Goal: Information Seeking & Learning: Find specific fact

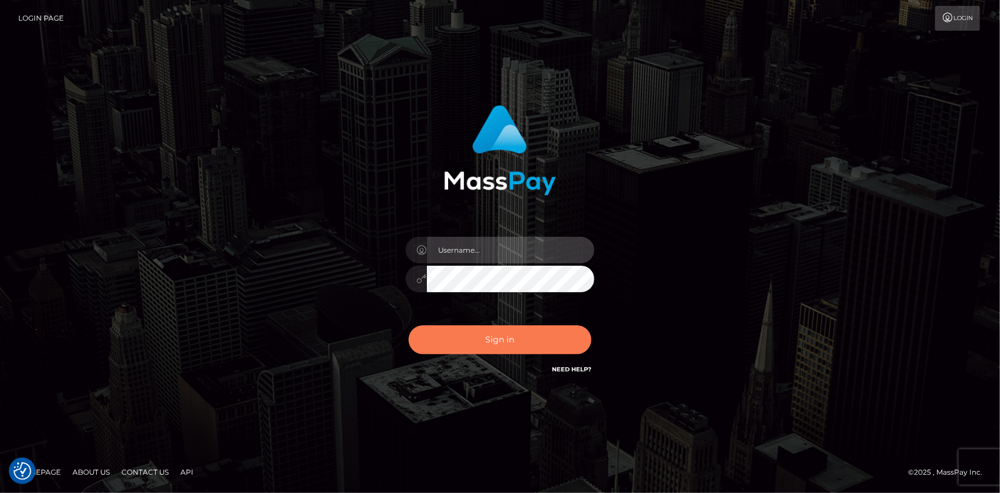
type input "Eduard Gavrilescu"
click at [550, 342] on button "Sign in" at bounding box center [500, 339] width 183 height 29
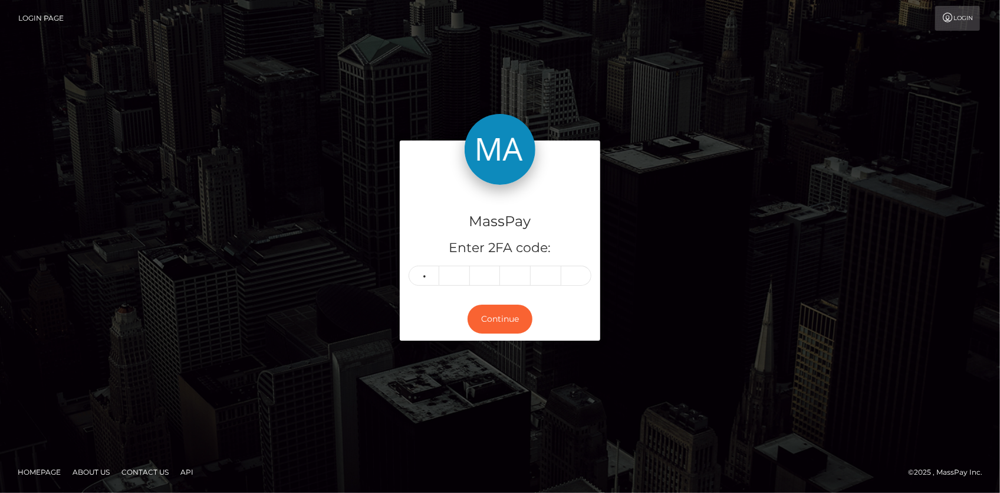
type input "2"
type input "6"
type input "7"
type input "3"
type input "8"
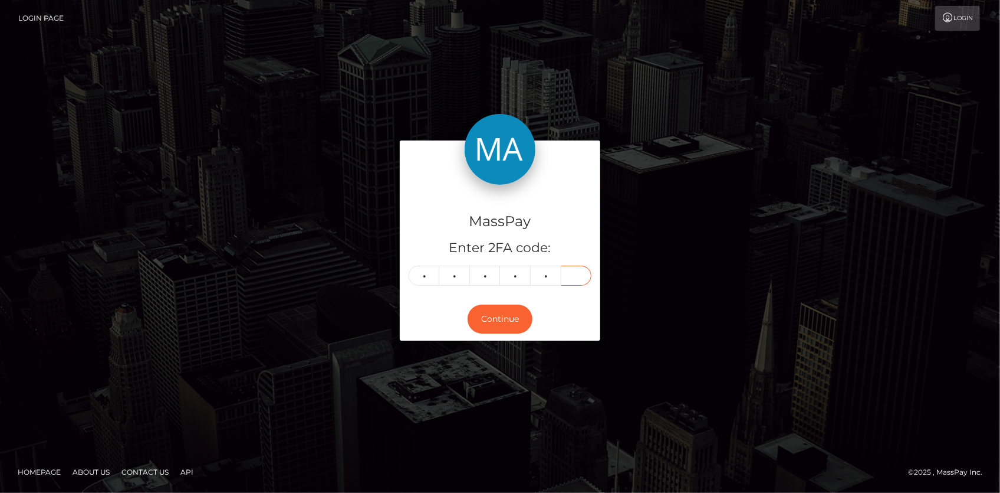
type input "1"
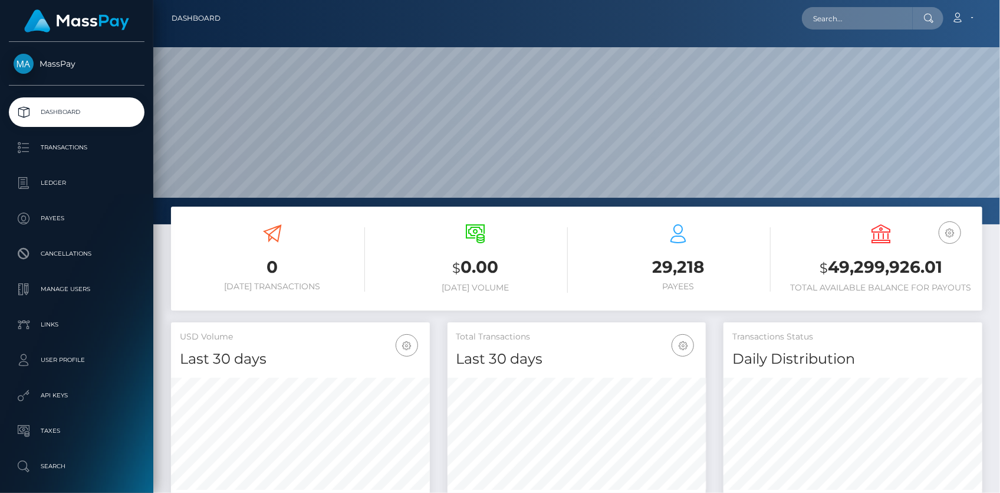
scroll to position [209, 258]
click at [863, 18] on input "text" at bounding box center [857, 18] width 111 height 22
paste input "WKOXLUK7JbkMr8W"
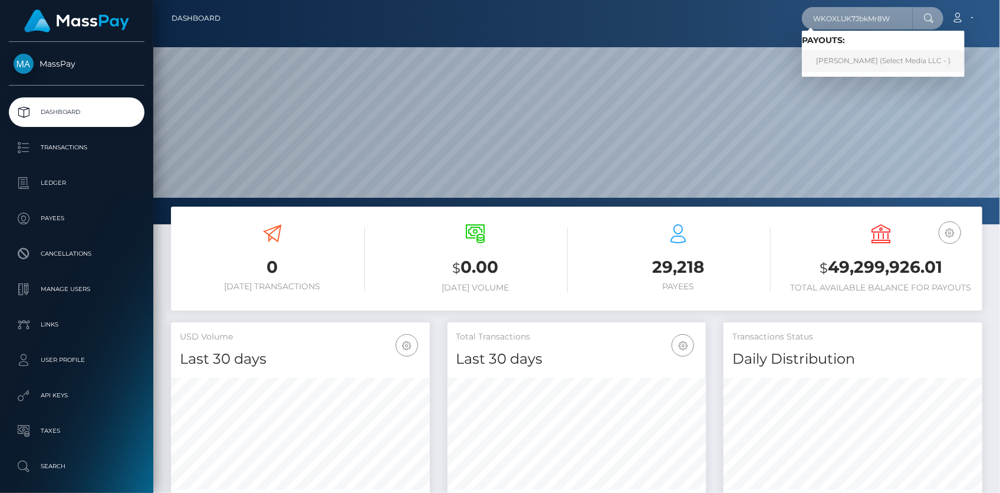
type input "WKOXLUK7JbkMr8W"
click at [825, 57] on link "Robin Aileen Klassen (Select Media LLC - )" at bounding box center [883, 61] width 163 height 22
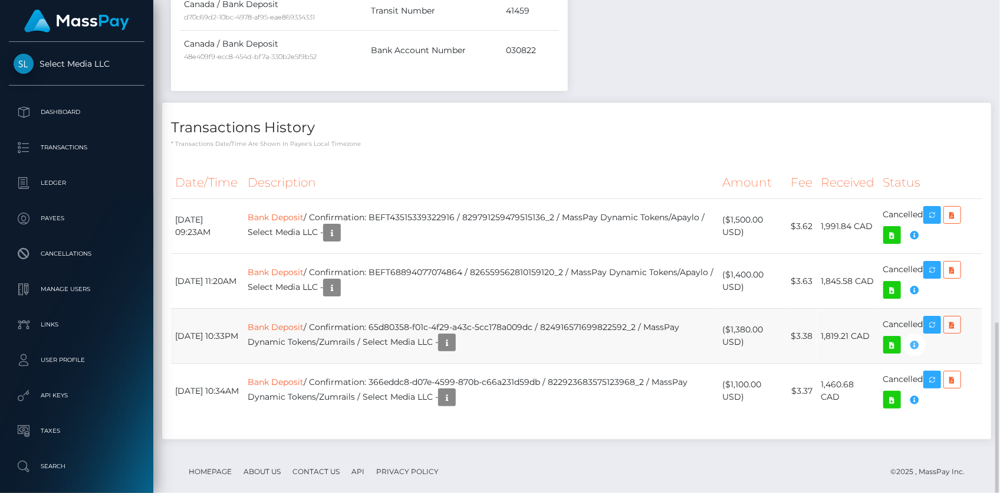
scroll to position [142, 258]
click at [304, 212] on link "Bank Deposit" at bounding box center [276, 217] width 56 height 11
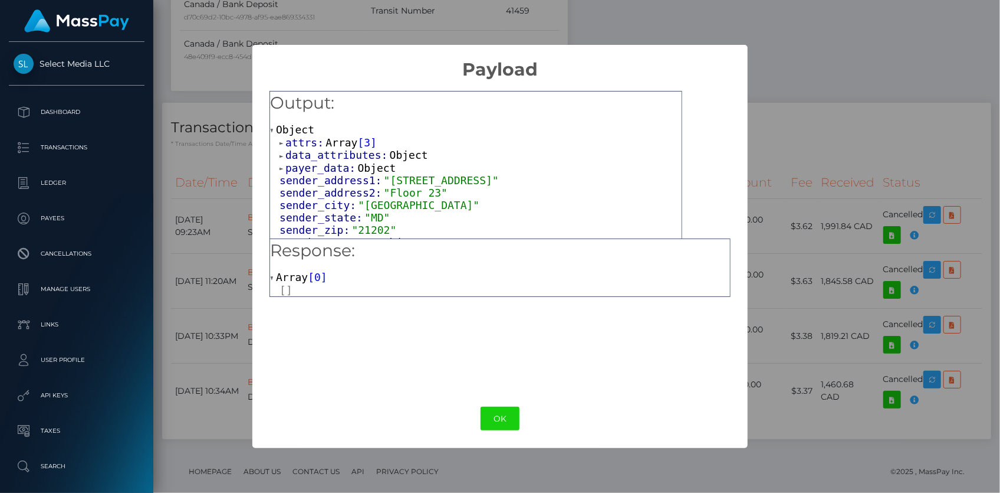
click at [314, 143] on span "attrs:" at bounding box center [305, 142] width 40 height 12
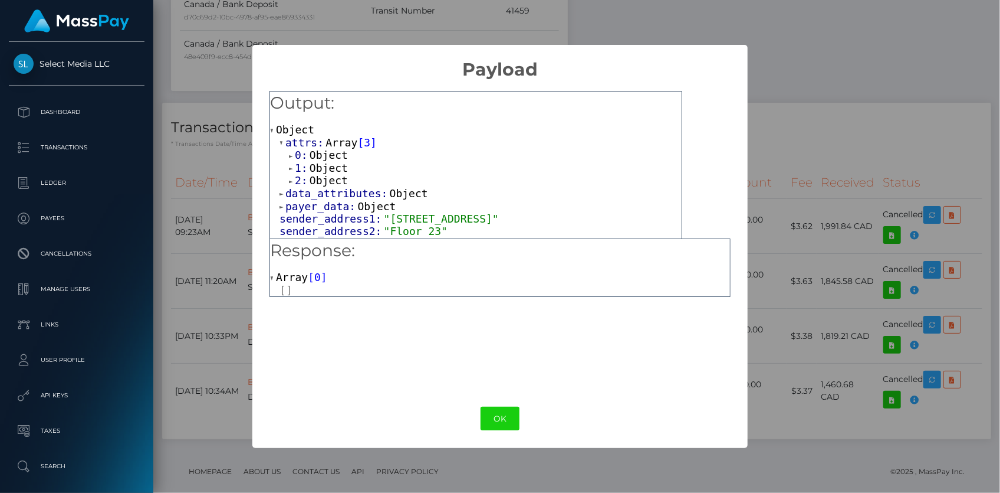
click at [319, 184] on span "Object" at bounding box center [329, 180] width 38 height 12
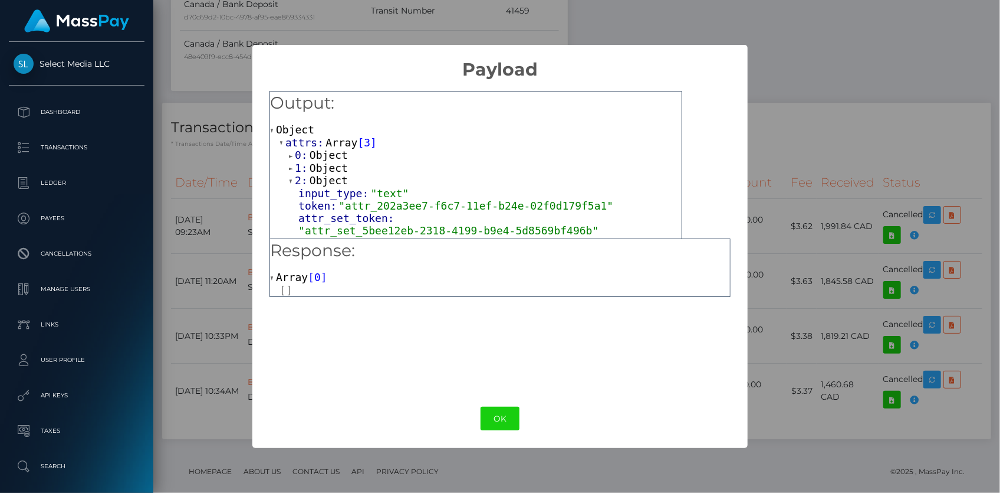
click at [317, 163] on span "Object" at bounding box center [329, 168] width 38 height 12
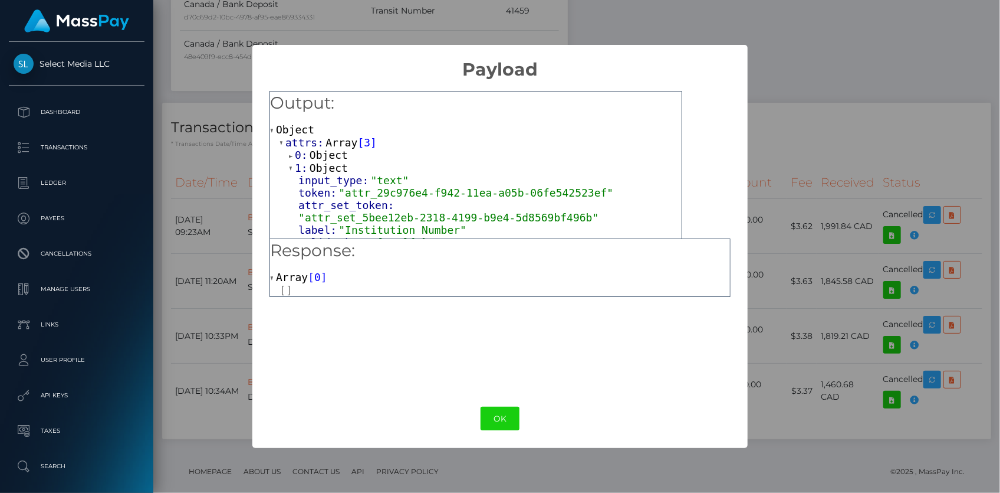
click at [316, 153] on span "Object" at bounding box center [329, 155] width 38 height 12
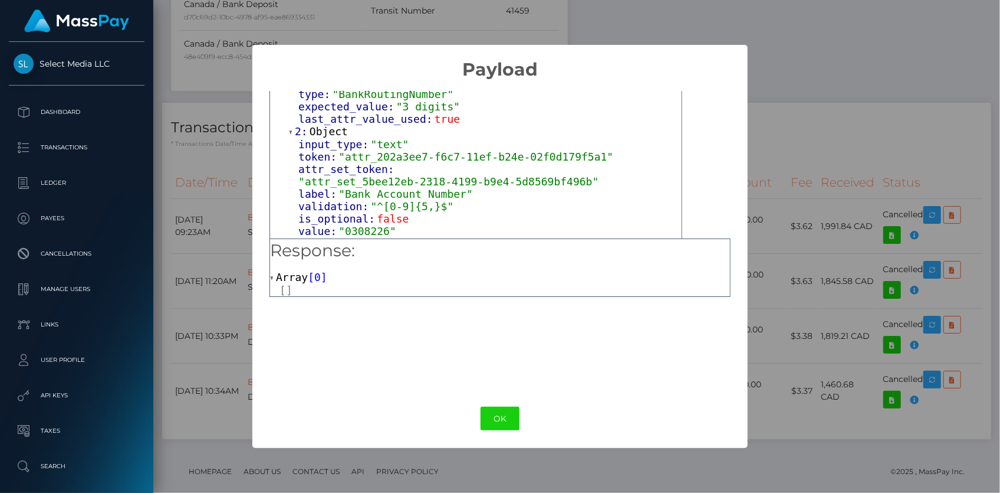
scroll to position [375, 0]
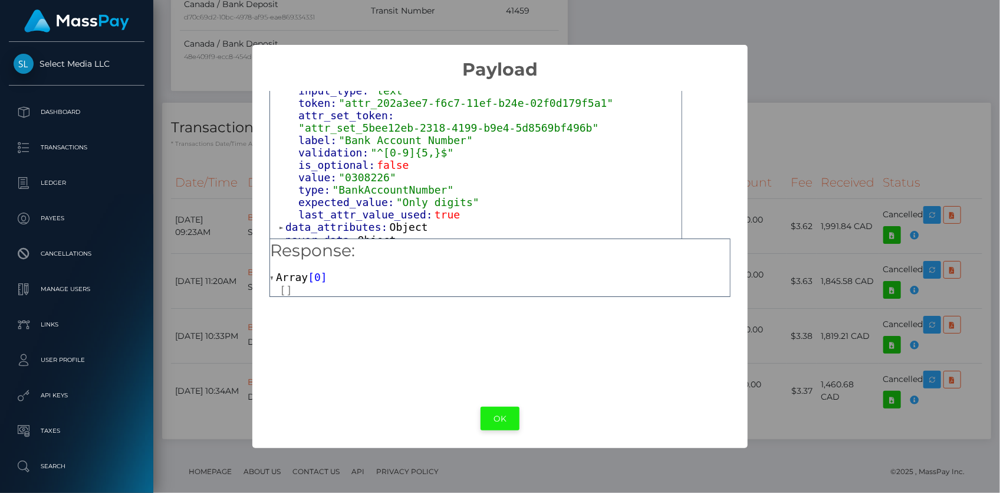
click at [504, 419] on button "OK" at bounding box center [500, 418] width 39 height 24
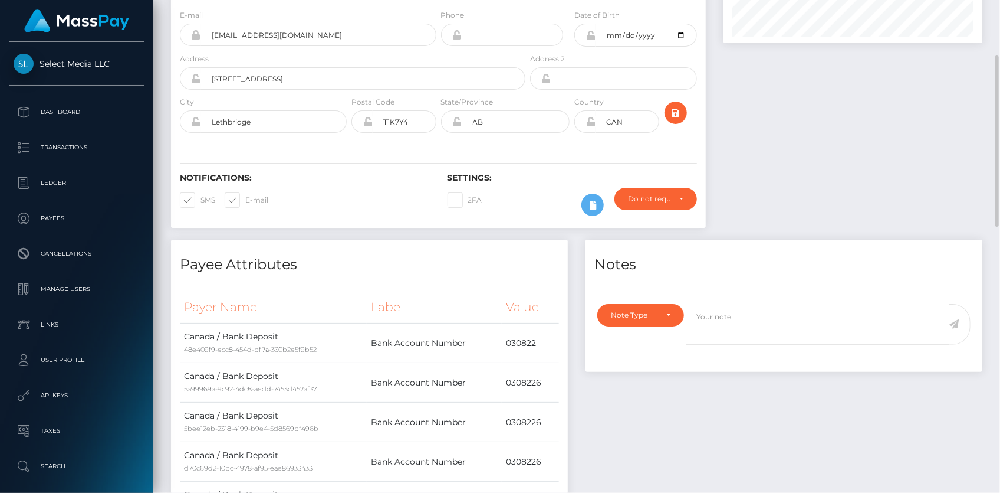
scroll to position [0, 0]
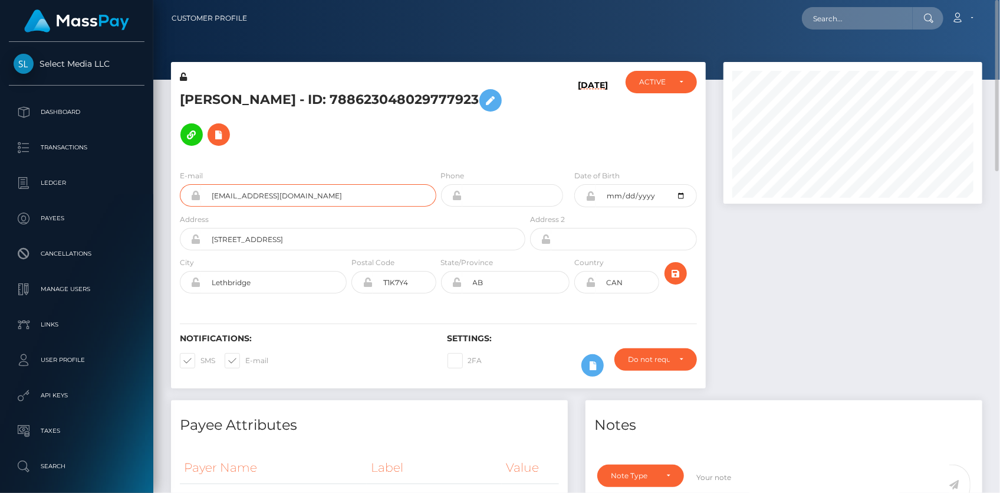
click at [265, 186] on input "funfitwife@gmail.com" at bounding box center [318, 195] width 235 height 22
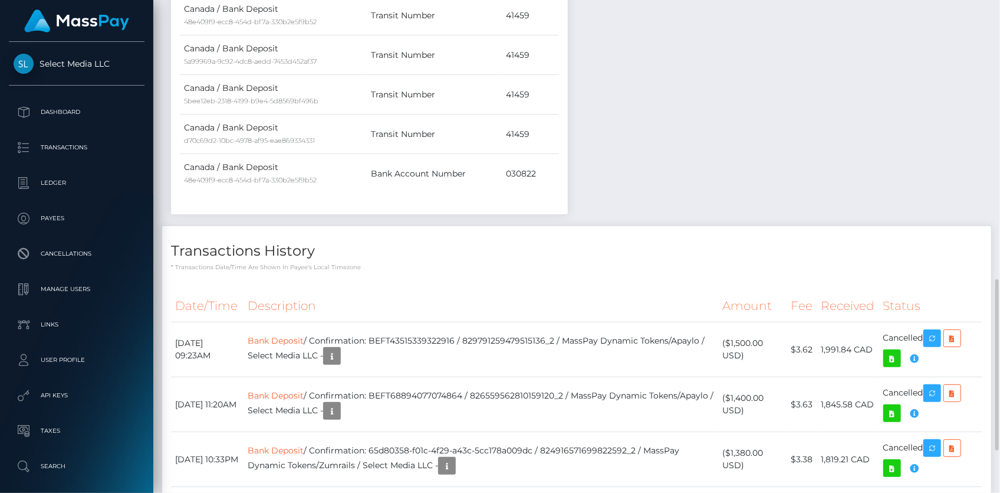
scroll to position [927, 0]
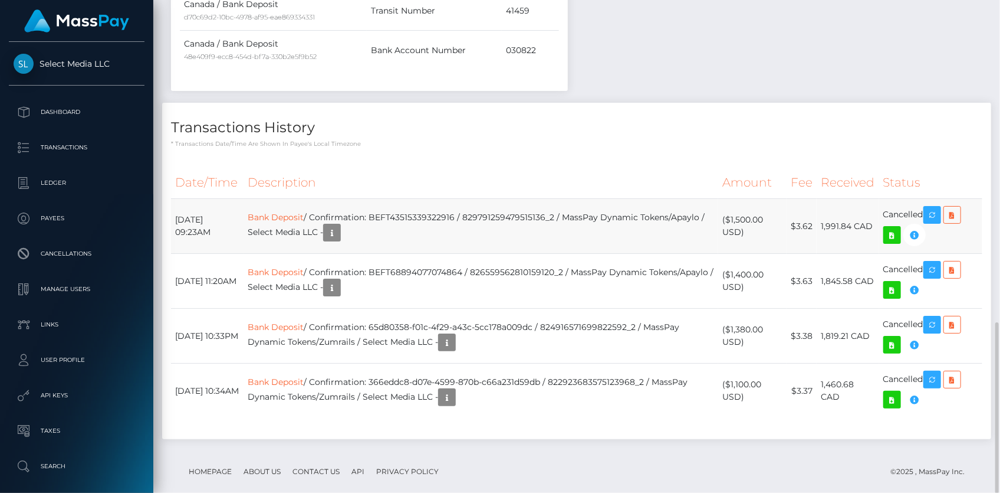
click at [432, 204] on td "Bank Deposit / Confirmation: BEFT43515339322916 / 829791259479515136_2 / MassPa…" at bounding box center [481, 226] width 475 height 55
copy td "BEFT43515339322916"
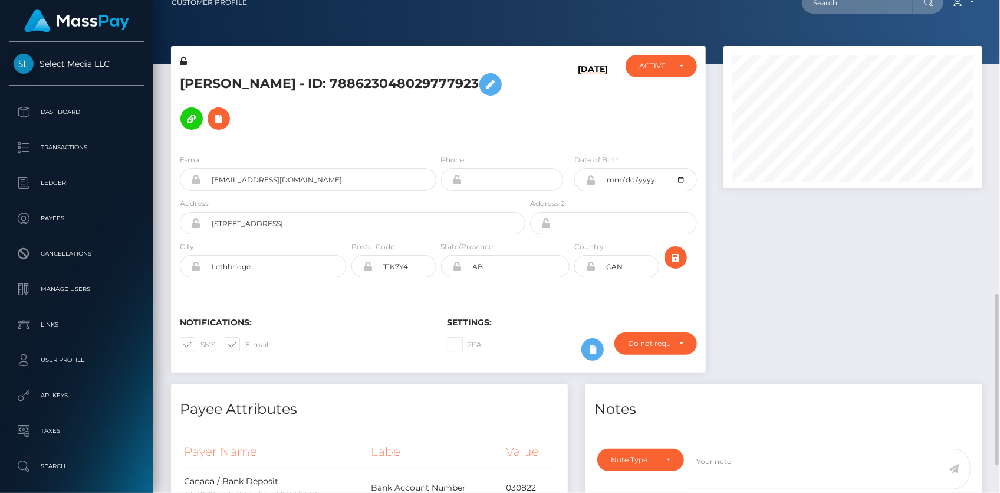
scroll to position [0, 0]
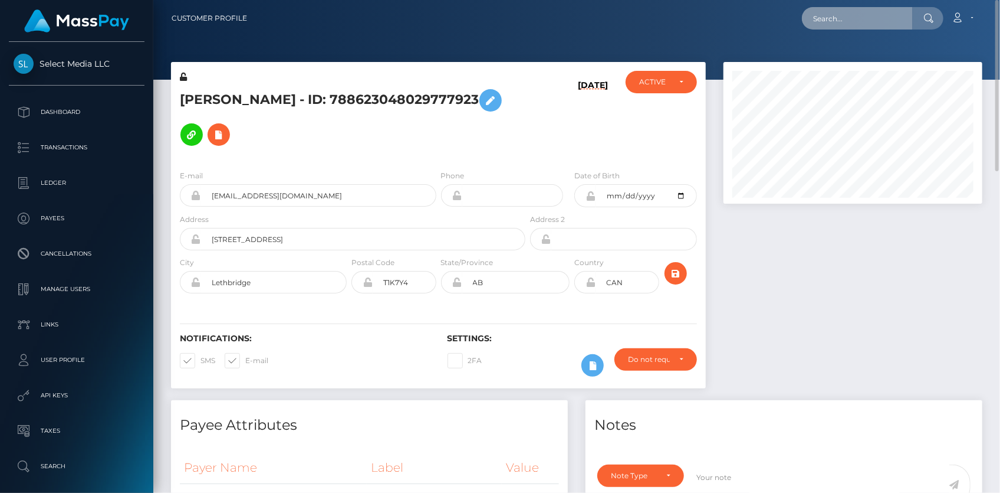
click at [831, 25] on input "text" at bounding box center [857, 18] width 111 height 22
paste input "[EMAIL_ADDRESS][DOMAIN_NAME]"
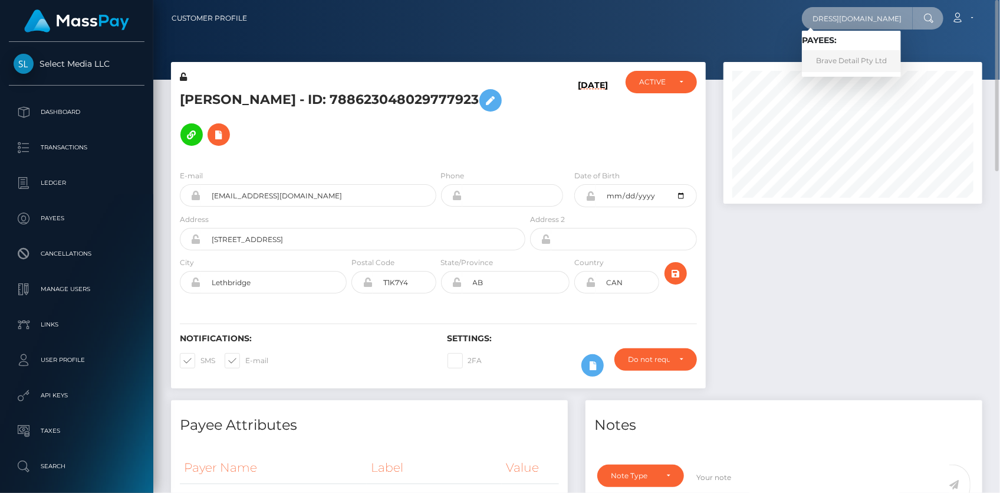
type input "[EMAIL_ADDRESS][DOMAIN_NAME]"
click at [843, 52] on link "Brave Detail Pty Ltd" at bounding box center [851, 61] width 99 height 22
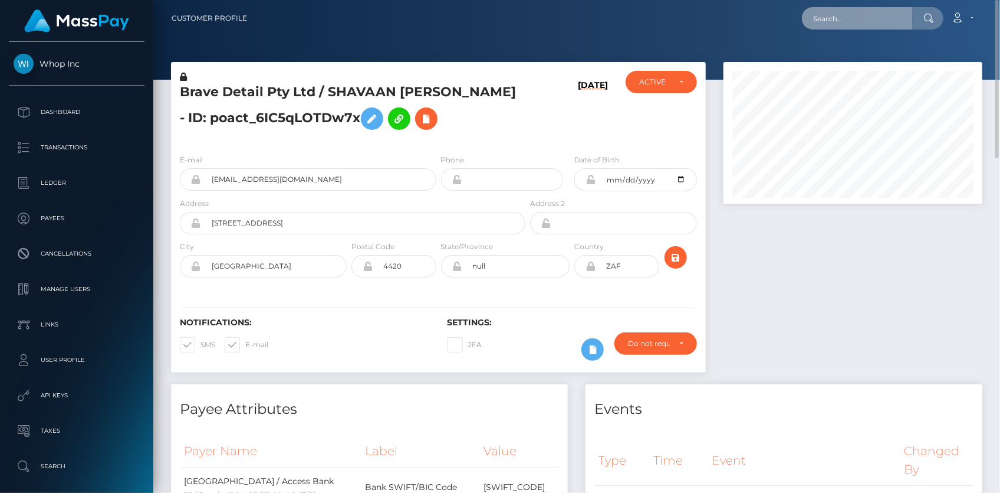
click at [885, 15] on input "text" at bounding box center [857, 18] width 111 height 22
paste input "[EMAIL_ADDRESS][DOMAIN_NAME]"
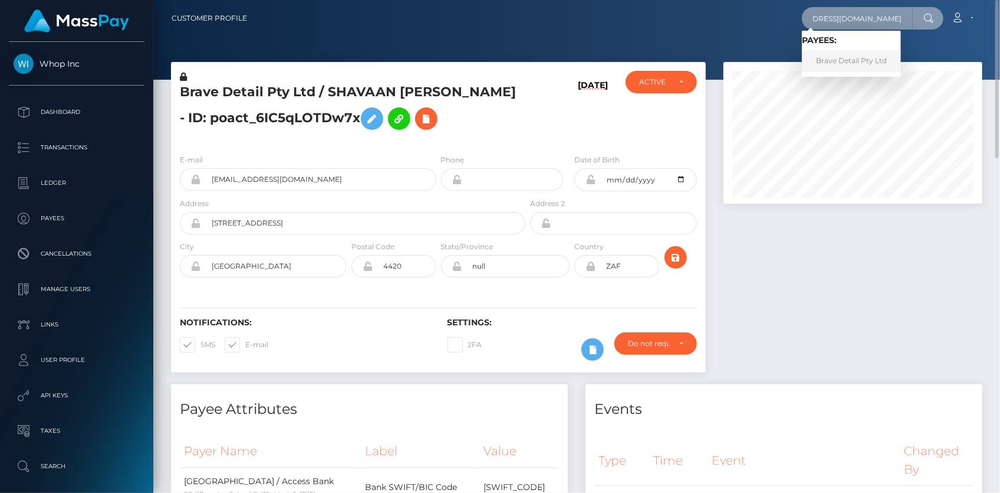
type input "[EMAIL_ADDRESS][DOMAIN_NAME]"
click at [868, 57] on link "Brave Detail Pty Ltd" at bounding box center [851, 61] width 99 height 22
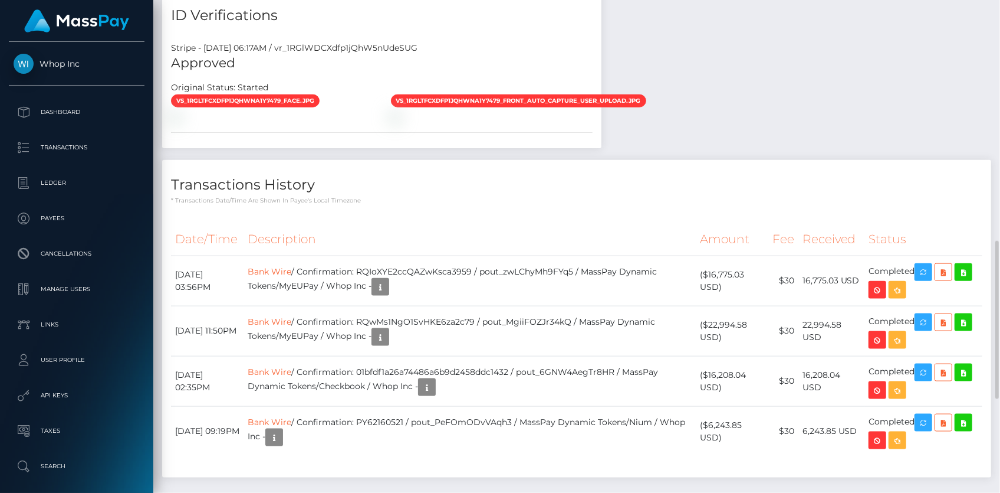
scroll to position [1042, 0]
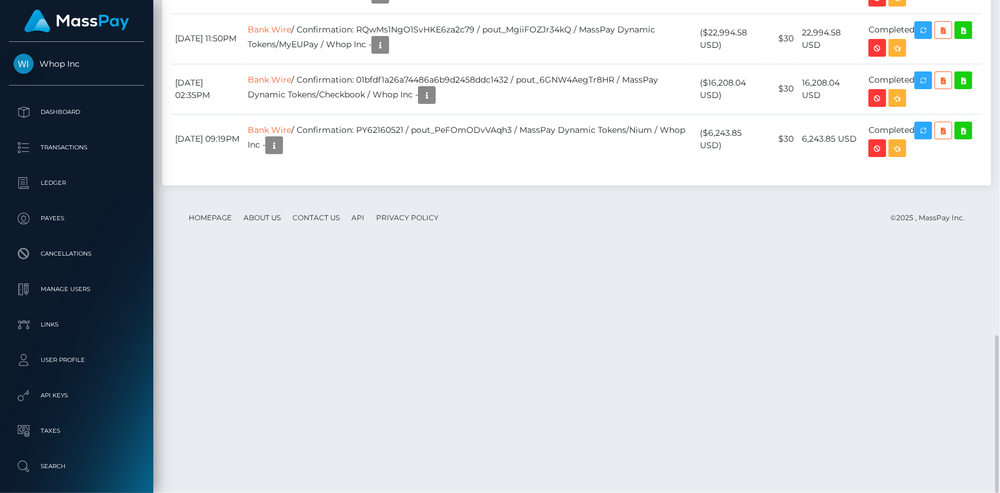
drag, startPoint x: 366, startPoint y: 146, endPoint x: 445, endPoint y: 99, distance: 92.6
drag, startPoint x: 445, startPoint y: 99, endPoint x: 430, endPoint y: 85, distance: 20.9
drag, startPoint x: 430, startPoint y: 85, endPoint x: 391, endPoint y: 80, distance: 39.3
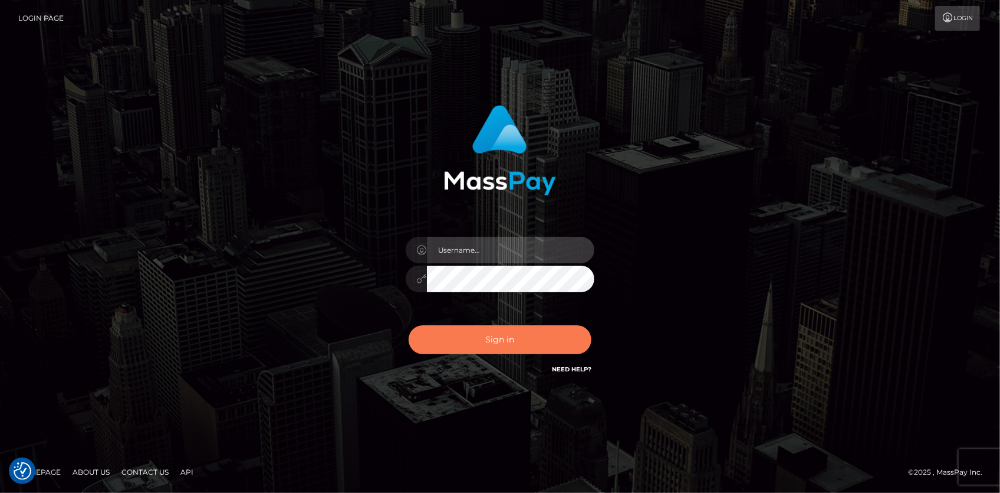
type input "Eduard Gavrilescu"
click at [478, 329] on button "Sign in" at bounding box center [500, 339] width 183 height 29
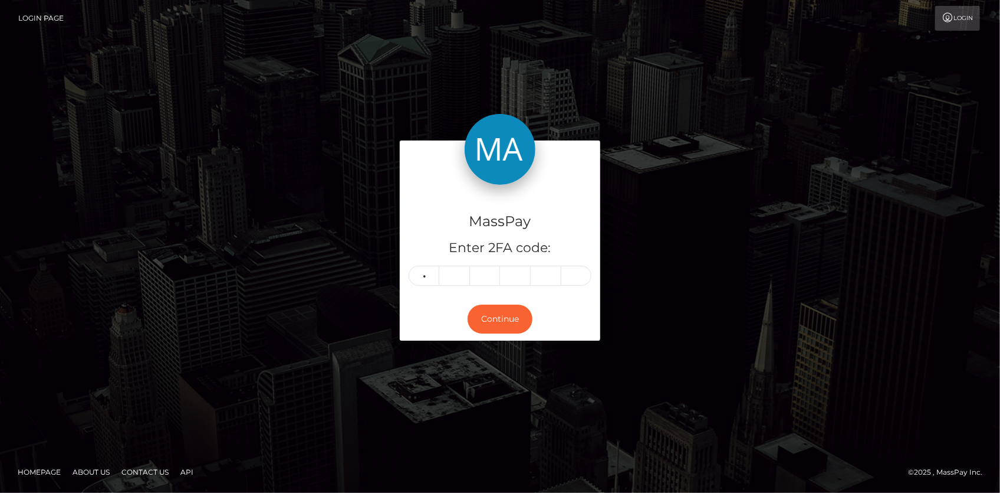
type input "4"
type input "5"
type input "2"
type input "8"
type input "1"
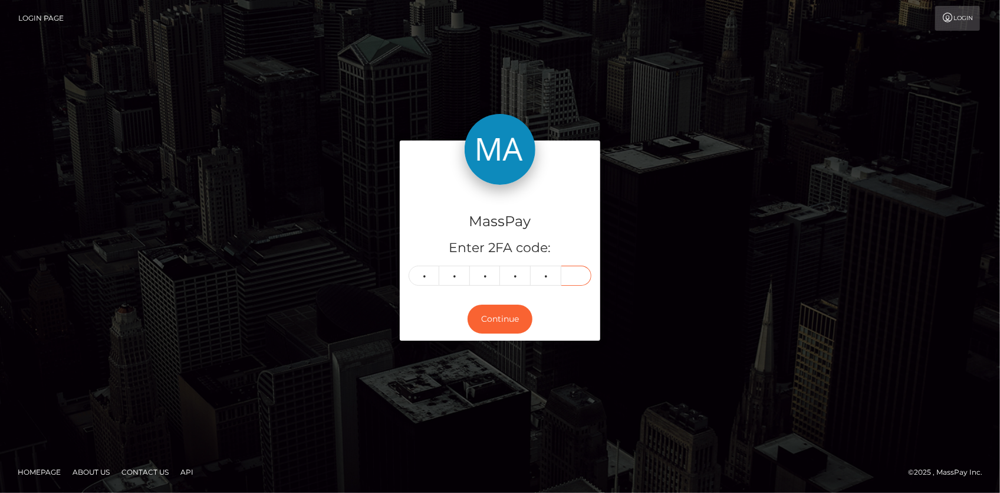
type input "2"
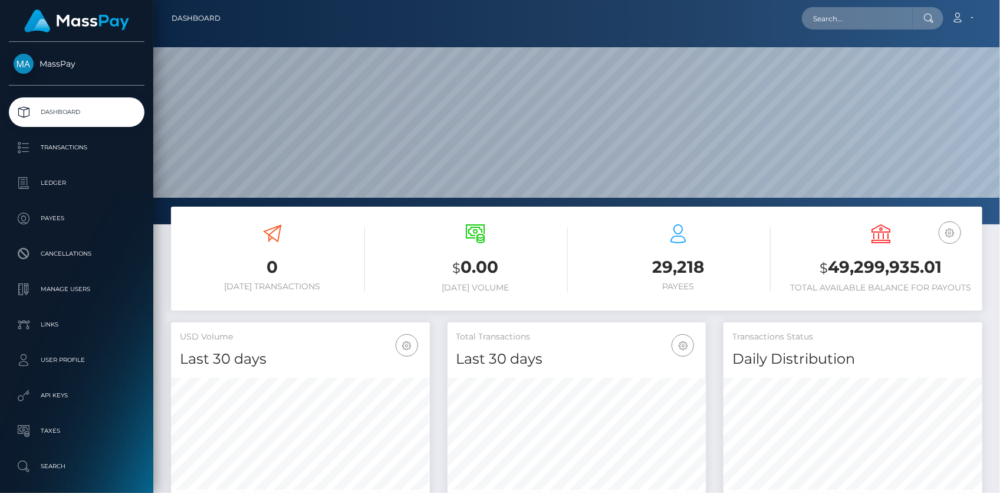
scroll to position [209, 258]
click at [857, 29] on div "Loading... Loading... Account Edit Profile Logout" at bounding box center [606, 18] width 752 height 25
click at [851, 20] on input "text" at bounding box center [857, 18] width 111 height 22
paste input "6f72085f-d90f-4966-b51d-6ee25e685811"
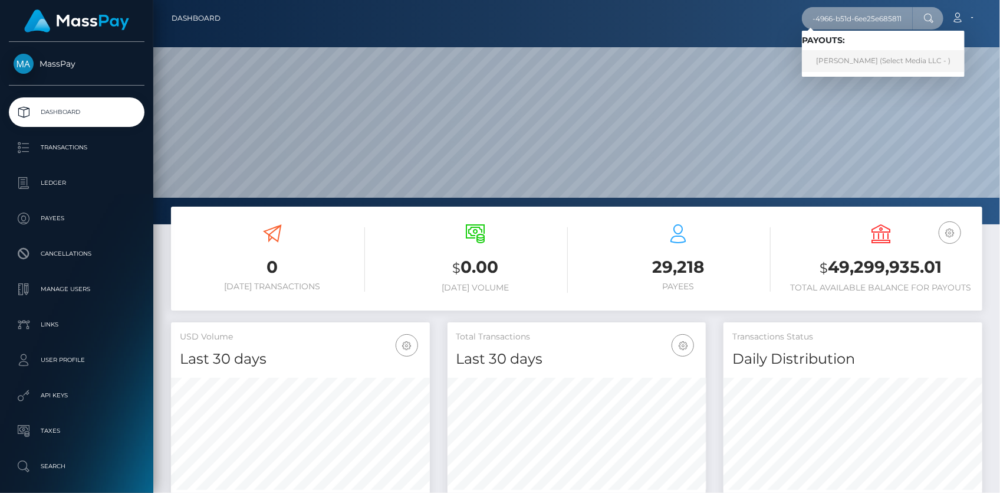
type input "6f72085f-d90f-4966-b51d-6ee25e685811"
click at [856, 63] on link "PAMELA CLARIBEL BASTIAS (Select Media LLC - )" at bounding box center [883, 61] width 163 height 22
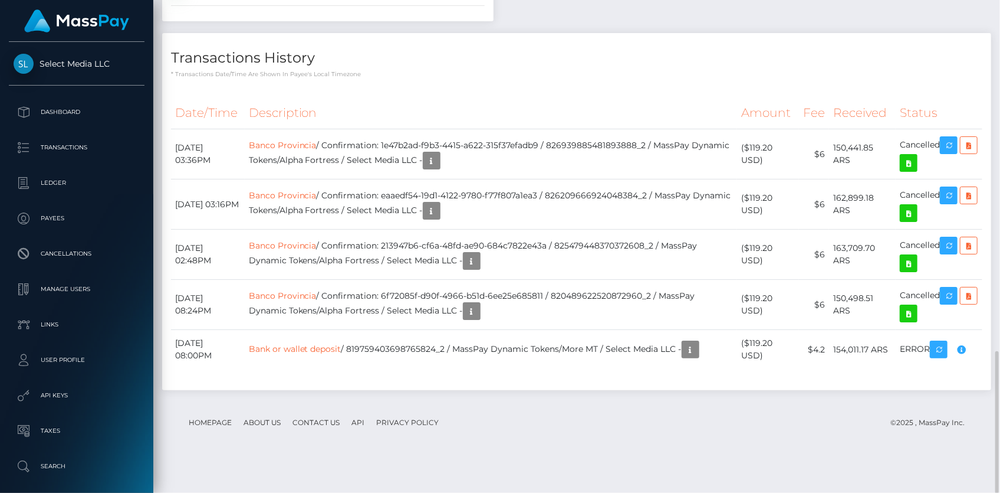
scroll to position [999, 0]
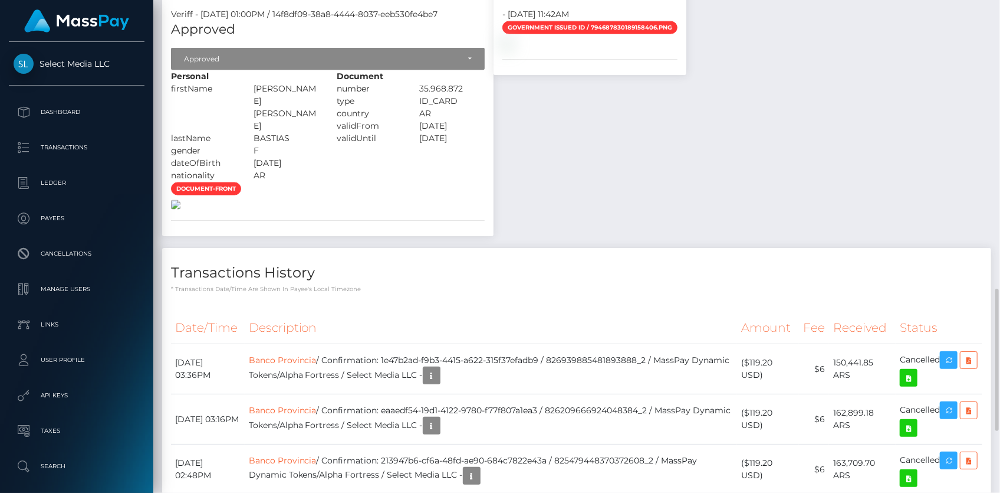
click at [180, 200] on img at bounding box center [175, 204] width 9 height 9
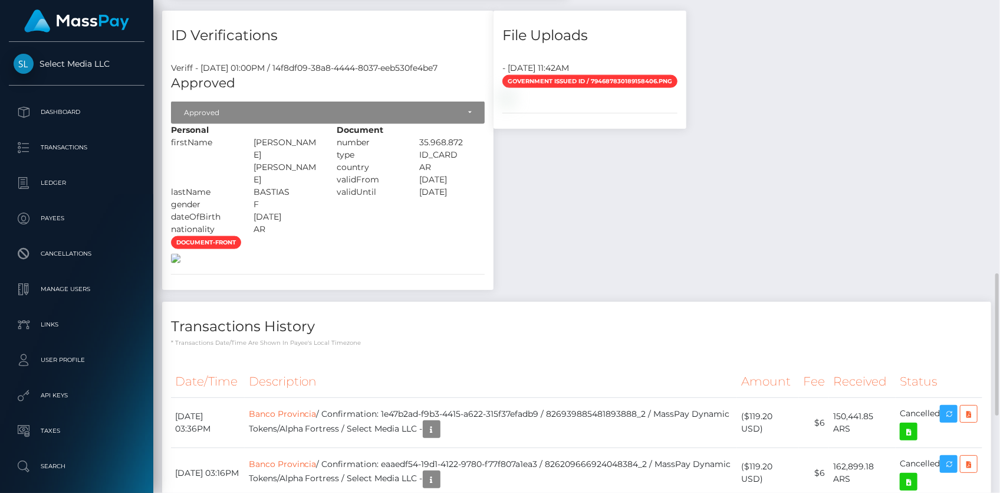
scroll to position [1213, 0]
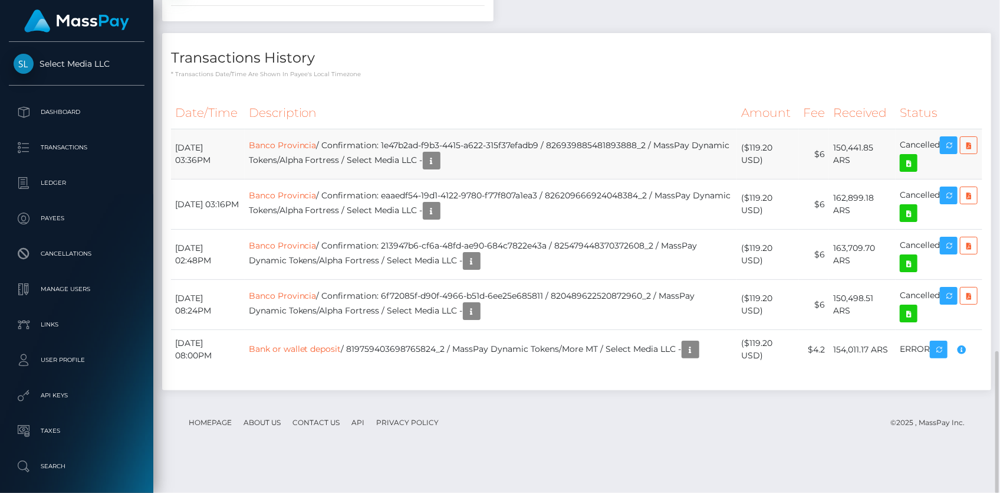
click at [300, 169] on td "Banco Provincia / Confirmation: 1e47b2ad-f9b3-4415-a622-315f37efadb9 / 82693988…" at bounding box center [491, 154] width 493 height 50
click at [301, 150] on link "Banco Provincia" at bounding box center [283, 145] width 68 height 11
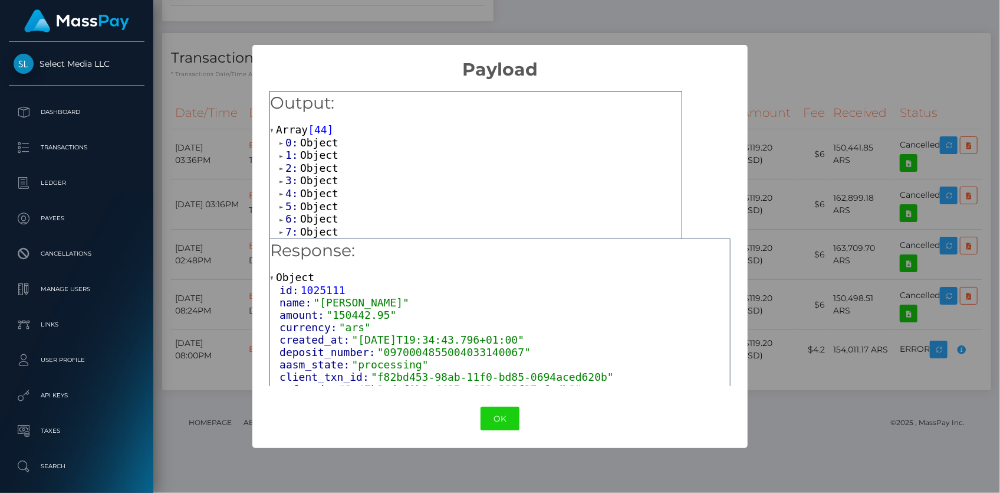
click at [308, 138] on span "Object" at bounding box center [319, 142] width 38 height 12
click at [320, 177] on span "Object" at bounding box center [319, 179] width 38 height 12
click at [319, 211] on span "Object" at bounding box center [319, 217] width 38 height 12
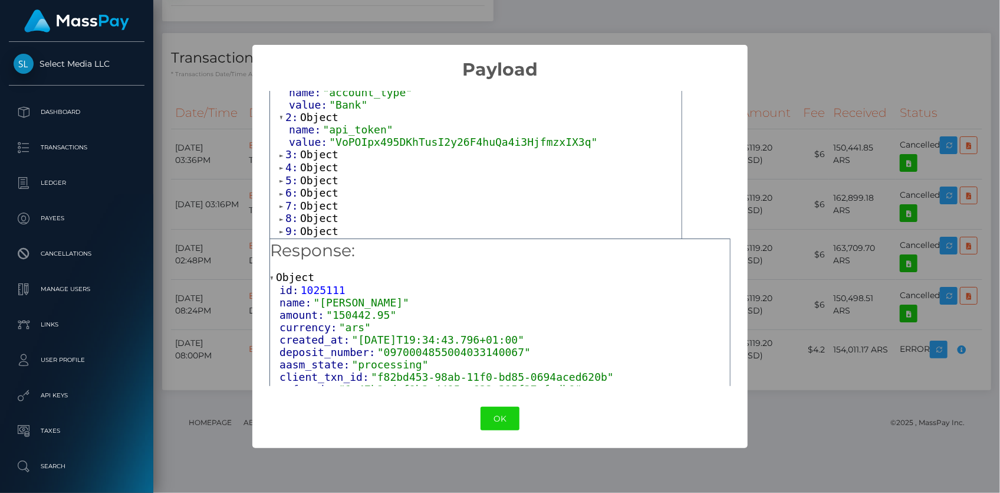
scroll to position [107, 0]
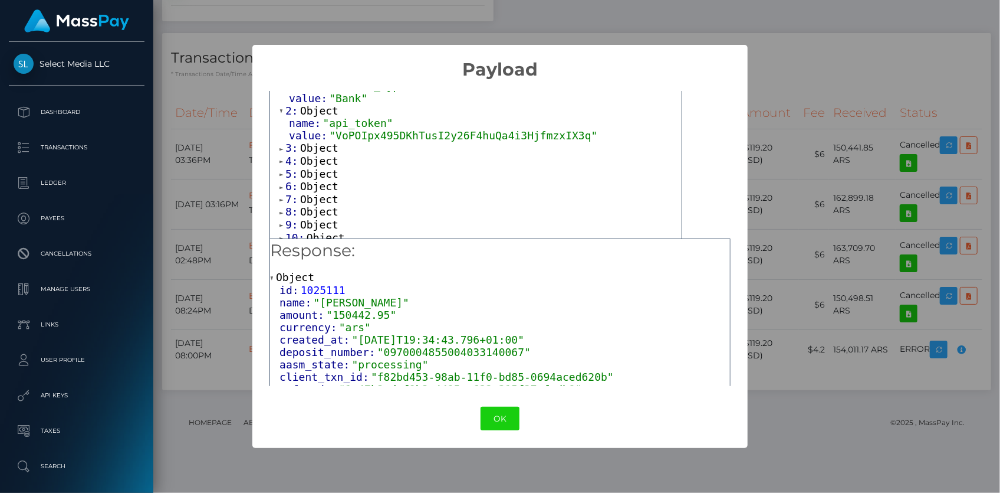
click at [329, 146] on span "Object" at bounding box center [319, 148] width 38 height 12
click at [329, 174] on span ""banco provincia"" at bounding box center [383, 173] width 109 height 12
click at [327, 184] on span "Object" at bounding box center [319, 185] width 38 height 12
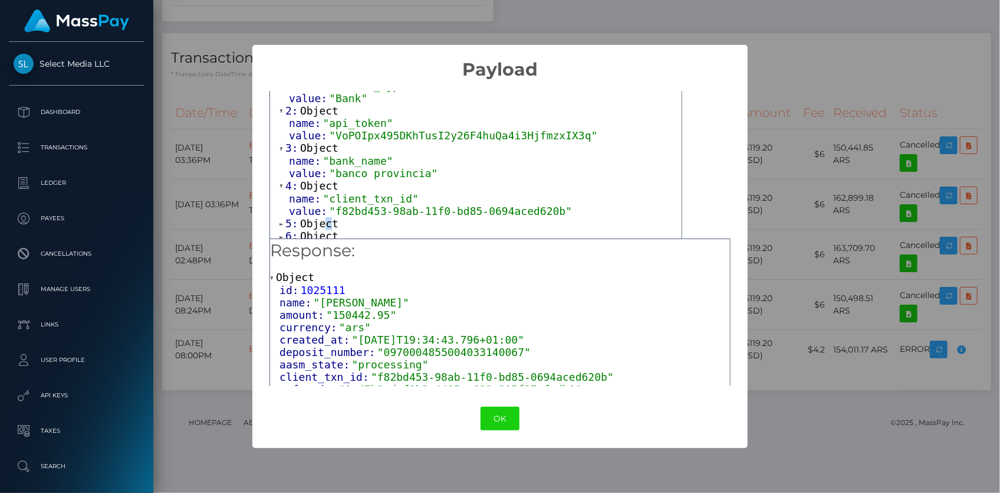
click at [324, 224] on span "Object" at bounding box center [319, 223] width 38 height 12
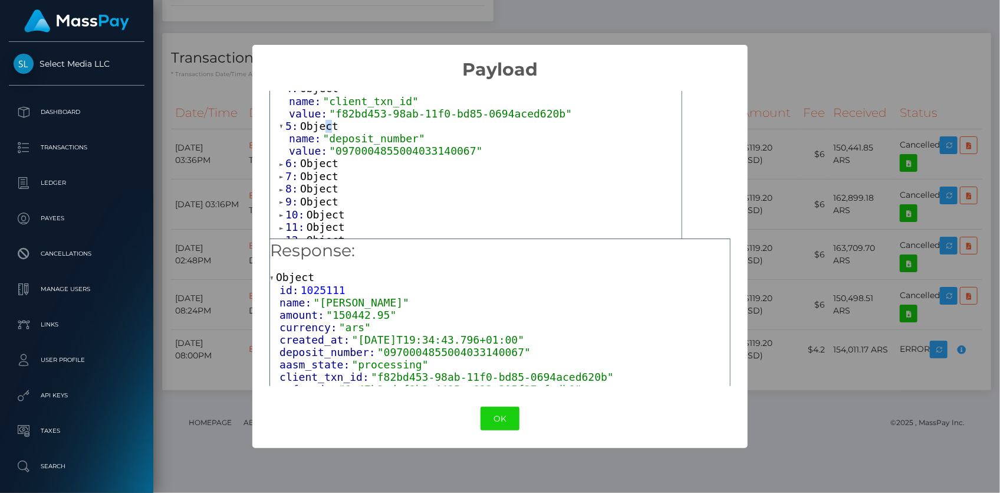
scroll to position [214, 0]
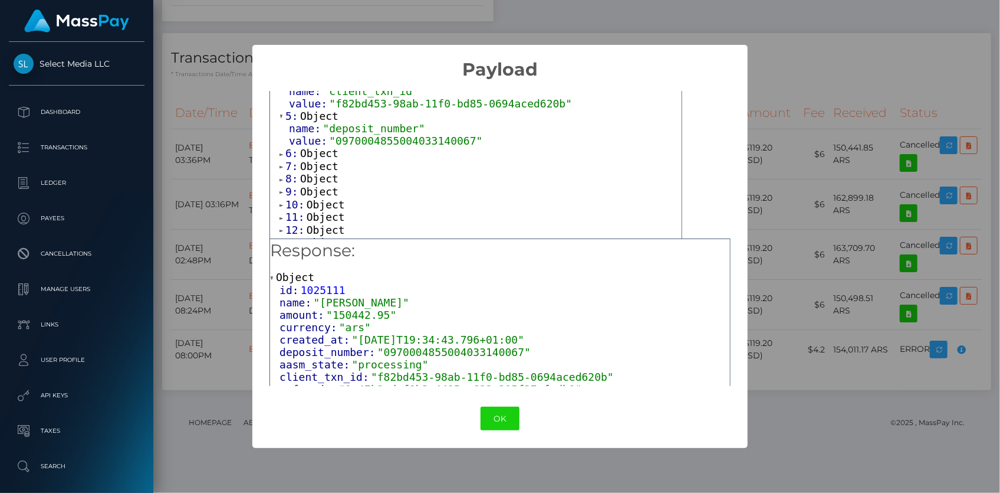
click at [324, 150] on span "Object" at bounding box center [319, 153] width 38 height 12
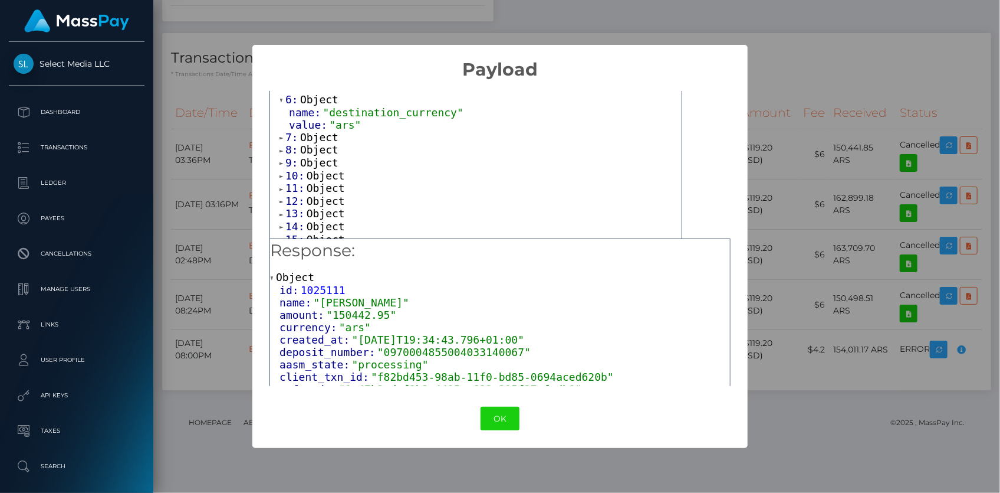
click at [327, 137] on span "Object" at bounding box center [319, 137] width 38 height 12
click at [319, 169] on span "Object" at bounding box center [319, 174] width 38 height 12
click at [322, 211] on span "Object" at bounding box center [319, 212] width 38 height 12
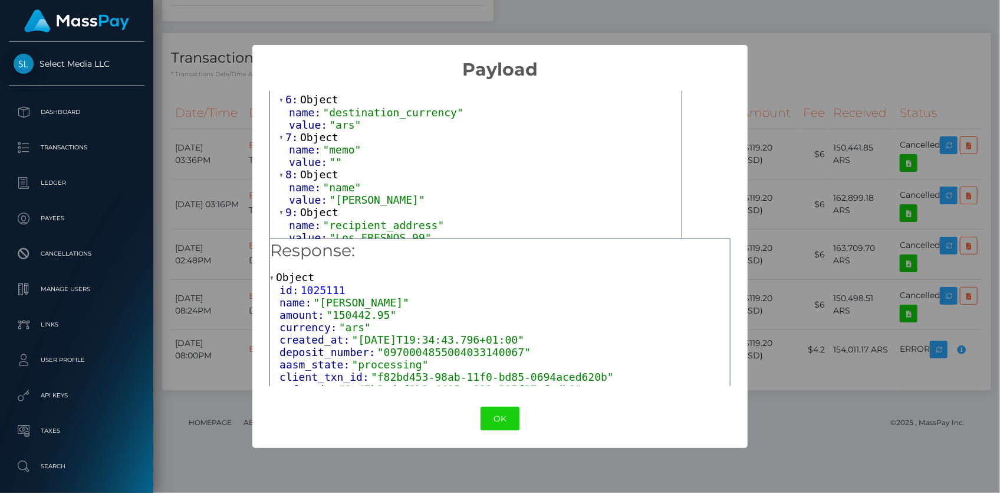
scroll to position [321, 0]
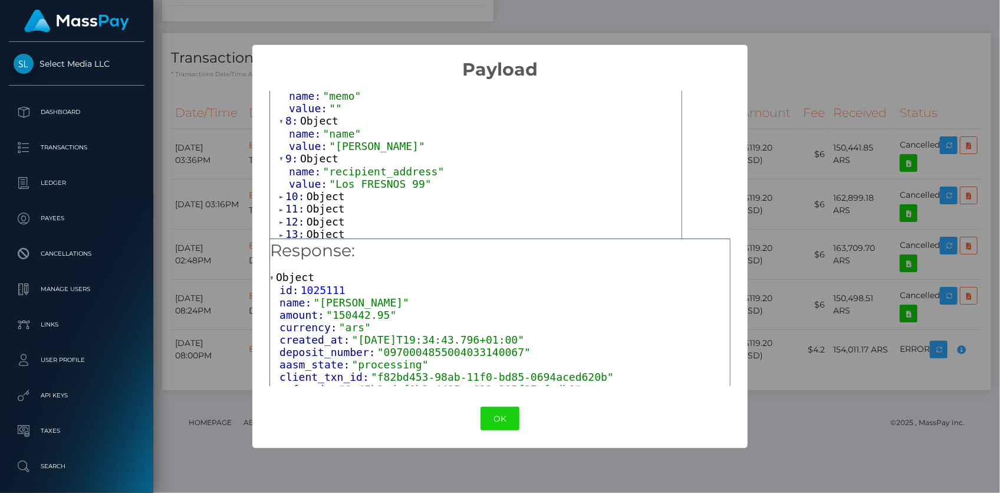
click at [332, 183] on span ""Los FRESNOS 99"" at bounding box center [380, 184] width 102 height 12
click at [330, 192] on span "Object" at bounding box center [326, 196] width 38 height 12
click at [328, 228] on span "Object" at bounding box center [326, 233] width 38 height 12
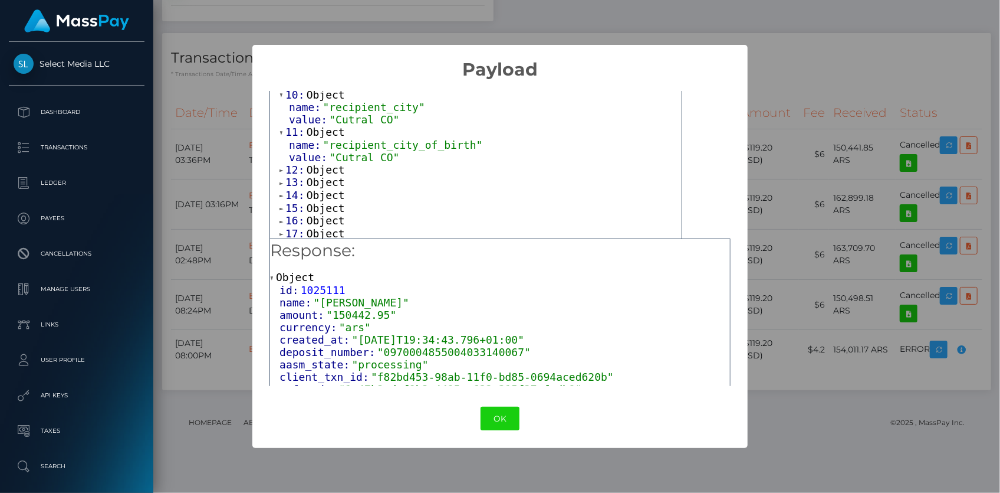
scroll to position [429, 0]
click at [326, 161] on span "Object" at bounding box center [326, 163] width 38 height 12
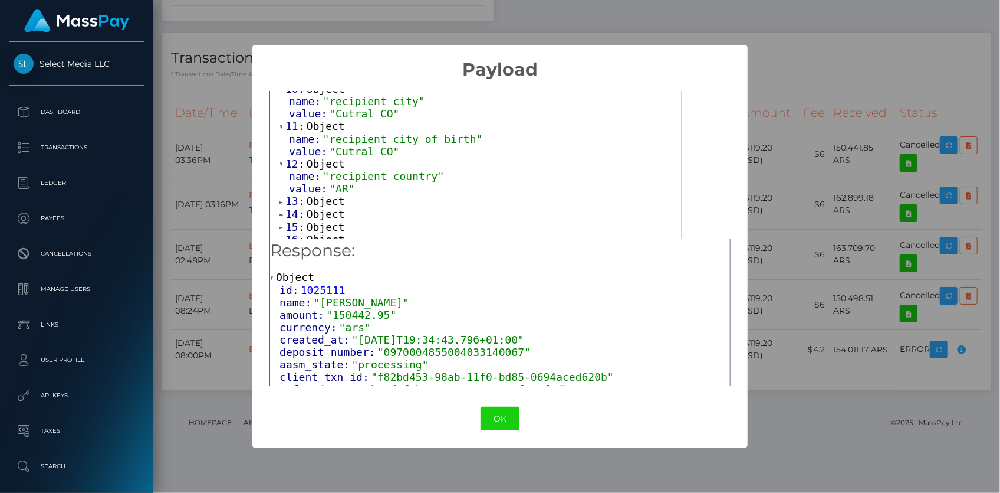
click at [323, 198] on span "Object" at bounding box center [326, 201] width 38 height 12
click at [324, 234] on span "Object" at bounding box center [326, 238] width 38 height 12
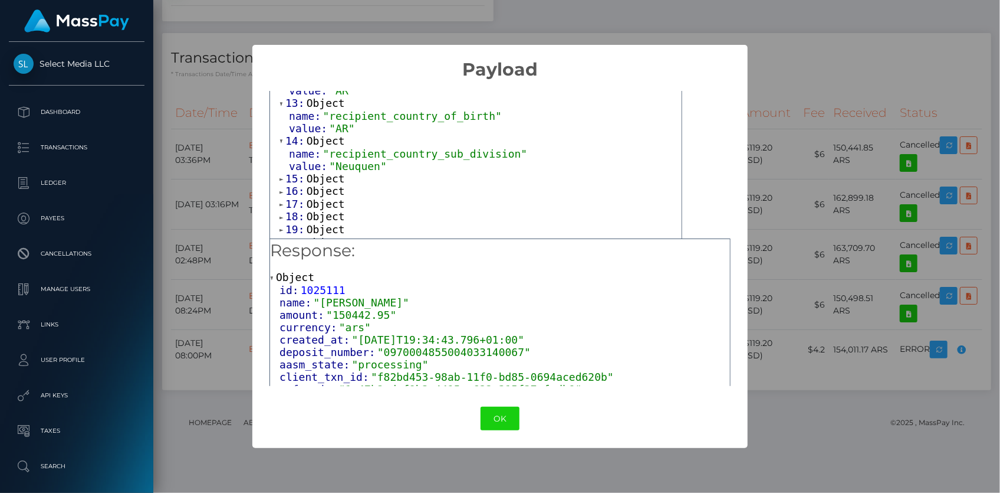
scroll to position [536, 0]
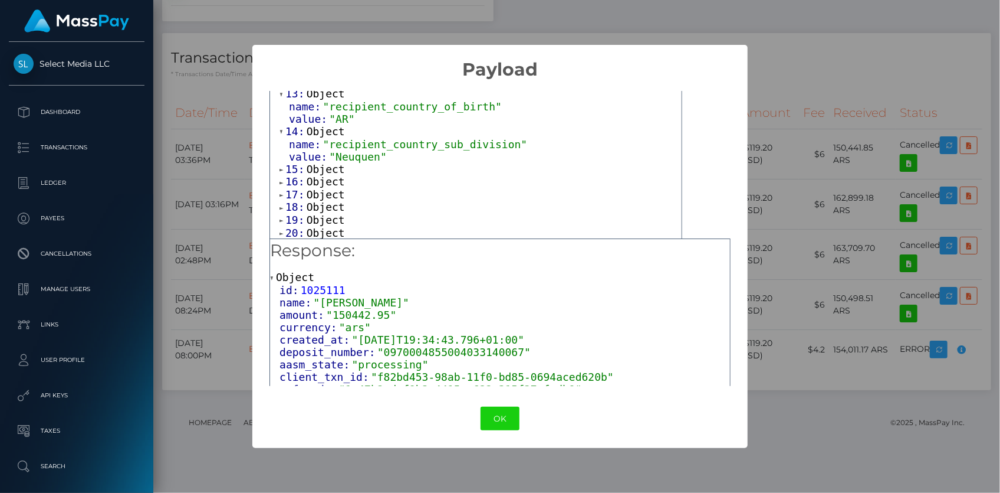
click at [340, 170] on div "15: Object" at bounding box center [481, 169] width 402 height 13
click at [337, 169] on span "Object" at bounding box center [326, 169] width 38 height 12
click at [330, 201] on span "Object" at bounding box center [326, 206] width 38 height 12
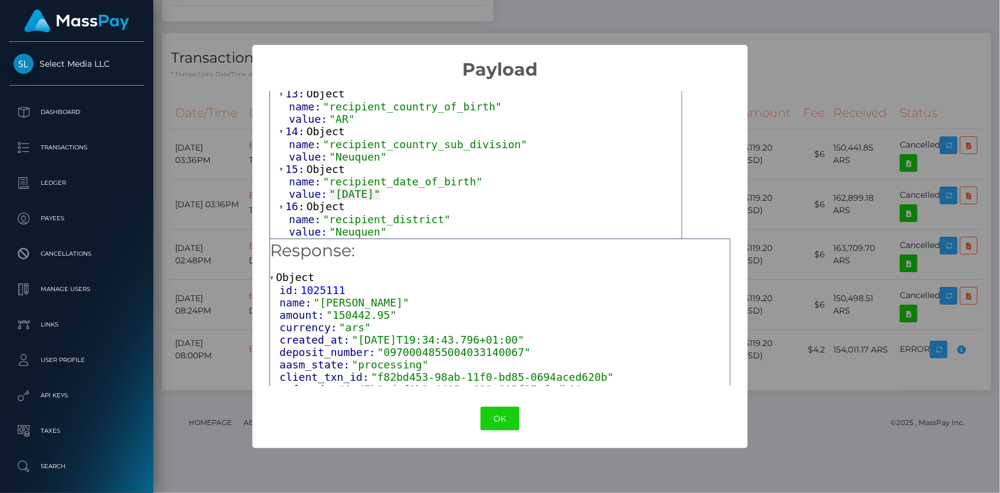
scroll to position [590, 0]
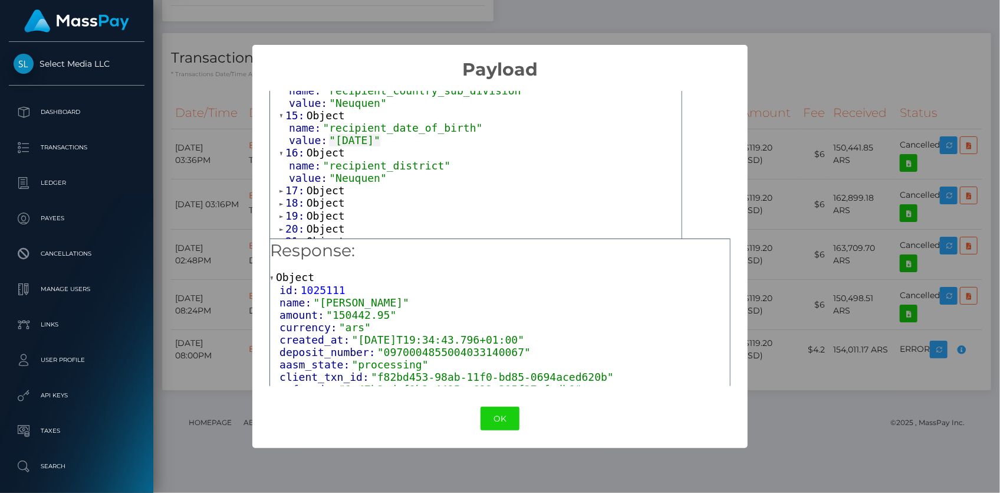
click at [327, 189] on span "Object" at bounding box center [326, 190] width 38 height 12
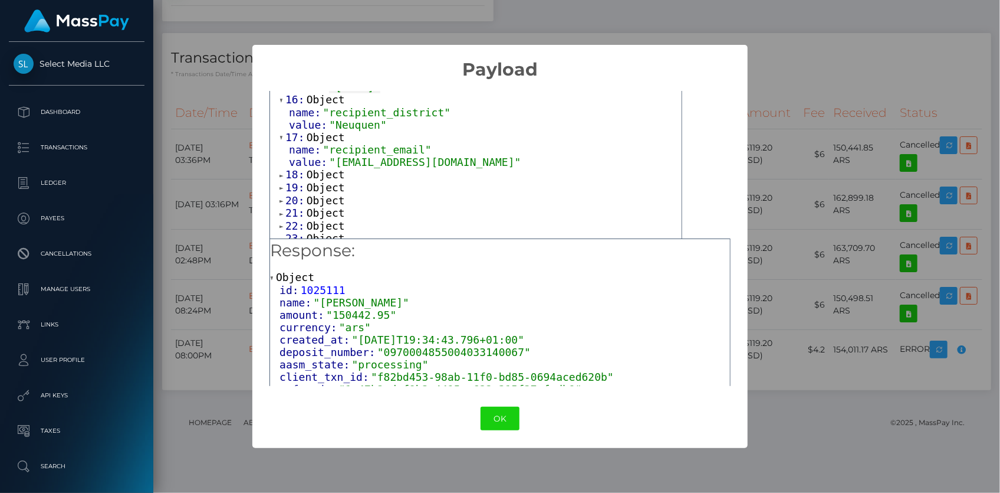
click at [323, 168] on span "Object" at bounding box center [326, 174] width 38 height 12
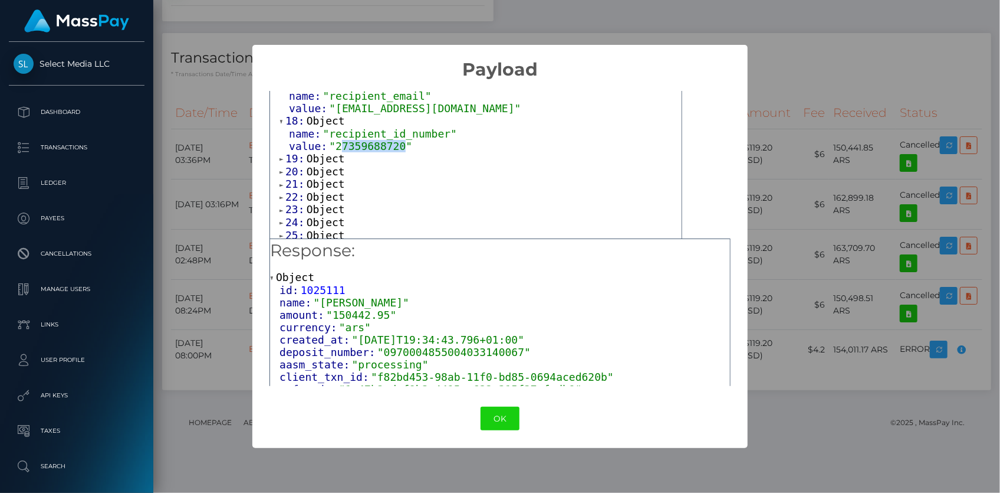
drag, startPoint x: 336, startPoint y: 139, endPoint x: 393, endPoint y: 144, distance: 57.5
click at [393, 144] on span ""27359688720"" at bounding box center [370, 146] width 83 height 12
click at [480, 422] on div "OK No Cancel" at bounding box center [499, 419] width 495 height 36
click at [497, 418] on button "OK" at bounding box center [500, 418] width 39 height 24
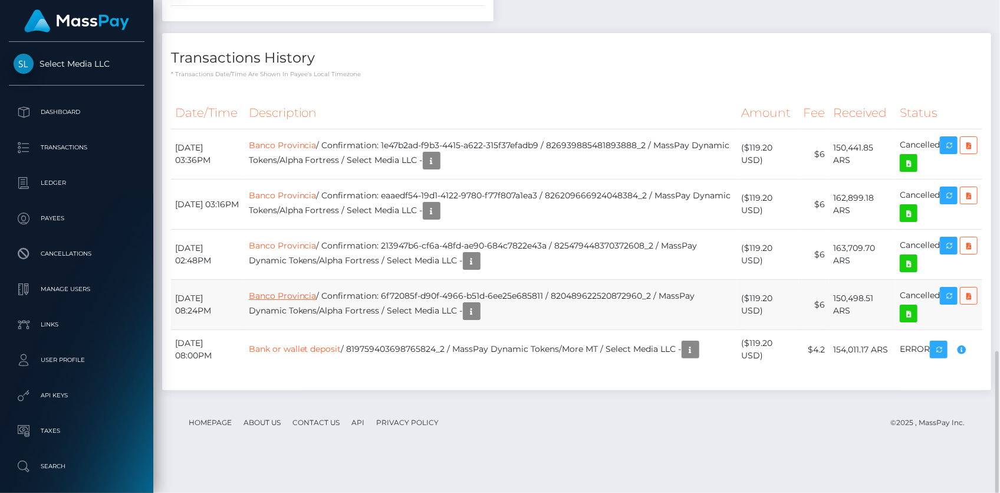
click at [317, 301] on link "Banco Provincia" at bounding box center [283, 295] width 68 height 11
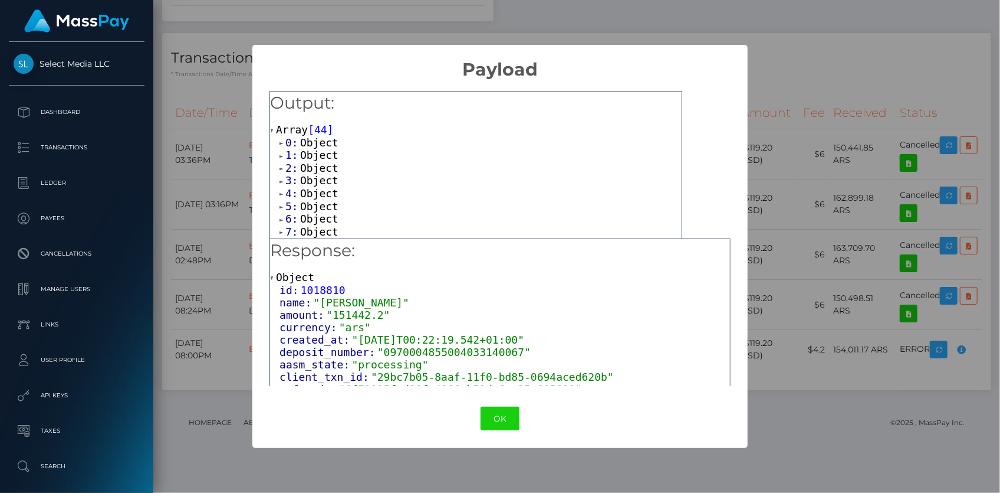
click at [307, 143] on span "Object" at bounding box center [319, 142] width 38 height 12
click at [309, 175] on span "Object" at bounding box center [319, 179] width 38 height 12
click at [314, 217] on span "Object" at bounding box center [326, 222] width 38 height 12
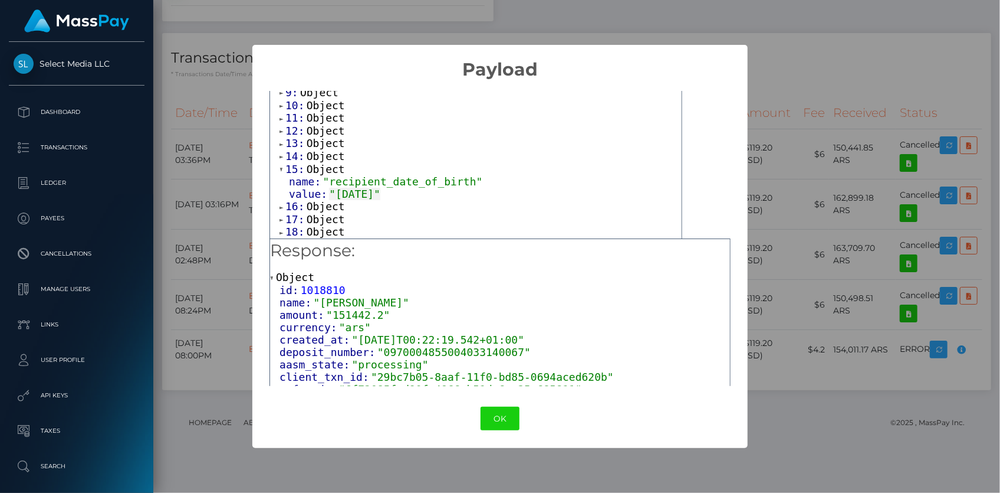
scroll to position [268, 0]
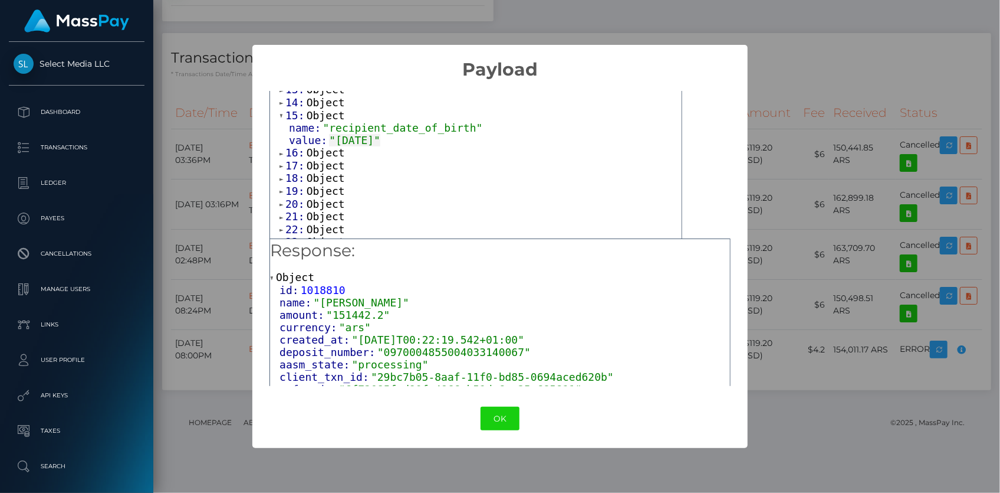
click at [311, 103] on span "Object" at bounding box center [326, 102] width 38 height 12
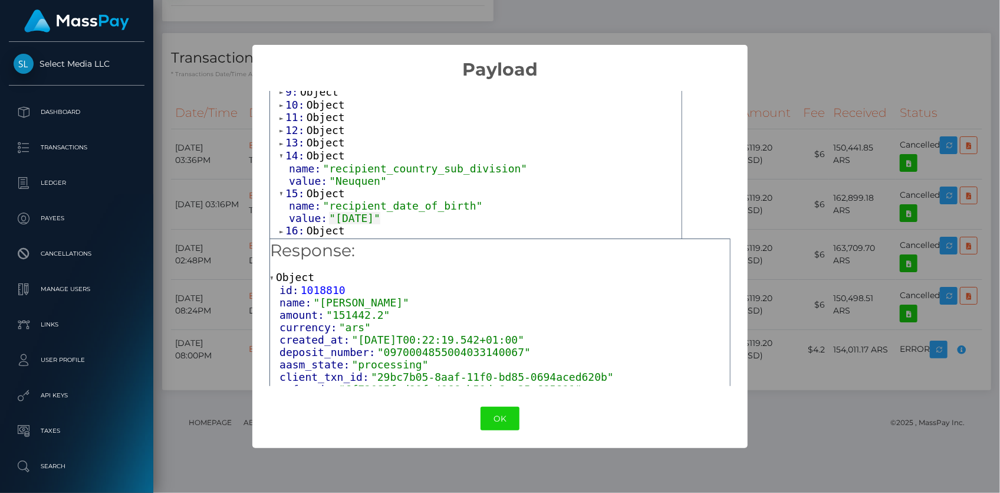
scroll to position [214, 0]
click at [318, 137] on span "Object" at bounding box center [326, 143] width 38 height 12
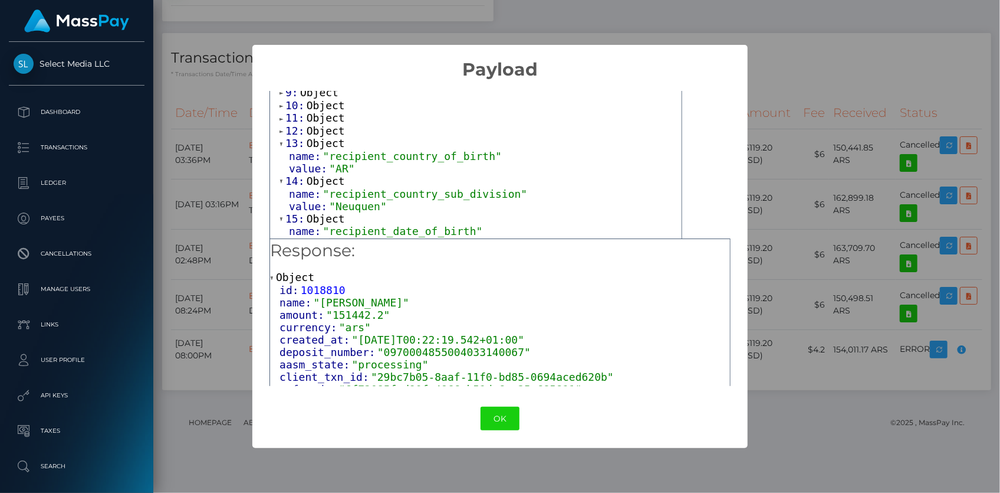
click at [319, 129] on span "Object" at bounding box center [326, 130] width 38 height 12
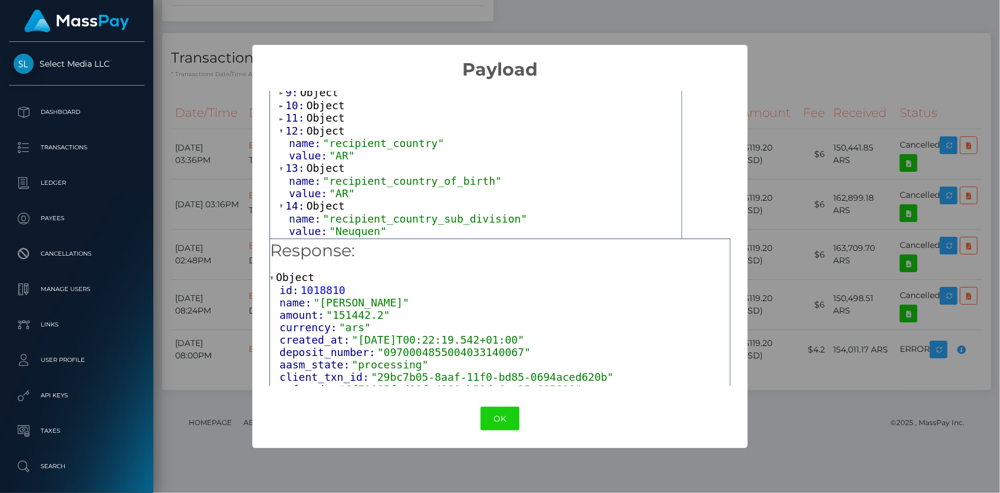
click at [319, 119] on span "Object" at bounding box center [326, 117] width 38 height 12
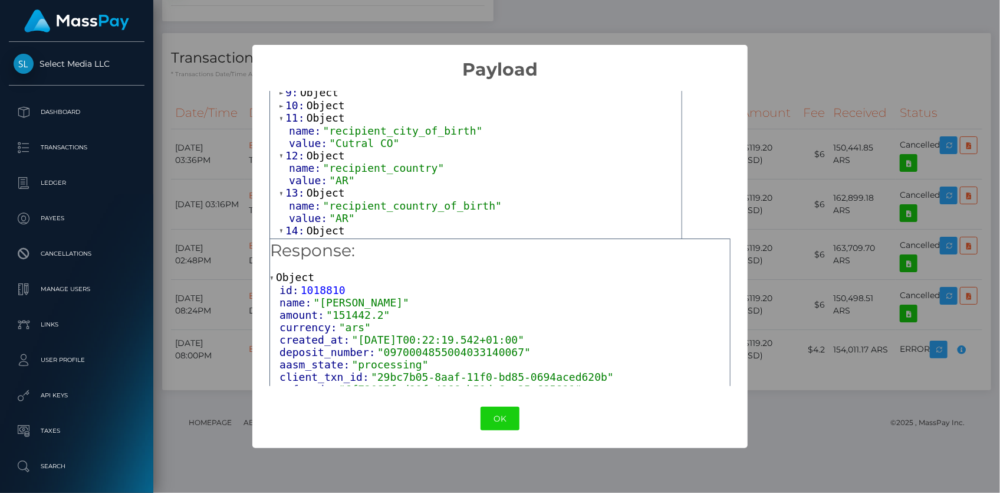
click at [314, 100] on span "Object" at bounding box center [326, 105] width 38 height 12
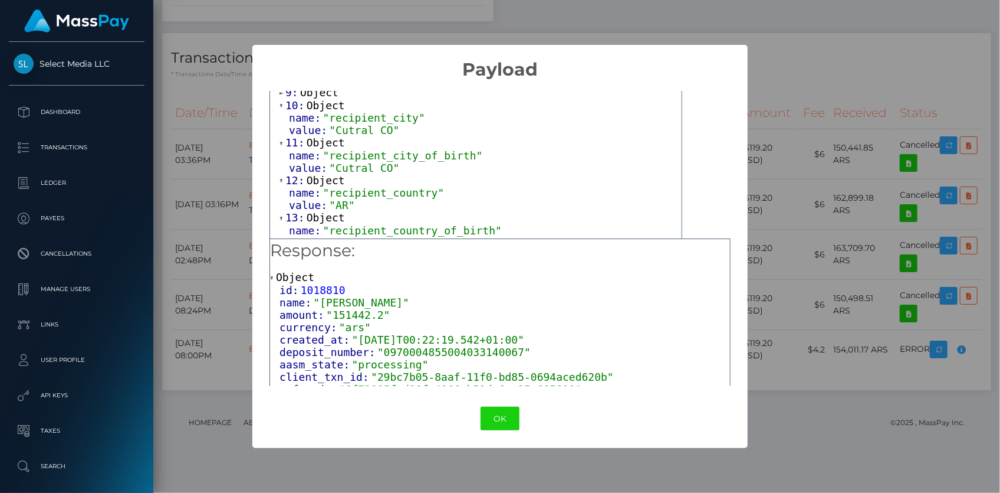
click at [314, 94] on span "Object" at bounding box center [319, 92] width 38 height 12
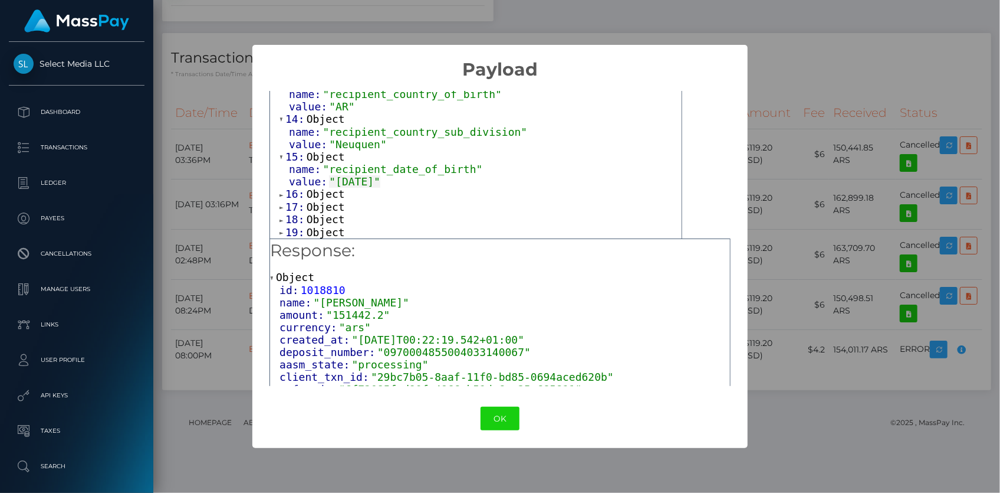
scroll to position [429, 0]
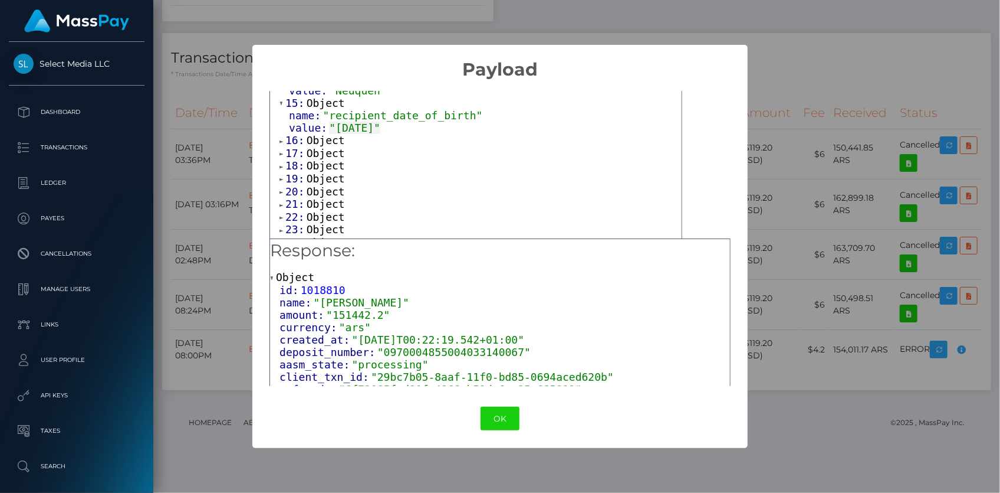
click at [314, 135] on span "Object" at bounding box center [326, 140] width 38 height 12
click at [318, 120] on span "Object" at bounding box center [326, 124] width 38 height 12
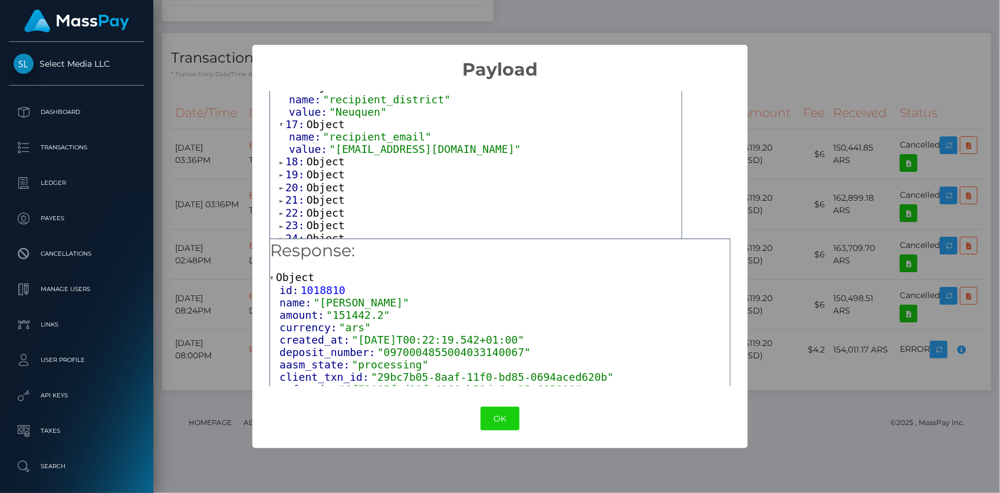
click at [320, 157] on span "Object" at bounding box center [326, 161] width 38 height 12
click at [324, 193] on span "Object" at bounding box center [326, 199] width 38 height 12
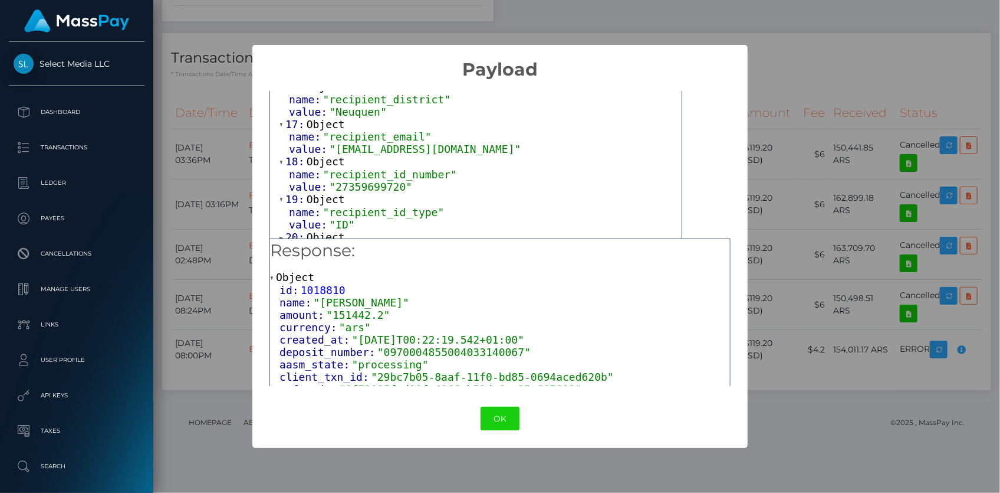
click at [349, 182] on span ""27359699720"" at bounding box center [370, 186] width 83 height 12
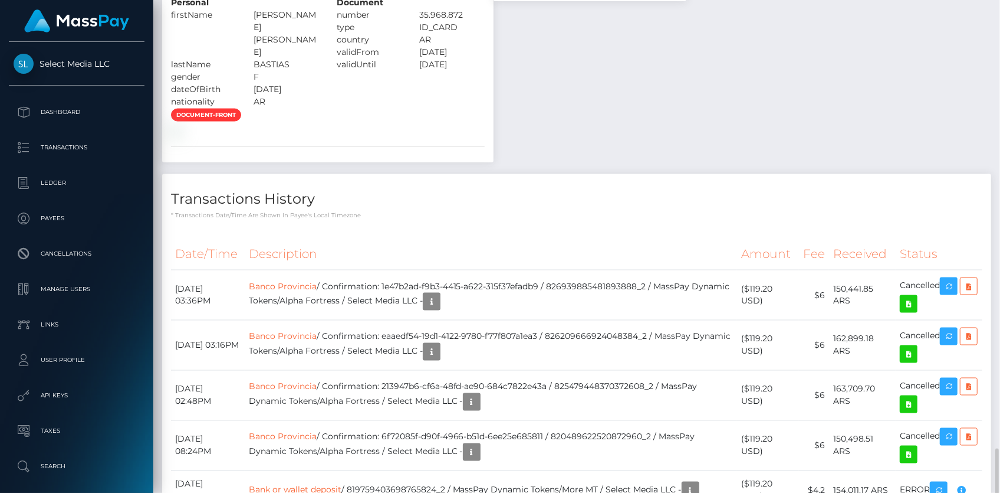
scroll to position [1213, 0]
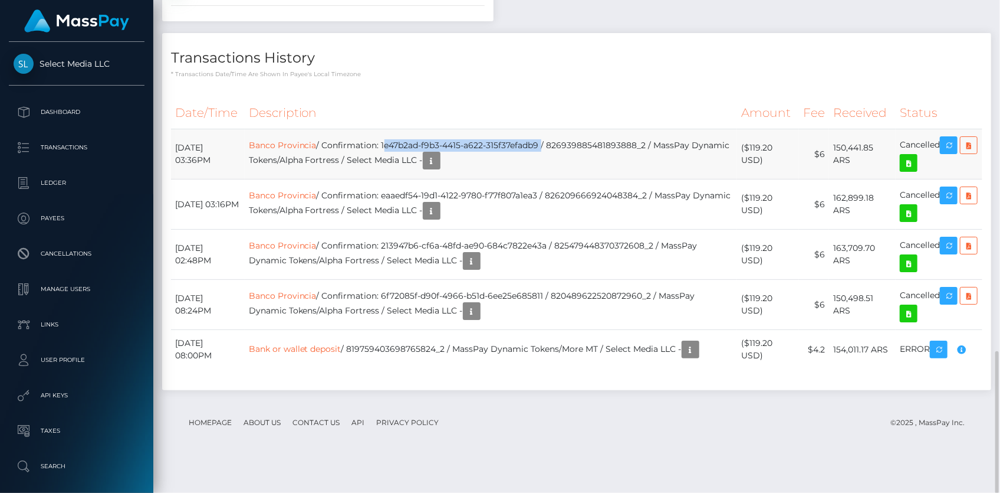
drag, startPoint x: 413, startPoint y: 176, endPoint x: 571, endPoint y: 178, distance: 158.1
click at [571, 178] on td "Banco Provincia / Confirmation: 1e47b2ad-f9b3-4415-a622-315f37efadb9 / 82693988…" at bounding box center [491, 154] width 493 height 50
copy td "1e47b2ad-f9b3-4415-a622-315f37efadb9"
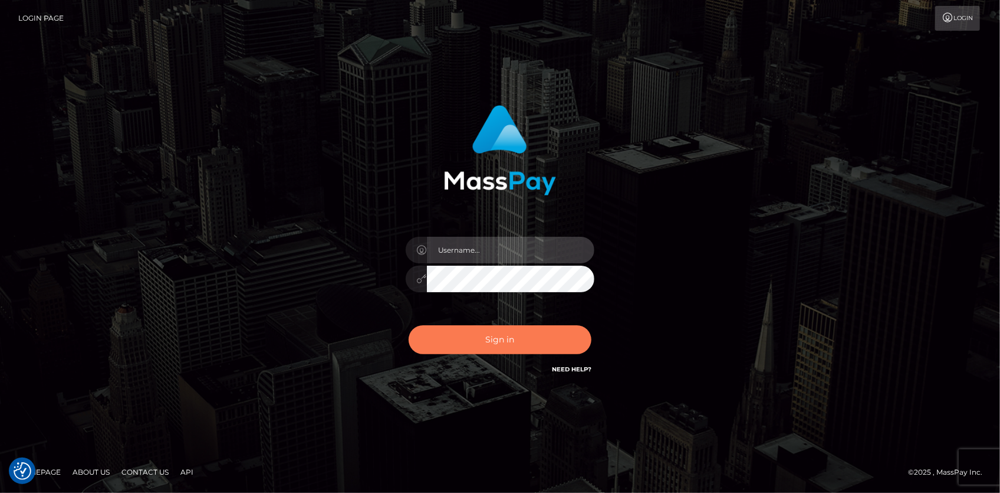
type input "[PERSON_NAME]"
click at [490, 340] on button "Sign in" at bounding box center [500, 339] width 183 height 29
type input "Eduard Gavrilescu"
click at [490, 340] on button "Sign in" at bounding box center [500, 339] width 183 height 29
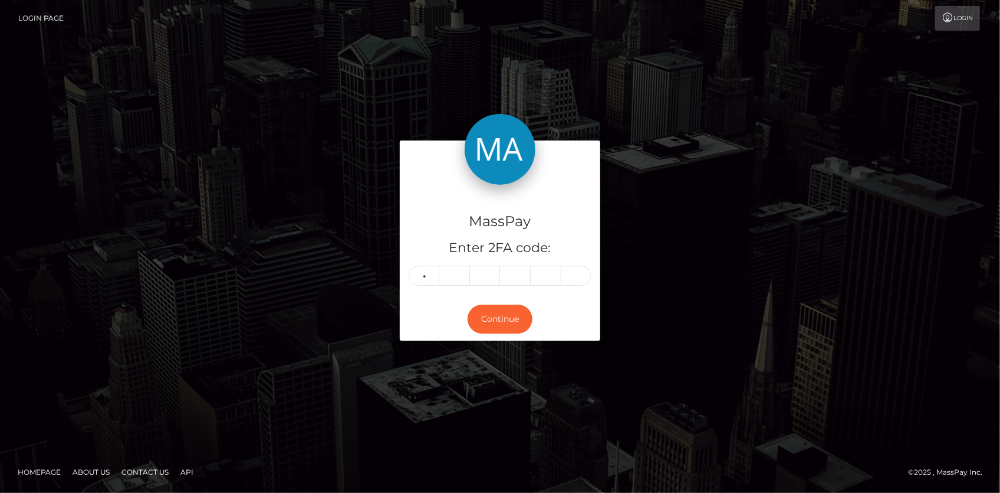
type input "8"
type input "6"
type input "2"
type input "8"
type input "1"
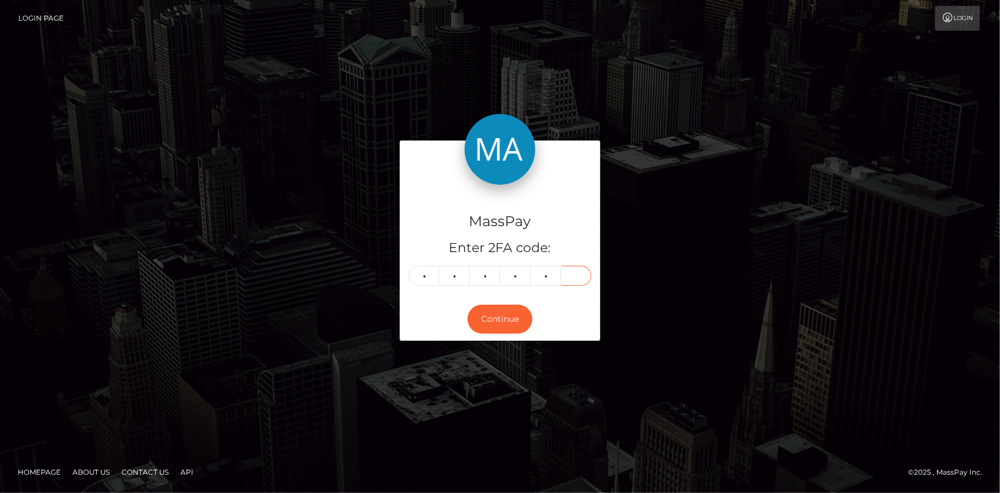
type input "6"
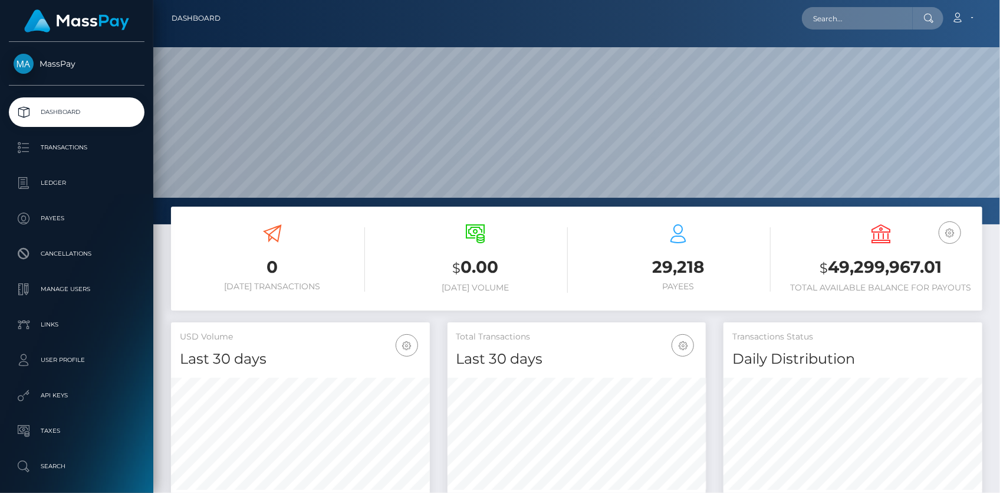
scroll to position [209, 258]
click at [848, 15] on input "text" at bounding box center [857, 18] width 111 height 22
paste input "LIZZETH"
type input "LIZZETH"
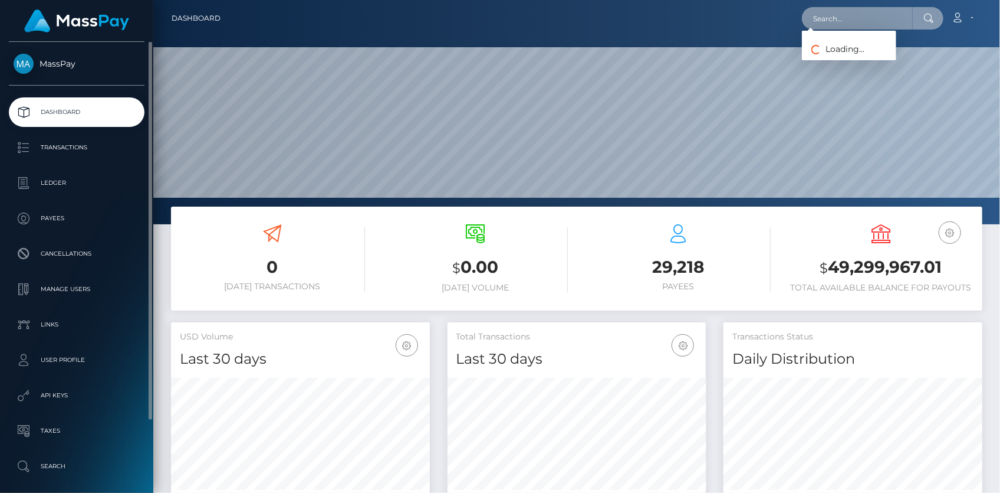
scroll to position [84, 0]
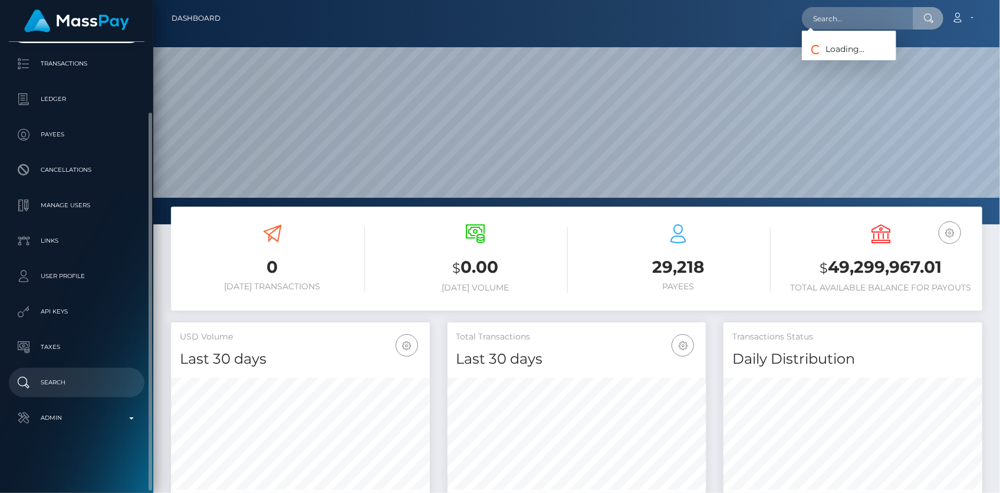
click at [70, 379] on p "Search" at bounding box center [77, 382] width 126 height 18
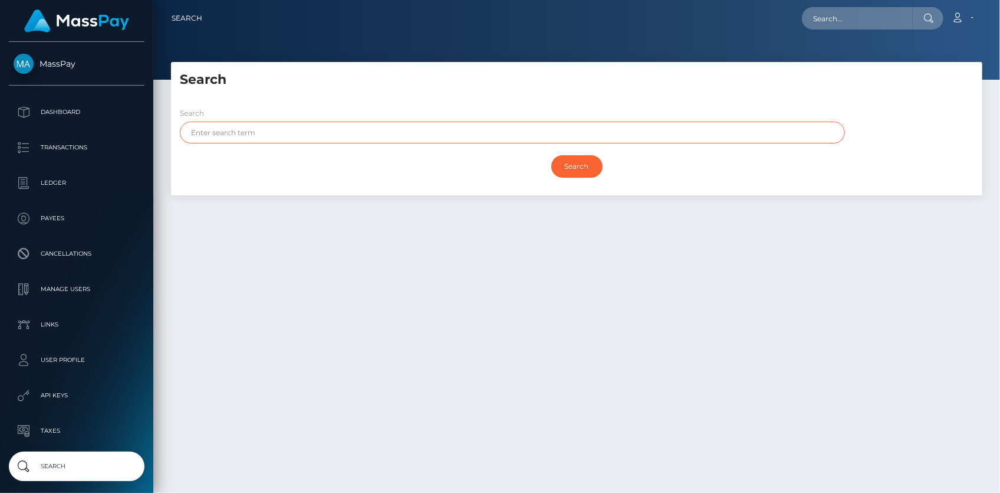
click at [284, 133] on input "text" at bounding box center [512, 133] width 665 height 22
paste input "LIZZETH"
type input "LIZZETH"
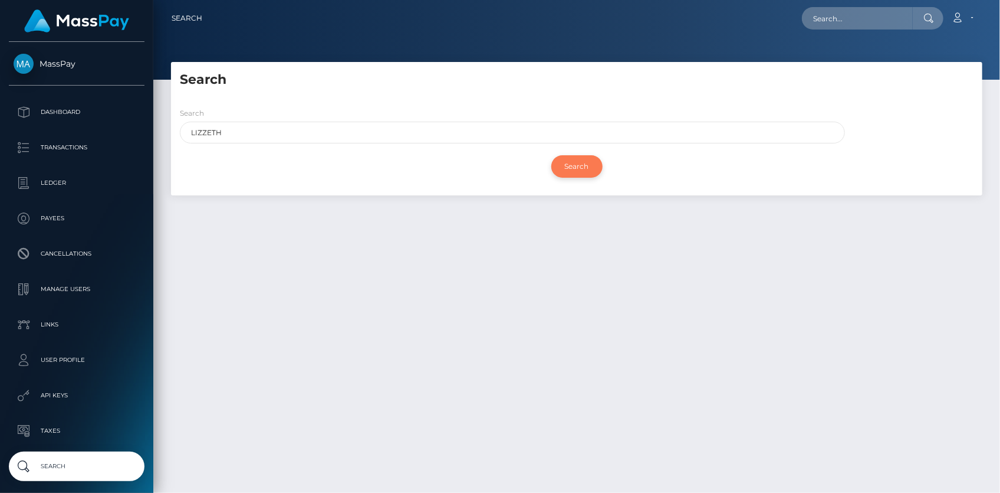
click at [575, 166] on input "Search" at bounding box center [577, 166] width 51 height 22
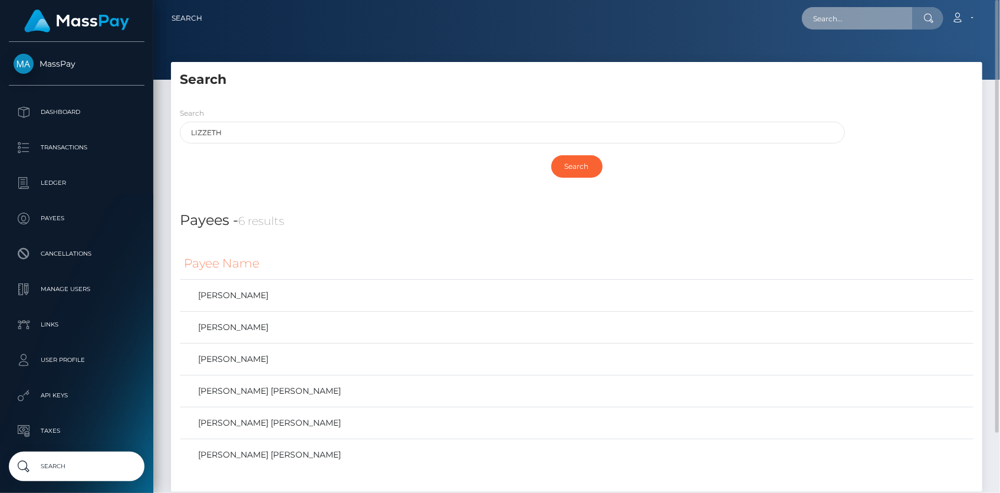
click at [831, 23] on input "text" at bounding box center [857, 18] width 111 height 22
paste input "MSP5a8cd74f8db2292"
type input "MSP5a8cd74f8db2292"
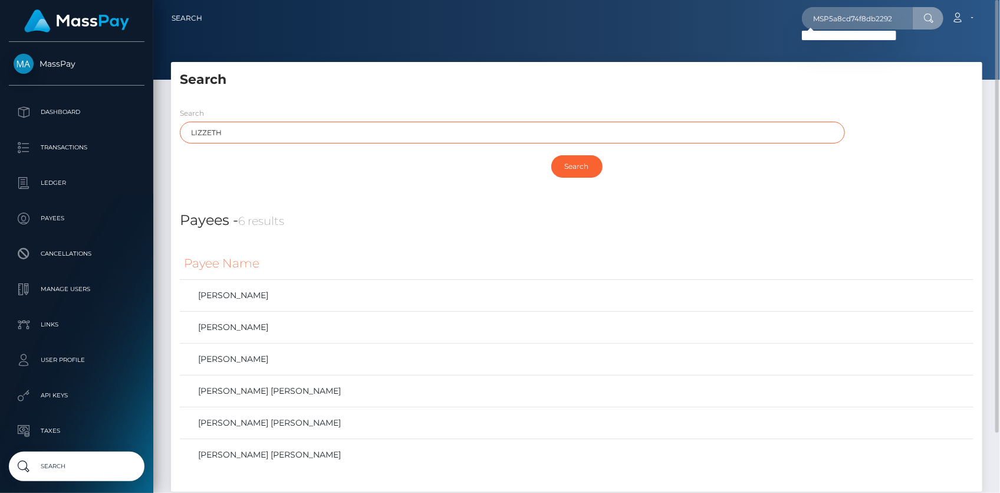
click at [198, 127] on input "LIZZETH" at bounding box center [512, 133] width 665 height 22
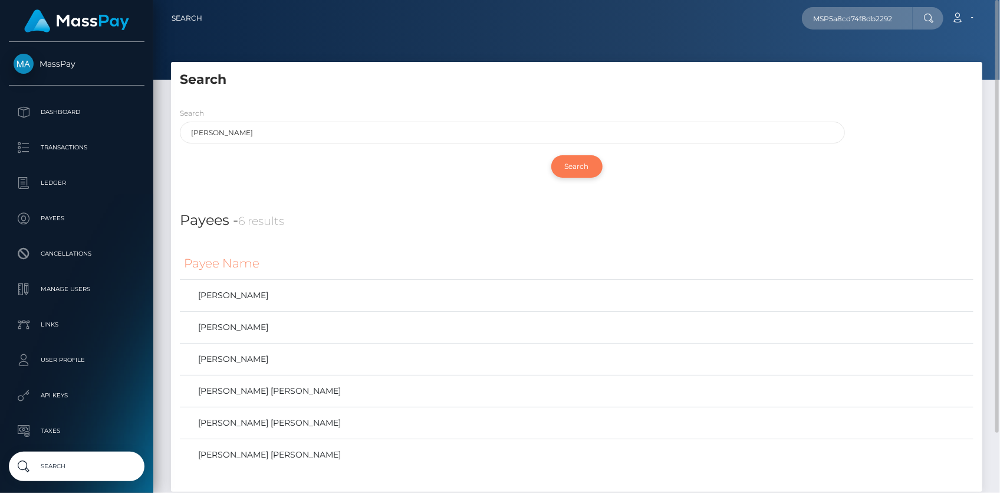
click at [582, 171] on input "Search" at bounding box center [577, 166] width 51 height 22
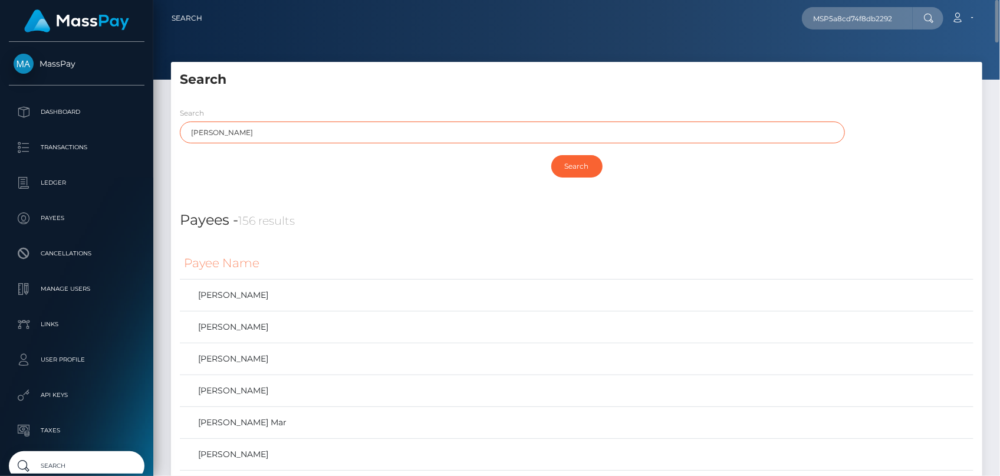
click at [416, 124] on input "LIZETH" at bounding box center [512, 133] width 665 height 22
paste input "DAYAN"
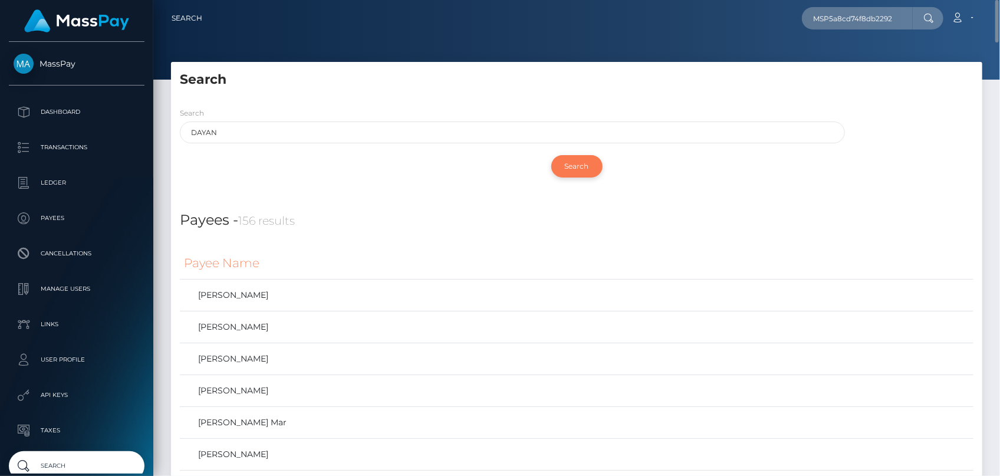
click at [572, 168] on input "Search" at bounding box center [577, 166] width 51 height 22
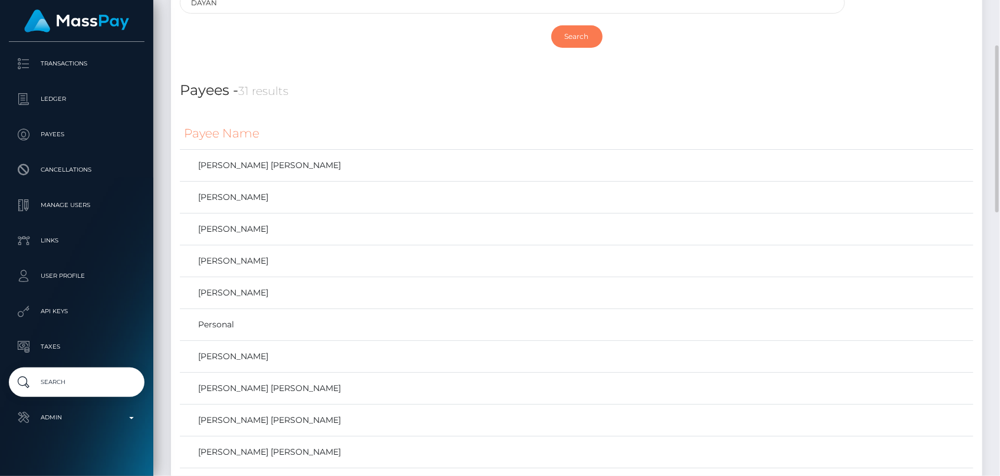
scroll to position [22, 0]
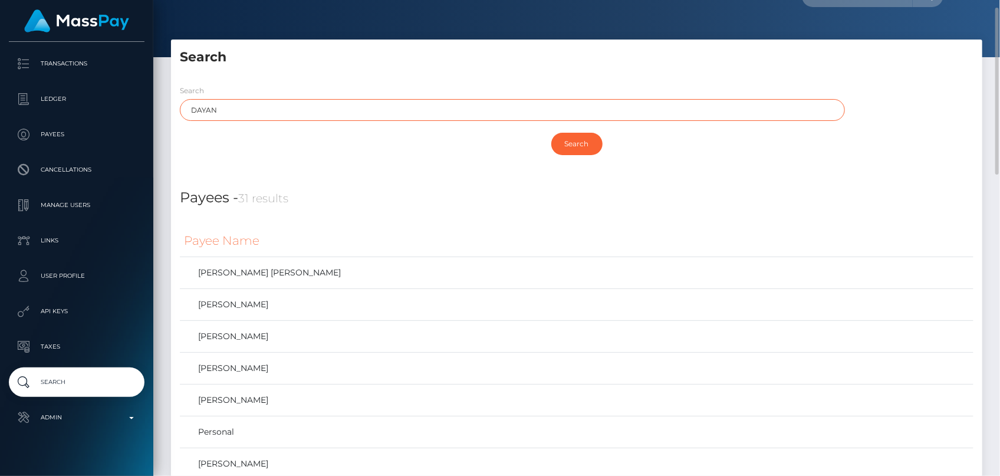
click at [247, 118] on input "DAYAN" at bounding box center [512, 110] width 665 height 22
paste input "ESPEJO"
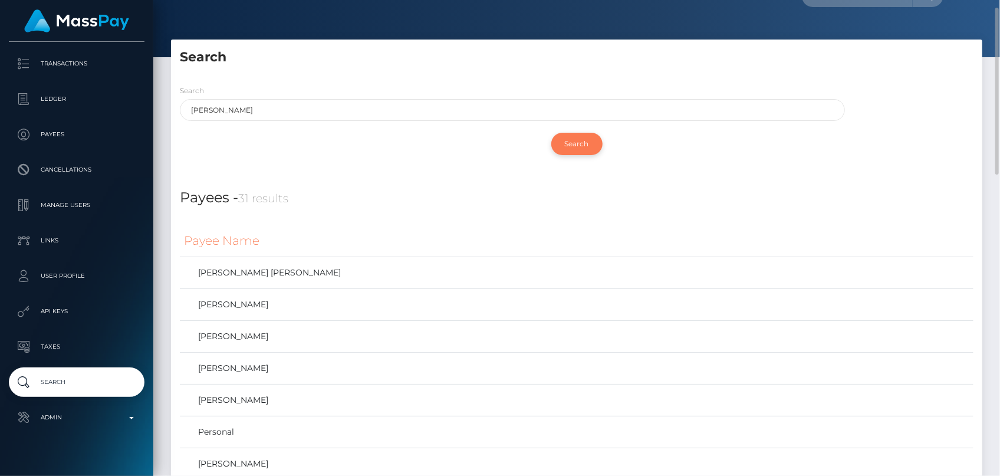
click at [566, 147] on input "Search" at bounding box center [577, 144] width 51 height 22
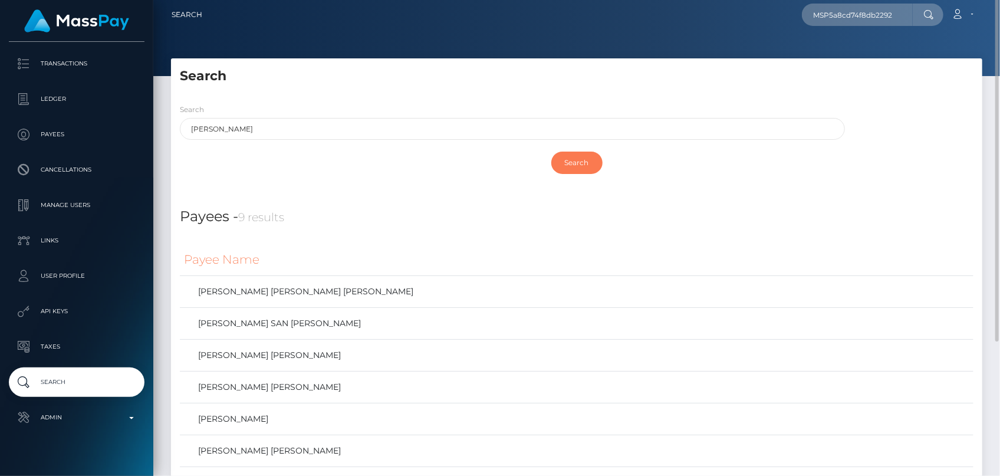
scroll to position [0, 0]
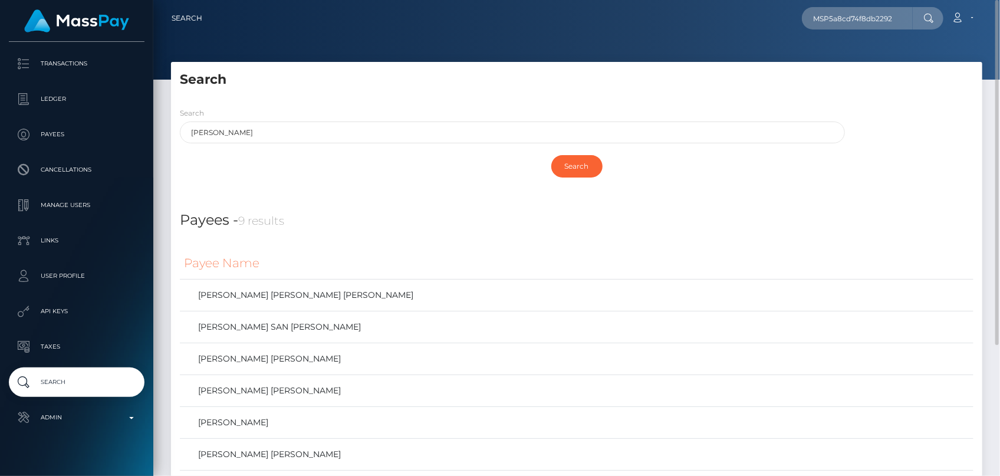
click at [308, 119] on div "Search ESPEJO" at bounding box center [512, 125] width 665 height 37
click at [304, 135] on input "ESPEJO" at bounding box center [512, 133] width 665 height 22
paste input "GUZMAN"
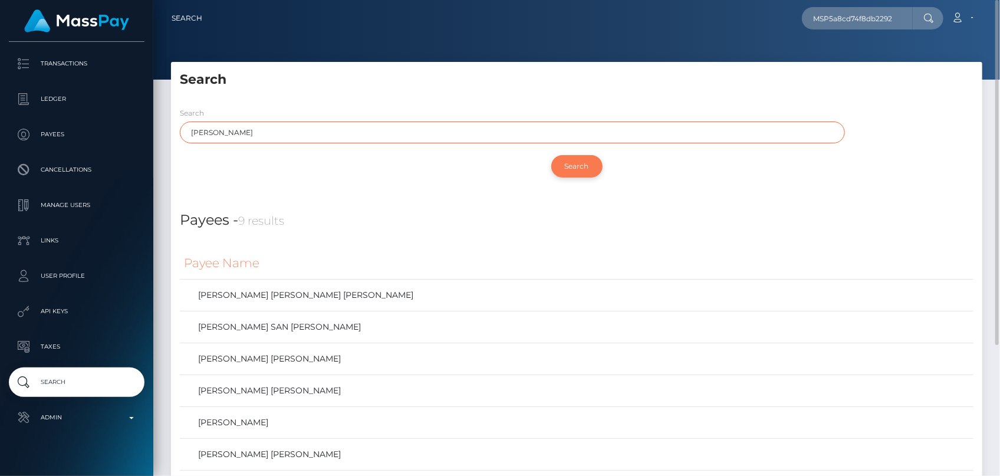
type input "GUZMAN"
click at [572, 163] on input "Search" at bounding box center [577, 166] width 51 height 22
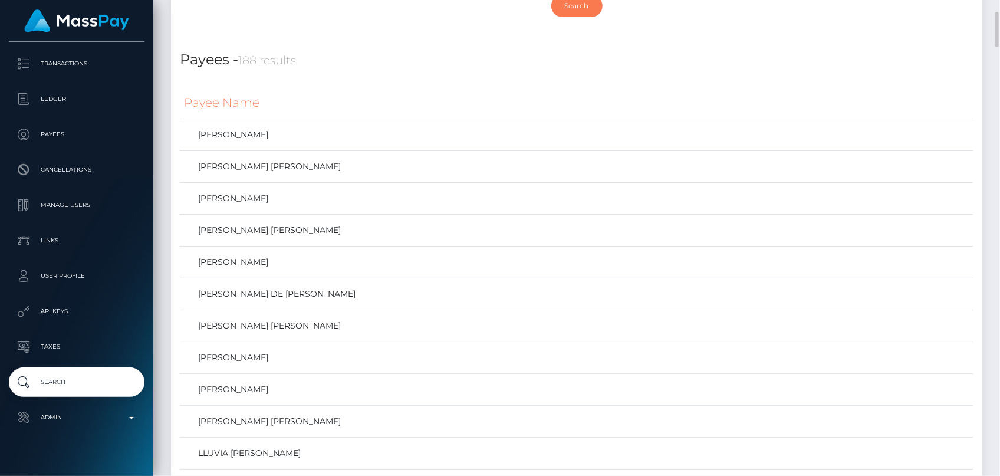
scroll to position [214, 0]
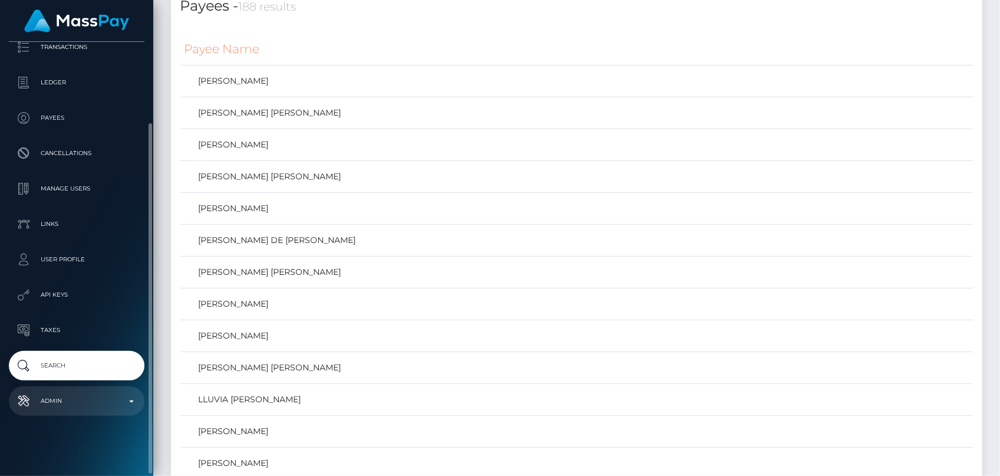
click at [73, 396] on p "Admin" at bounding box center [77, 401] width 126 height 18
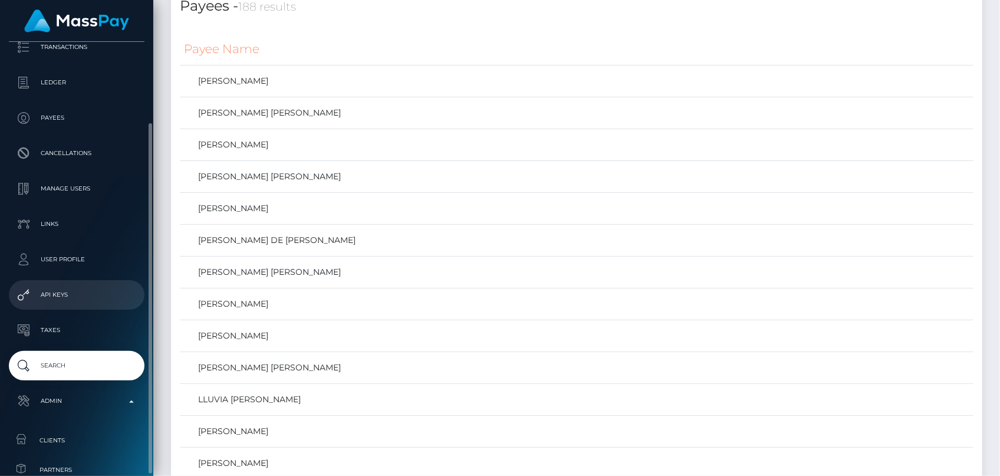
scroll to position [261, 0]
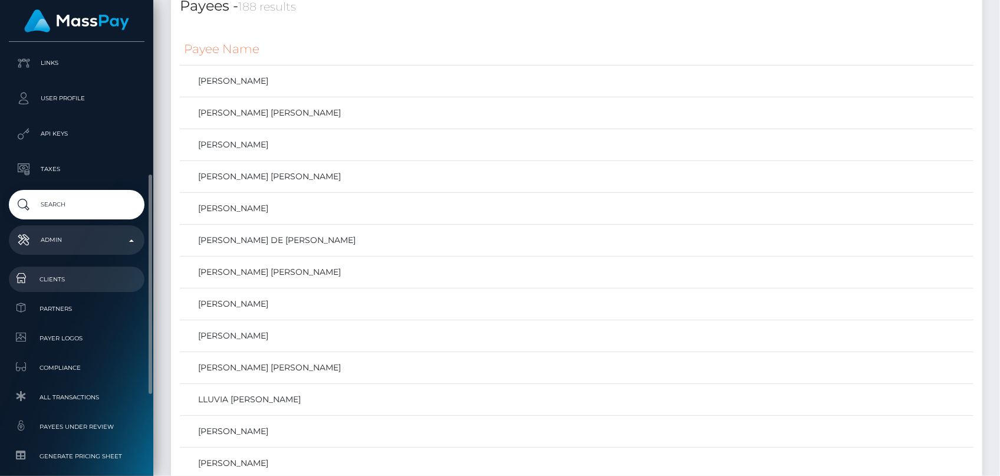
click at [70, 283] on span "Clients" at bounding box center [77, 280] width 126 height 14
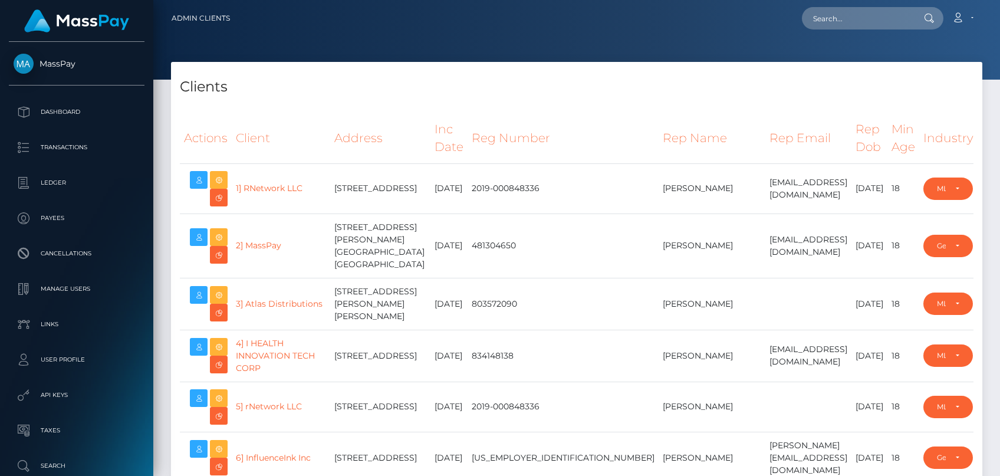
select select "223"
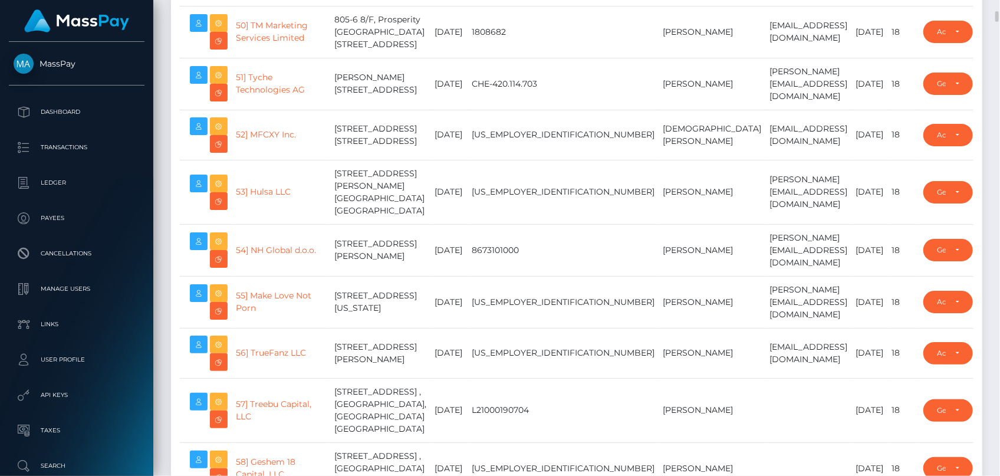
scroll to position [2735, 0]
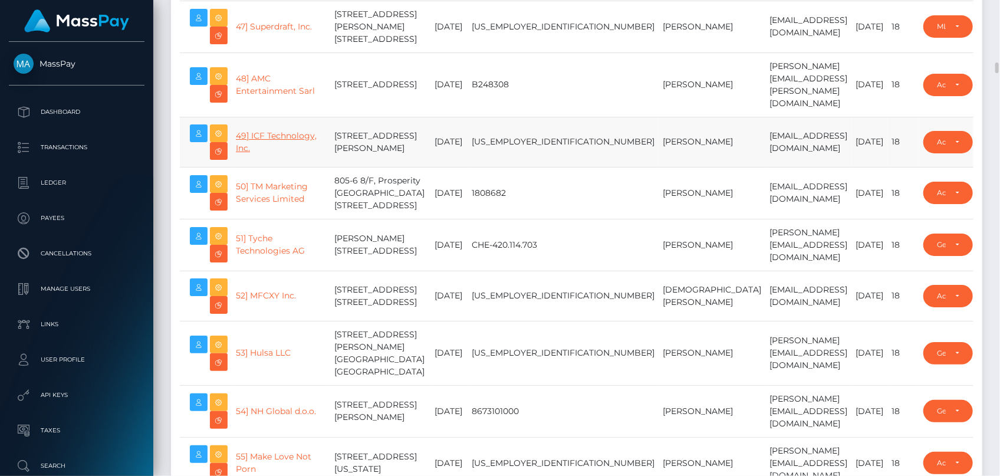
click at [275, 153] on link "49] ICF Technology, Inc." at bounding box center [276, 141] width 81 height 23
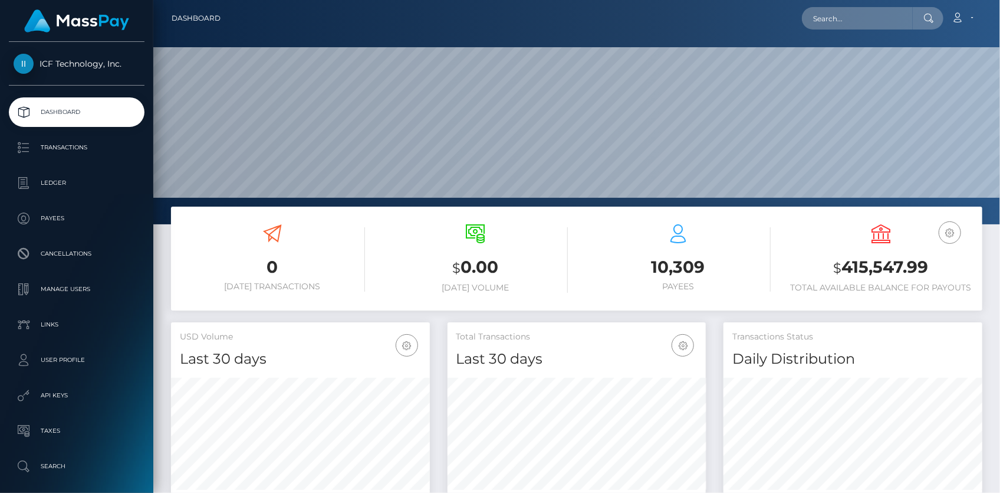
scroll to position [209, 258]
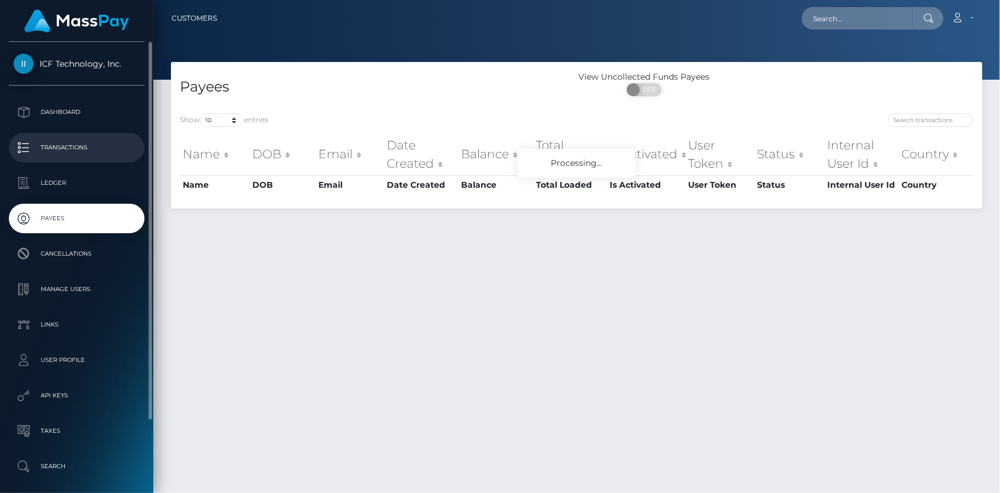
click at [55, 145] on p "Transactions" at bounding box center [77, 148] width 126 height 18
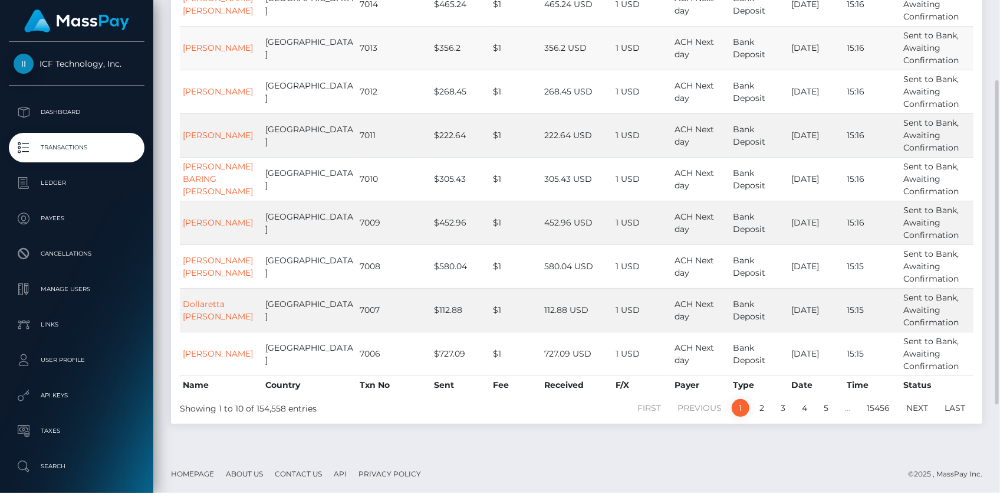
scroll to position [43, 0]
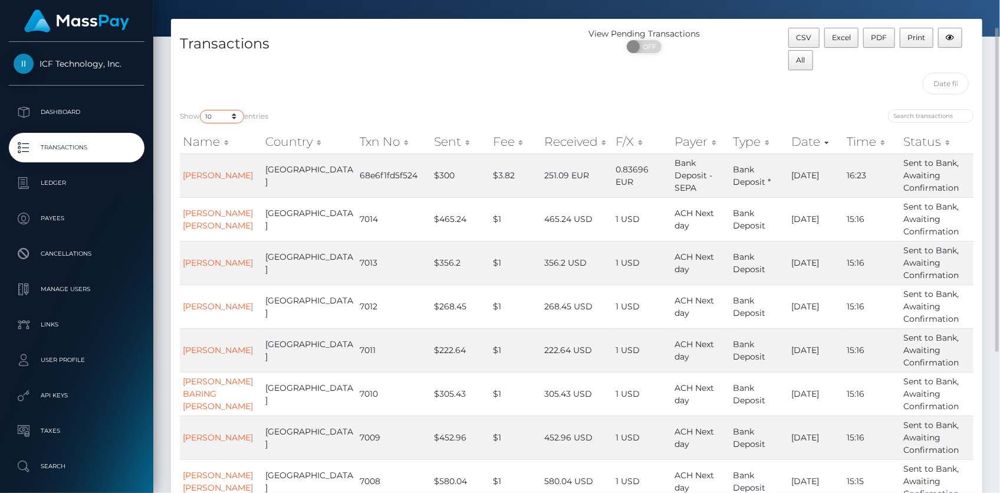
click at [218, 111] on select "10 25 50 100 250 500 1,000 3,500 All" at bounding box center [222, 117] width 44 height 14
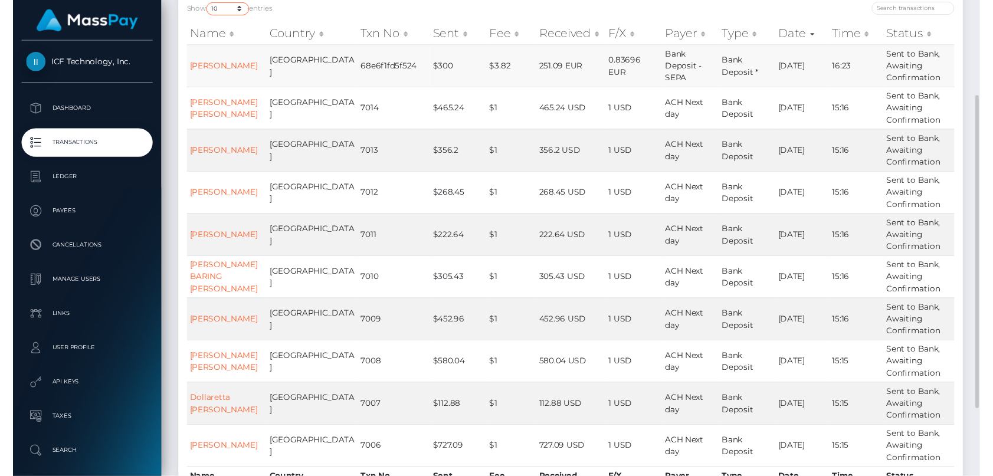
scroll to position [97, 0]
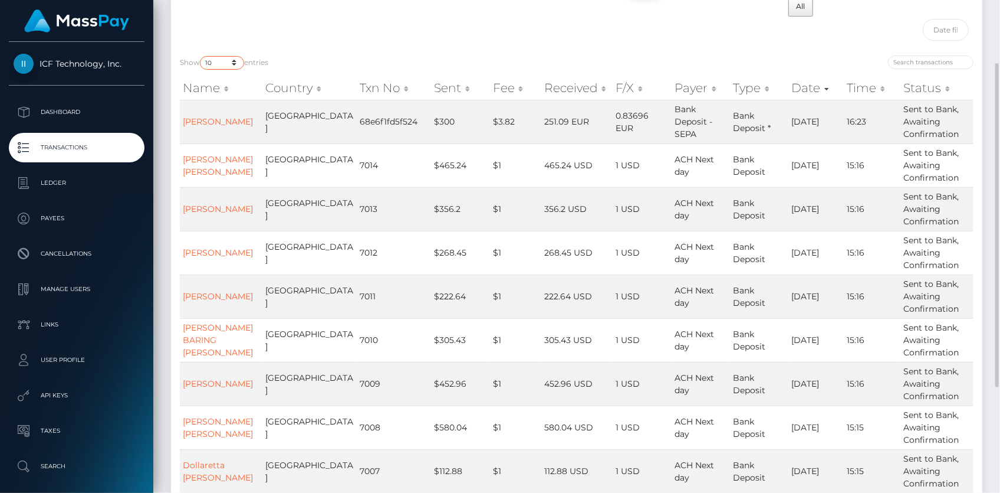
click at [219, 60] on select "10 25 50 100 250 500 1,000 3,500 All" at bounding box center [222, 63] width 44 height 14
select select "3500"
click at [201, 56] on select "10 25 50 100 250 500 1,000 3,500 All" at bounding box center [222, 63] width 44 height 14
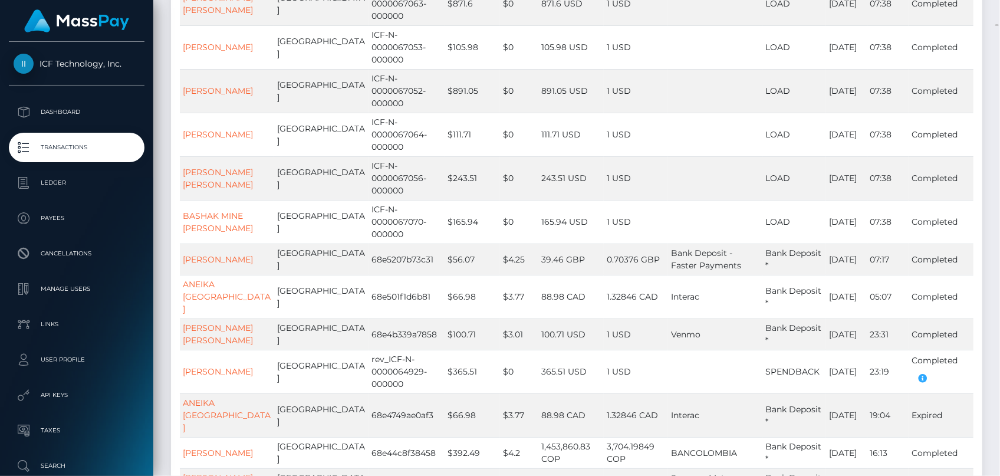
scroll to position [6595, 0]
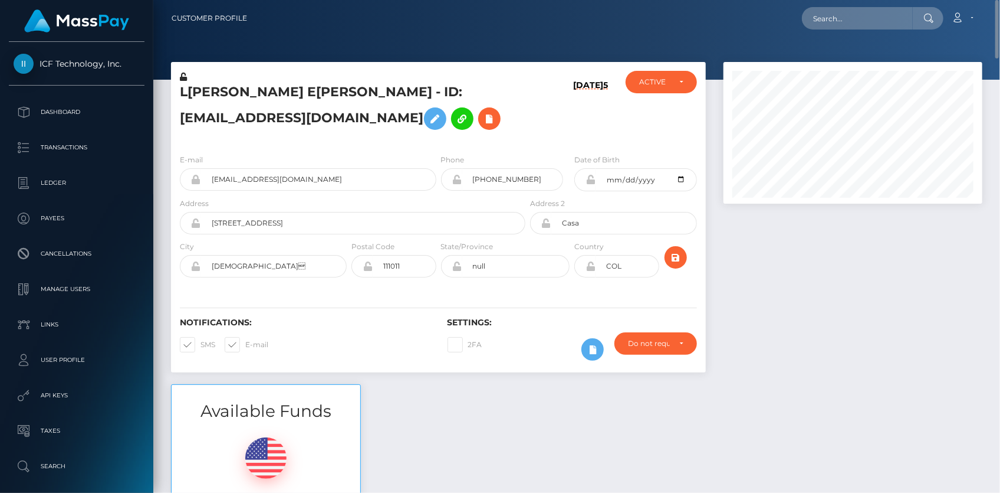
click at [252, 88] on h5 "Lizzeth Dayan Espejo Guzman - ID: lizzethespejo@gmail.com" at bounding box center [349, 109] width 339 height 52
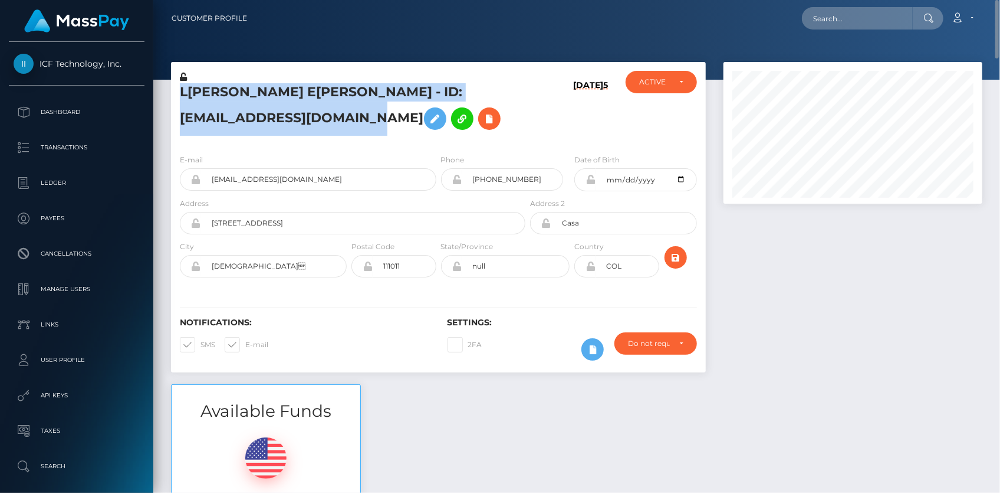
click at [252, 88] on h5 "Lizzeth Dayan Espejo Guzman - ID: lizzethespejo@gmail.com" at bounding box center [349, 109] width 339 height 52
copy h5 "Lizzeth Dayan Espejo Guzman - ID: lizzethespejo@gmail.com"
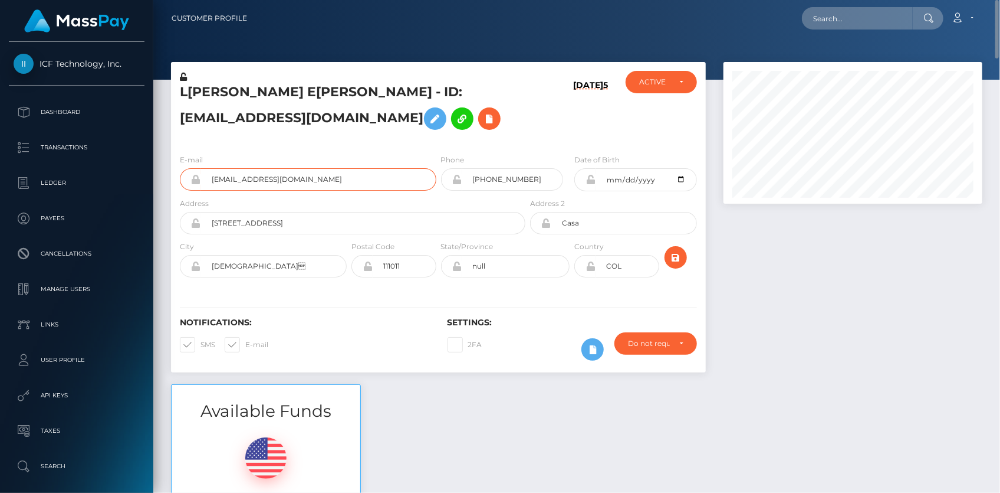
click at [224, 175] on input "lizzethespejo@gmail.com" at bounding box center [318, 179] width 235 height 22
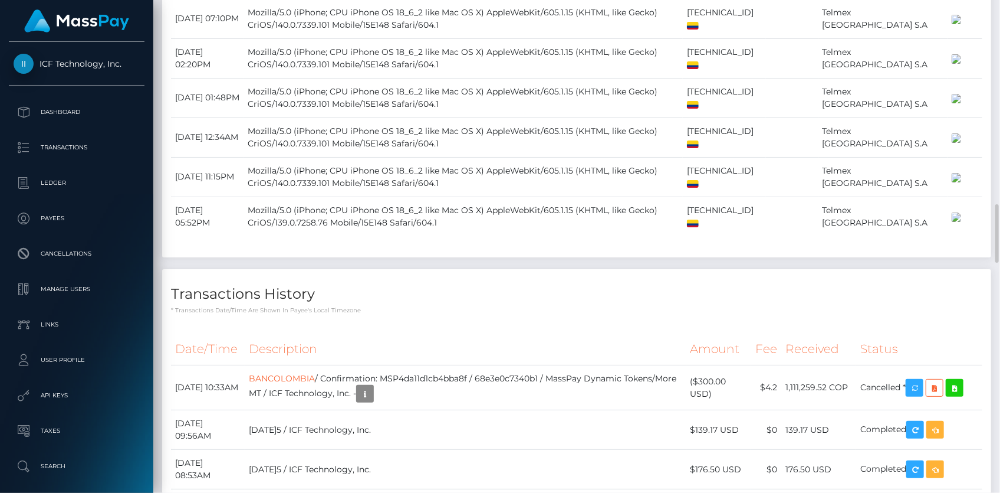
scroll to position [1984, 0]
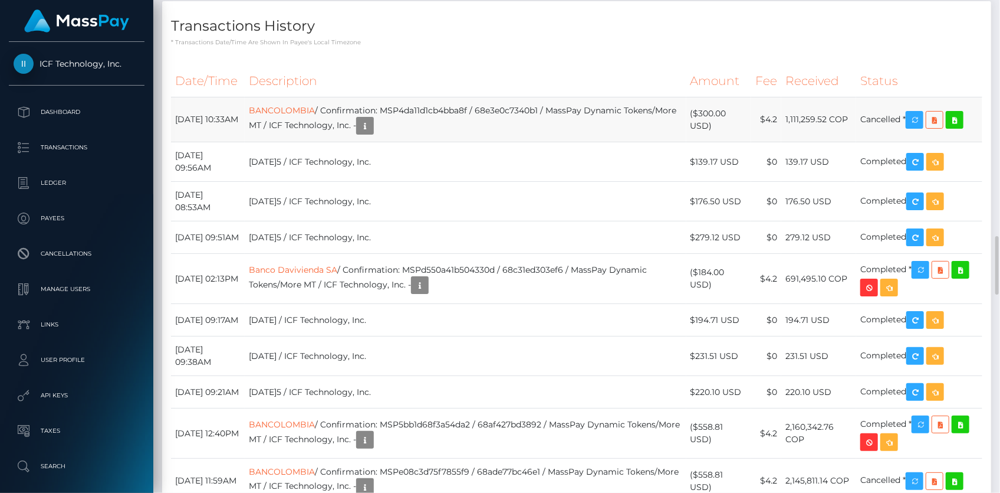
click at [427, 142] on td "BANCOLOMBIA / Confirmation: MSP4da11d1cb4bba8f / 68e3e0c7340b1 / MassPay Dynami…" at bounding box center [466, 119] width 442 height 45
copy td "MSP4da11d1cb4bba8f"
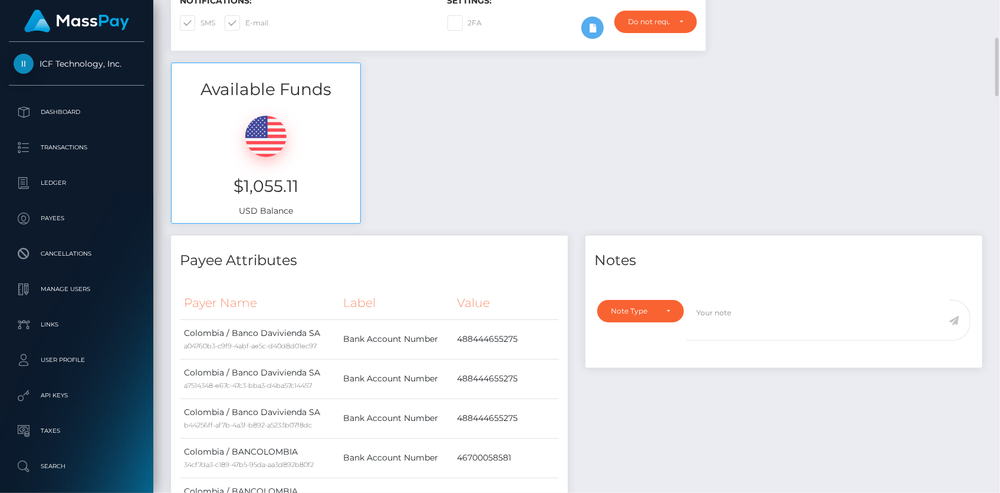
scroll to position [0, 0]
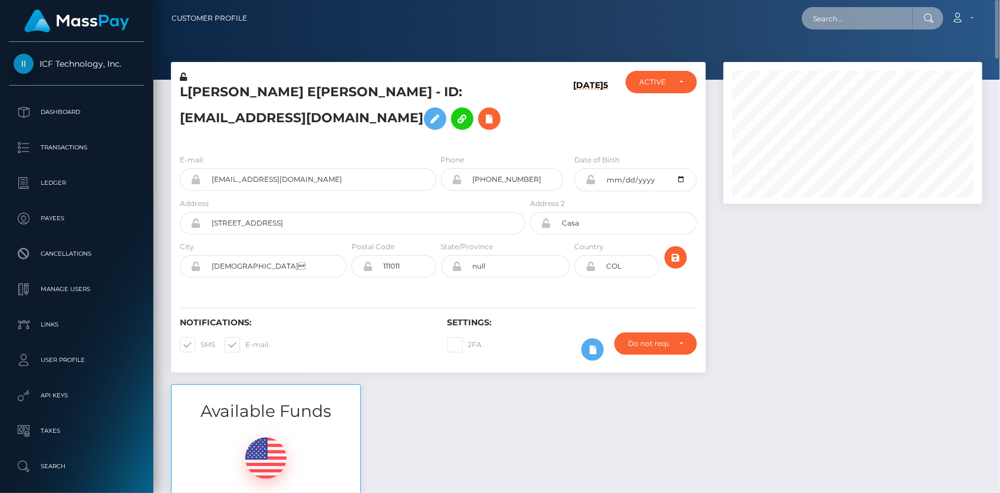
click at [843, 20] on input "text" at bounding box center [857, 18] width 111 height 22
paste input "user_x21Pi01fV5ffp"
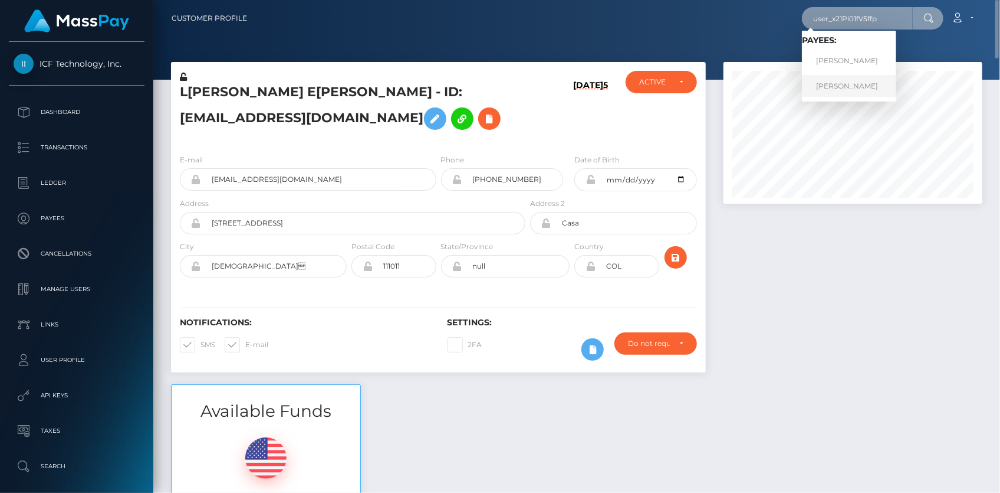
type input "user_x21Pi01fV5ffp"
click at [843, 81] on link "kalpana jain" at bounding box center [849, 86] width 94 height 22
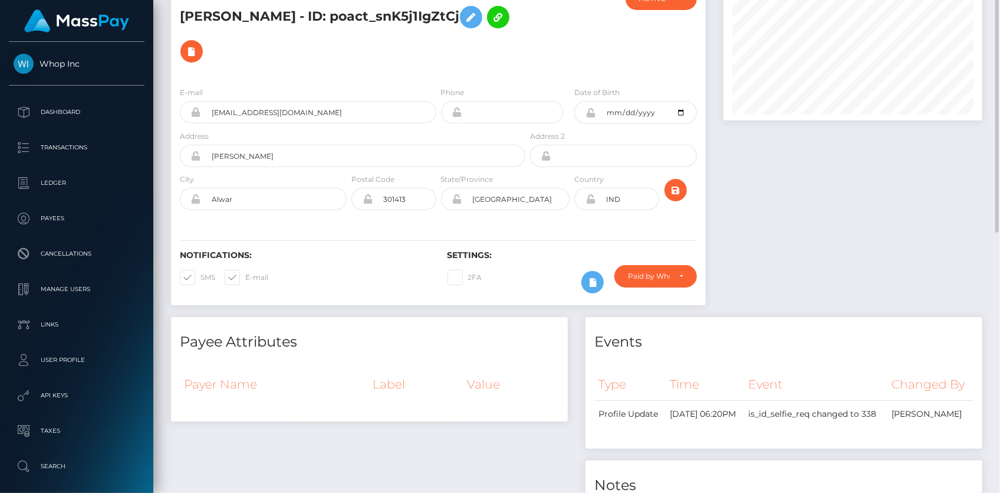
scroll to position [29, 0]
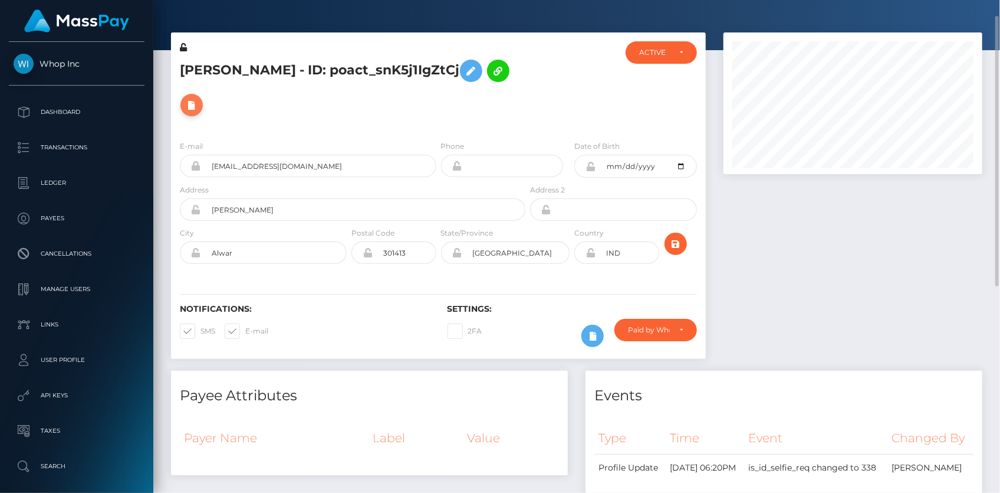
click at [203, 94] on button at bounding box center [191, 105] width 22 height 22
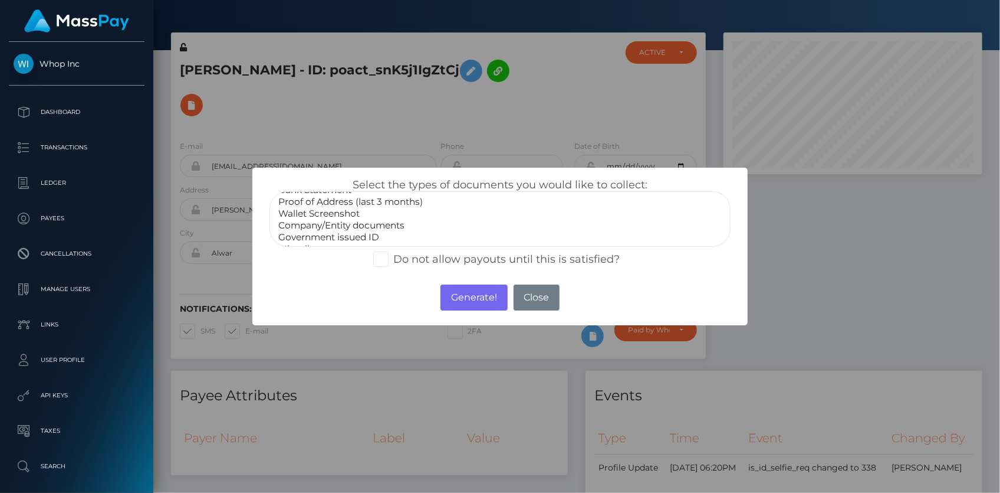
scroll to position [34, 0]
select select "Government issued ID"
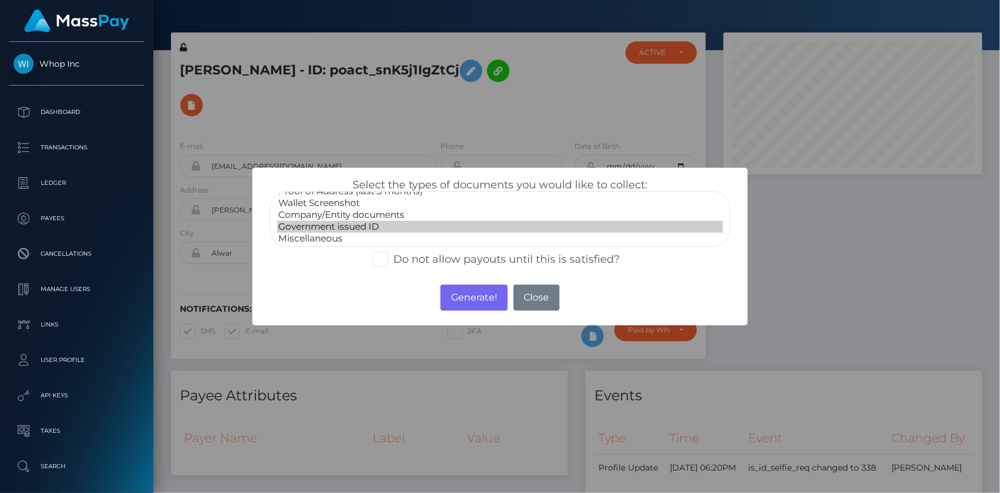
click at [357, 224] on option "Government issued ID" at bounding box center [500, 227] width 446 height 12
click at [464, 297] on button "Generate!" at bounding box center [474, 297] width 67 height 26
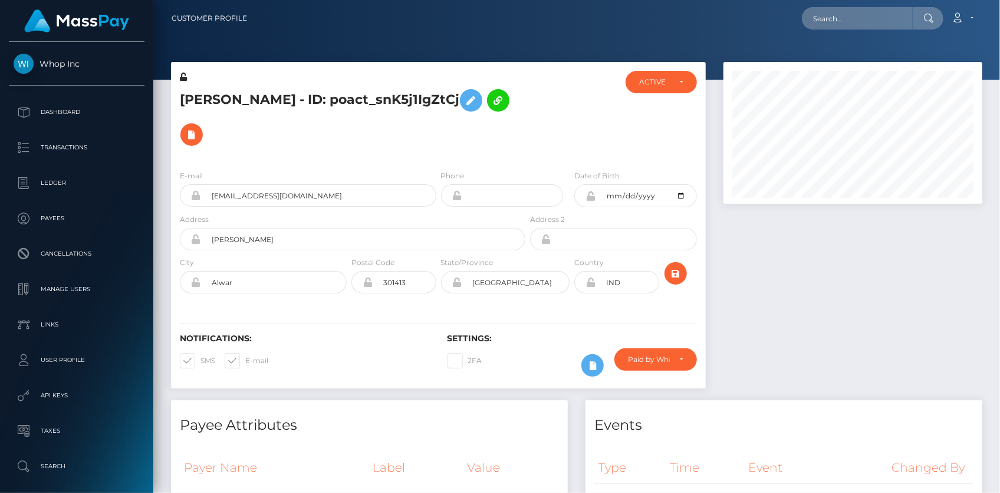
scroll to position [142, 258]
click at [851, 21] on input "text" at bounding box center [857, 18] width 111 height 22
paste input "pout_oftH5rdmZ3IPV"
paste input "act_XPz0xzIoI1Pb"
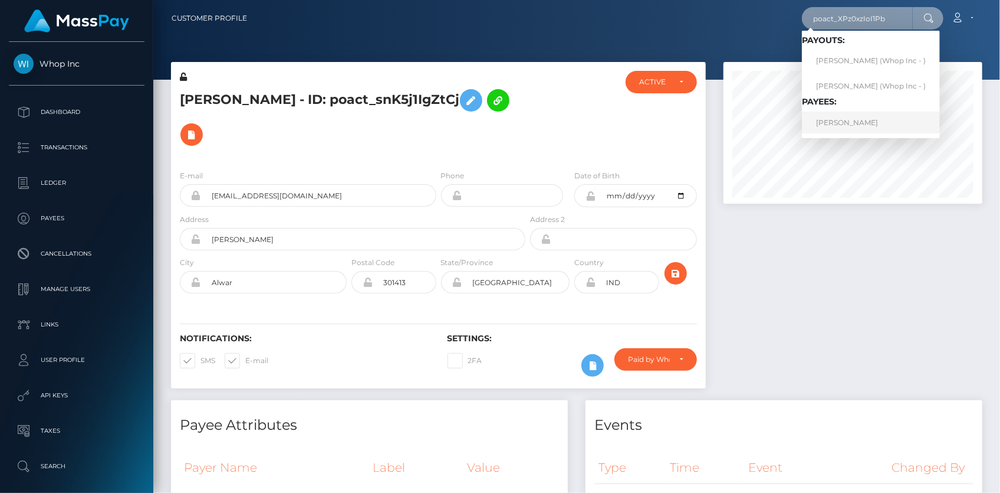
type input "poact_XPz0xzIoI1Pb"
click at [838, 125] on link "ANAS ANAS" at bounding box center [871, 122] width 138 height 22
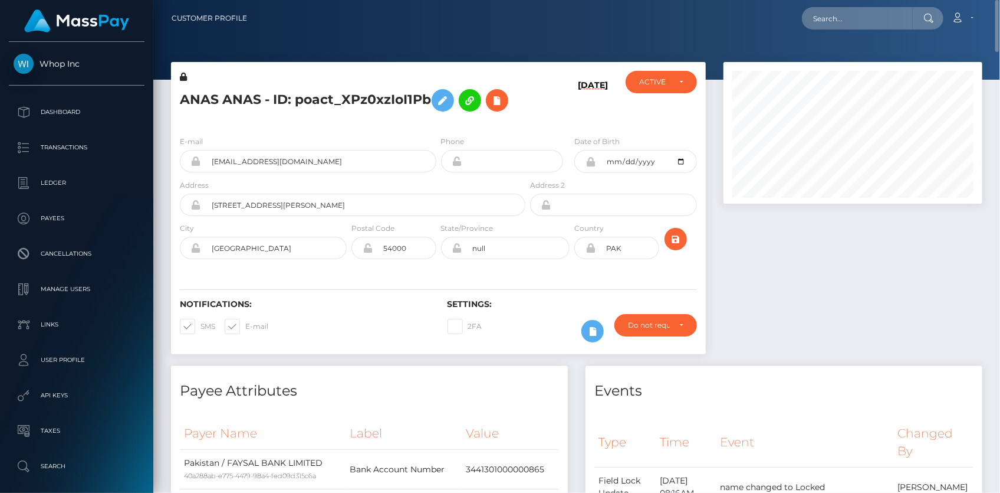
click at [273, 94] on h5 "ANAS ANAS - ID: poact_XPz0xzIoI1Pb" at bounding box center [349, 100] width 339 height 34
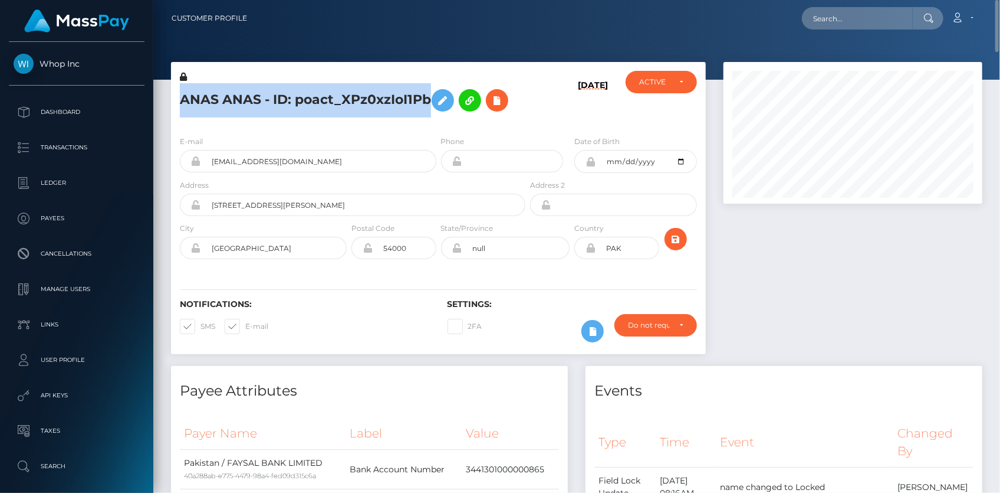
click at [273, 94] on h5 "ANAS ANAS - ID: poact_XPz0xzIoI1Pb" at bounding box center [349, 100] width 339 height 34
copy h5 "ANAS ANAS - ID: poact_XPz0xzIoI1Pb"
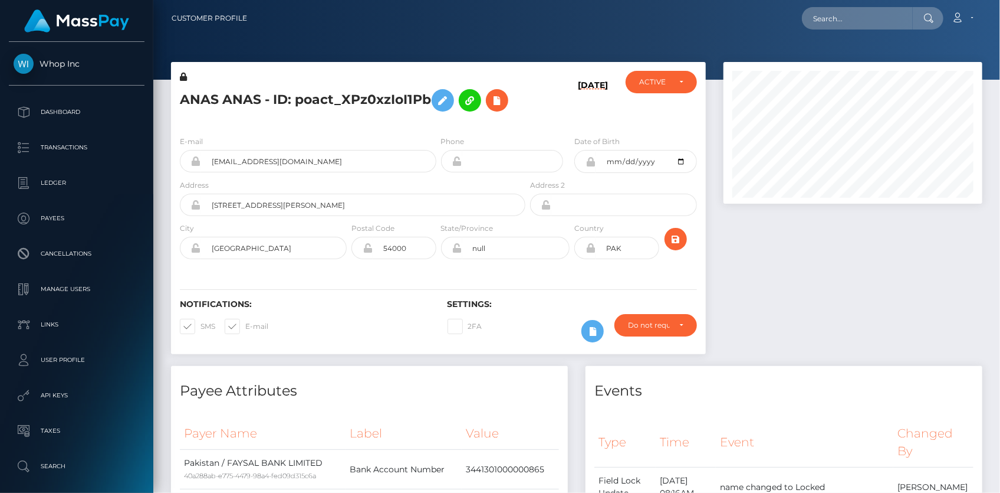
scroll to position [142, 258]
click at [270, 109] on h5 "ANAS ANAS - ID: poact_XPz0xzIoI1Pb" at bounding box center [349, 100] width 339 height 34
click at [267, 103] on h5 "ANAS ANAS - ID: poact_XPz0xzIoI1Pb" at bounding box center [349, 100] width 339 height 34
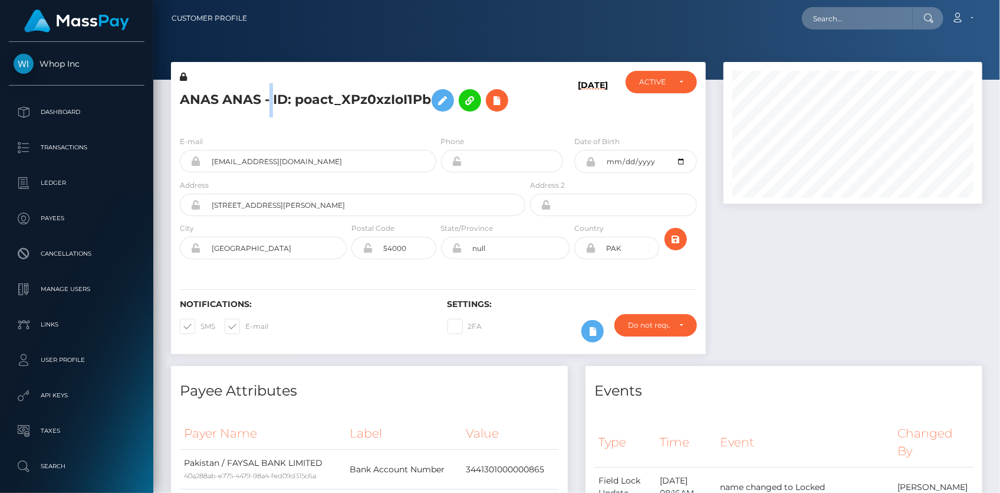
copy h5 "ANAS ANAS - ID: poact_XPz0xzIoI1Pb"
click at [831, 21] on input "text" at bounding box center [857, 18] width 111 height 22
paste input "6d5dc4cd-c1bf-4e7b-84ca-4e738bfaa611"
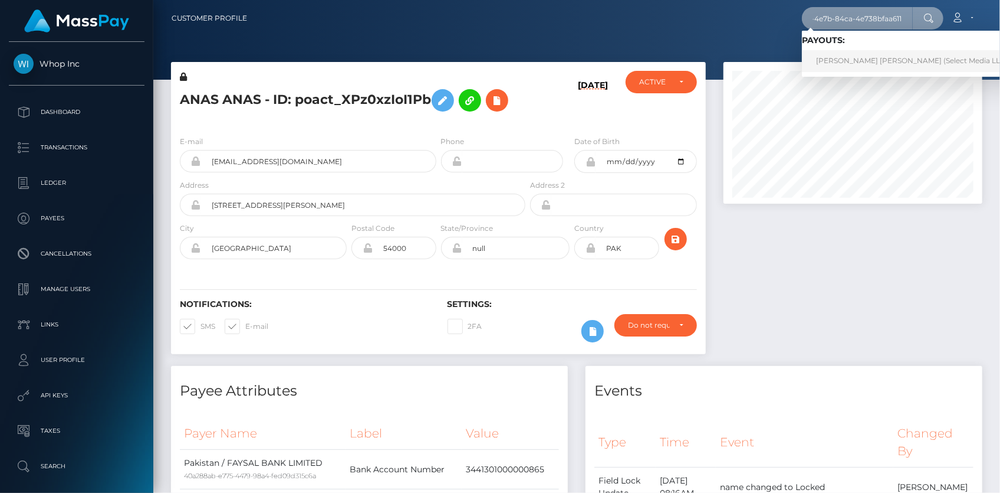
type input "6d5dc4cd-c1bf-4e7b-84ca-4e738bfaa611"
click at [849, 56] on link "Florencia Elena Molina Alvarez (Select Media LLC - )" at bounding box center [915, 61] width 227 height 22
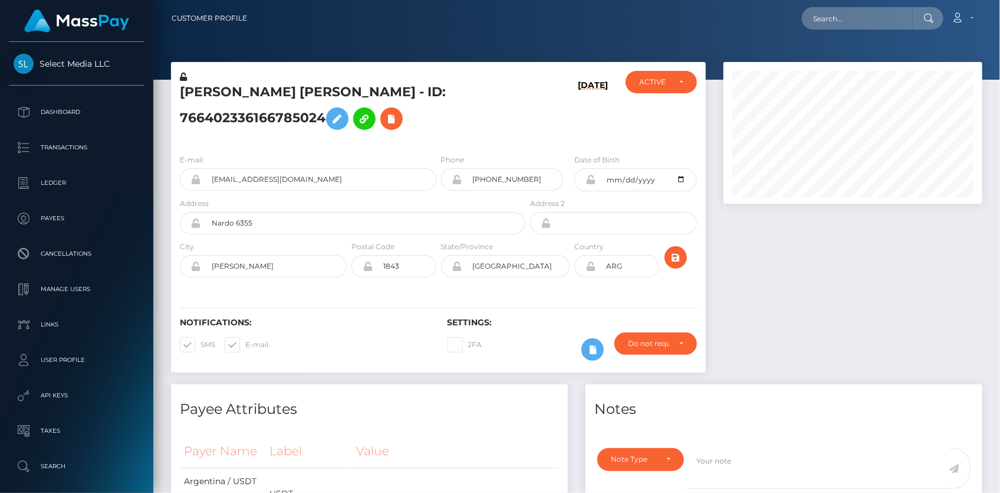
scroll to position [142, 258]
click at [849, 21] on input "text" at bounding box center [857, 18] width 111 height 22
paste input "68df52a9865b56525e366ea3"
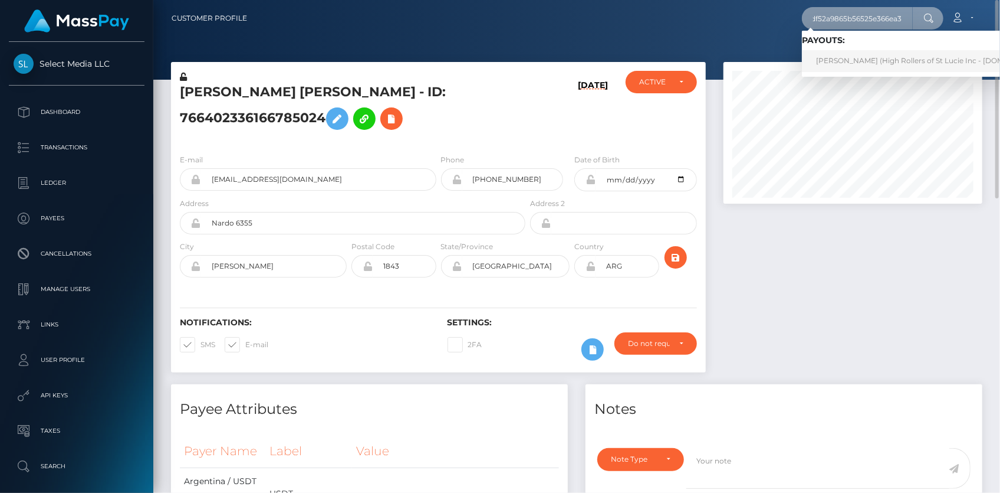
type input "68df52a9865b56525e366ea3"
click at [851, 59] on link "[PERSON_NAME] (High Rollers of St Lucie Inc - [DOMAIN_NAME])" at bounding box center [932, 61] width 260 height 22
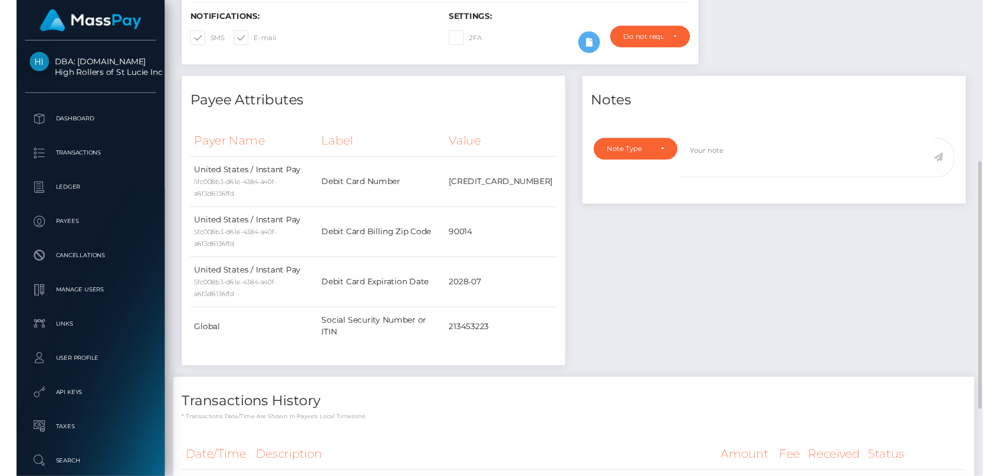
scroll to position [457, 0]
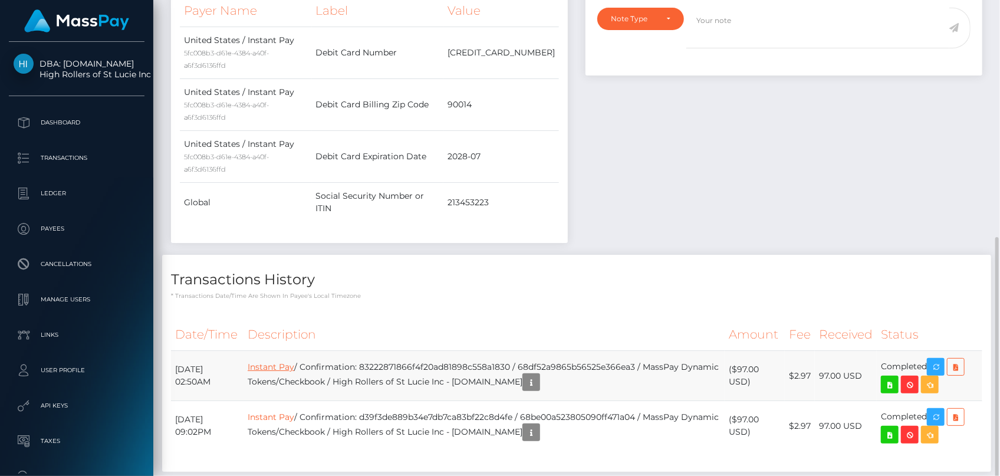
click at [294, 362] on link "Instant Pay" at bounding box center [271, 367] width 47 height 11
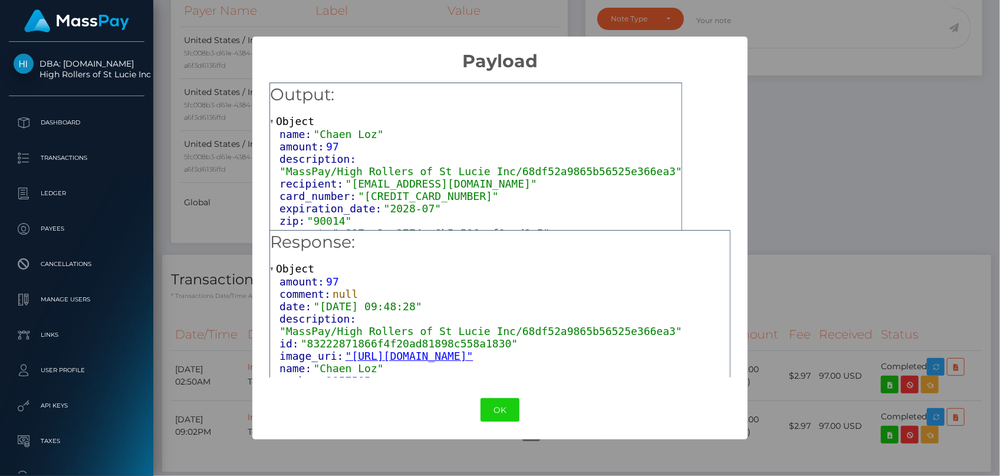
click at [393, 193] on span ""[CREDIT_CARD_NUMBER]"" at bounding box center [428, 196] width 140 height 12
copy span "[CREDIT_CARD_NUMBER]"
click at [373, 202] on span "expiration_date:" at bounding box center [332, 208] width 104 height 12
drag, startPoint x: 379, startPoint y: 197, endPoint x: 403, endPoint y: 196, distance: 24.8
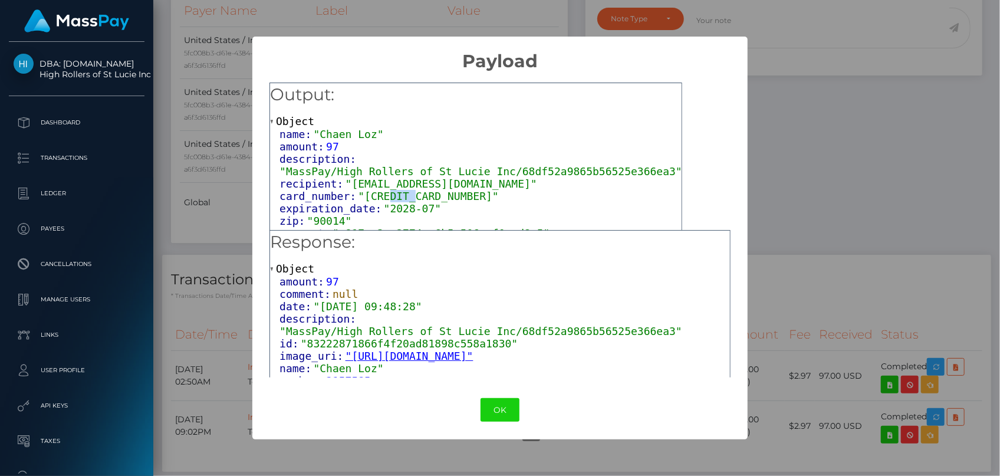
click at [403, 196] on span ""[CREDIT_CARD_NUMBER]"" at bounding box center [428, 196] width 140 height 12
click at [887, 81] on div "× Payload Output: Object name: "Chaen Loz" amount: 97 description: "MassPay/Hig…" at bounding box center [500, 238] width 1000 height 476
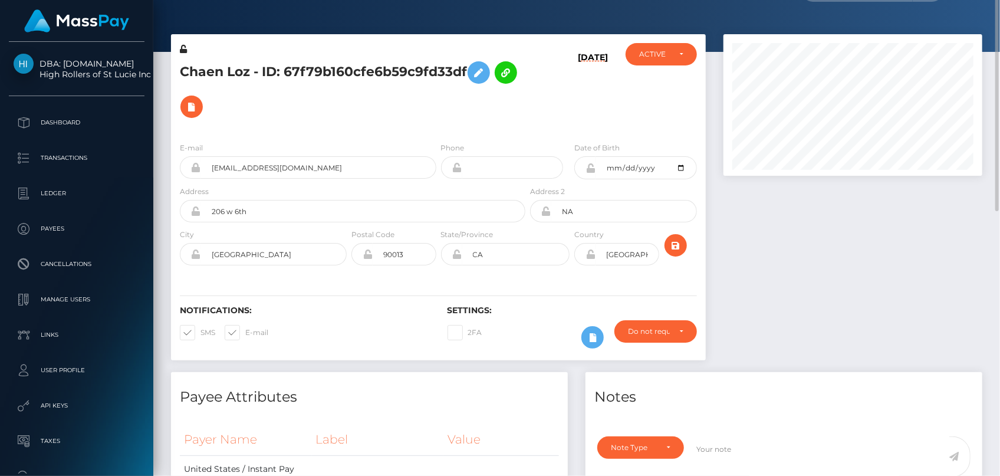
scroll to position [0, 0]
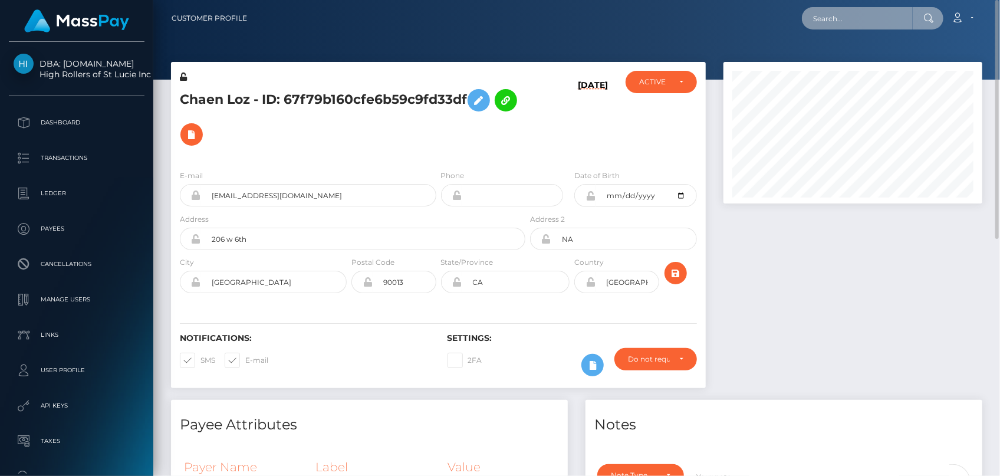
click at [872, 26] on input "text" at bounding box center [857, 18] width 111 height 22
paste input "534486272454963200"
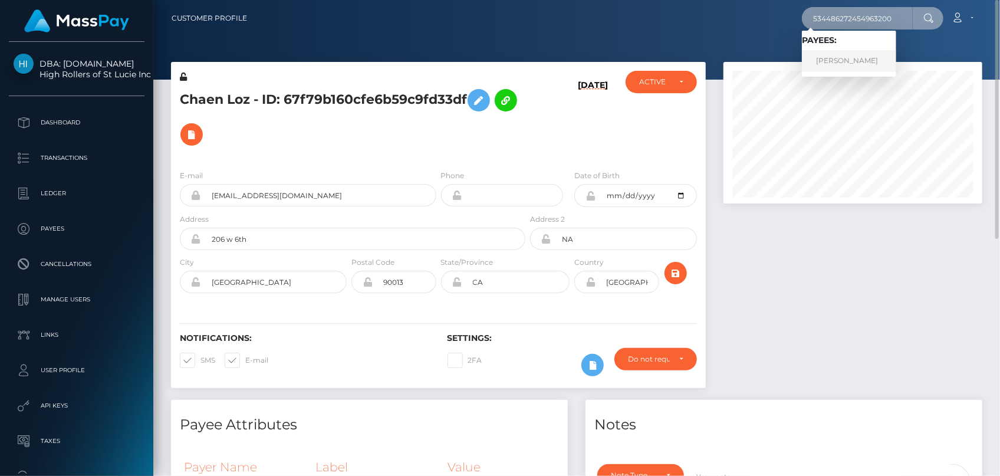
type input "534486272454963200"
click at [854, 57] on link "[PERSON_NAME]" at bounding box center [849, 61] width 94 height 22
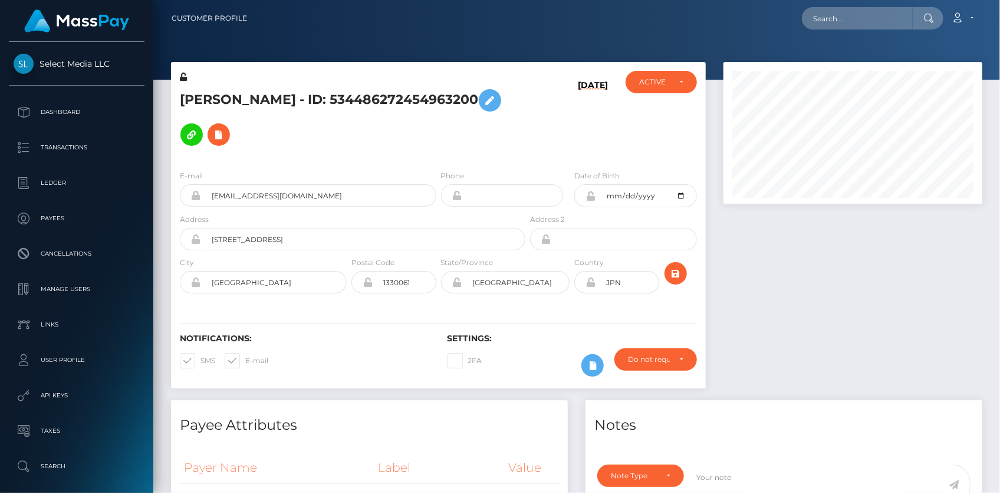
scroll to position [142, 258]
click at [216, 98] on h5 "[PERSON_NAME] - ID: 534486272454963200" at bounding box center [349, 117] width 339 height 68
copy h5 "[PERSON_NAME] - ID: 534486272454963200"
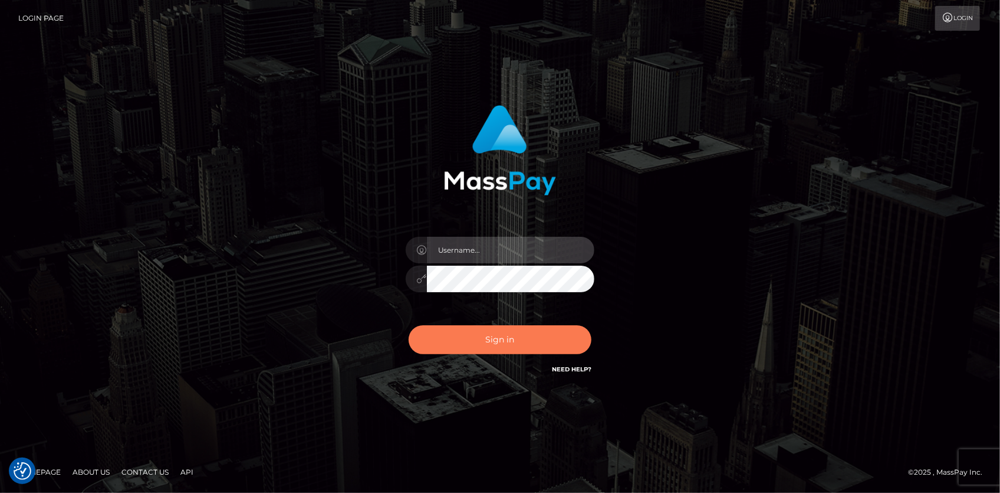
type input "[PERSON_NAME]"
click at [452, 330] on button "Sign in" at bounding box center [500, 339] width 183 height 29
type input "[PERSON_NAME]"
click at [472, 341] on button "Sign in" at bounding box center [500, 339] width 183 height 29
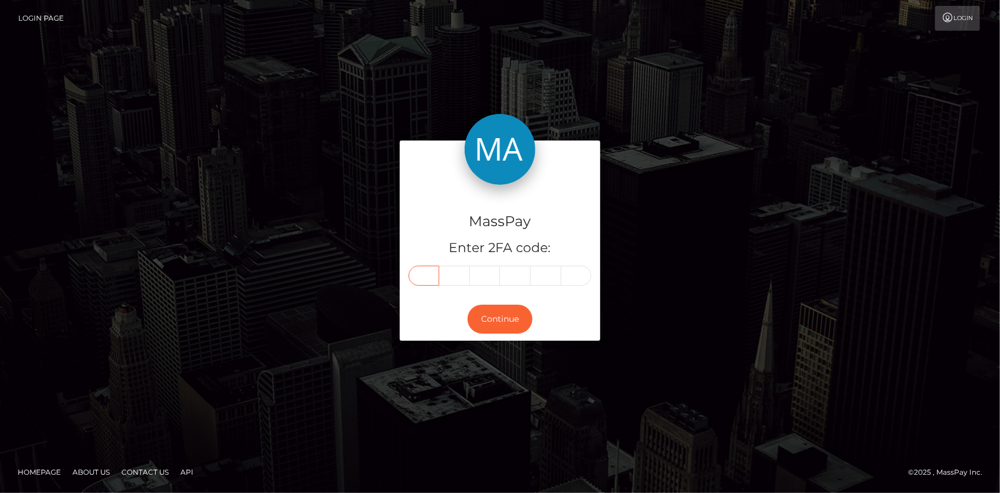
click at [434, 283] on input "text" at bounding box center [424, 275] width 31 height 20
type input "9"
type input "3"
type input "5"
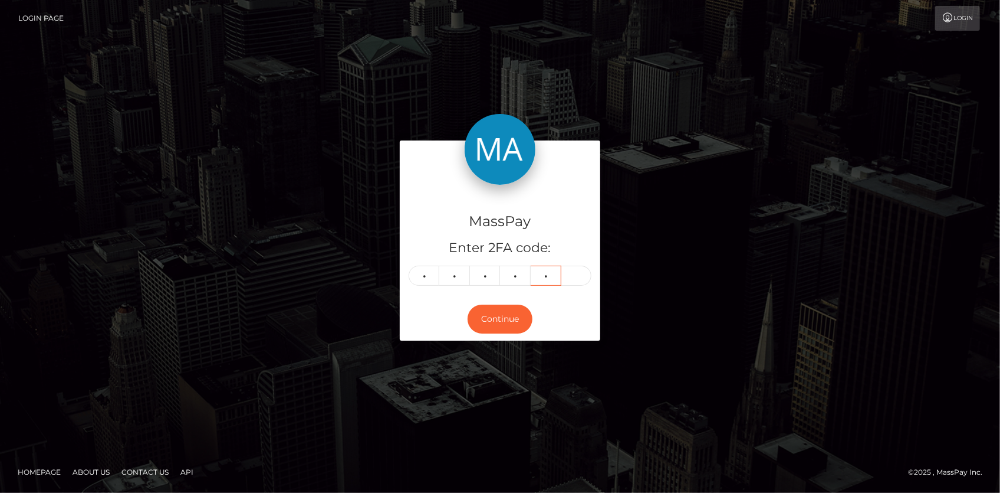
type input "8"
type input "1"
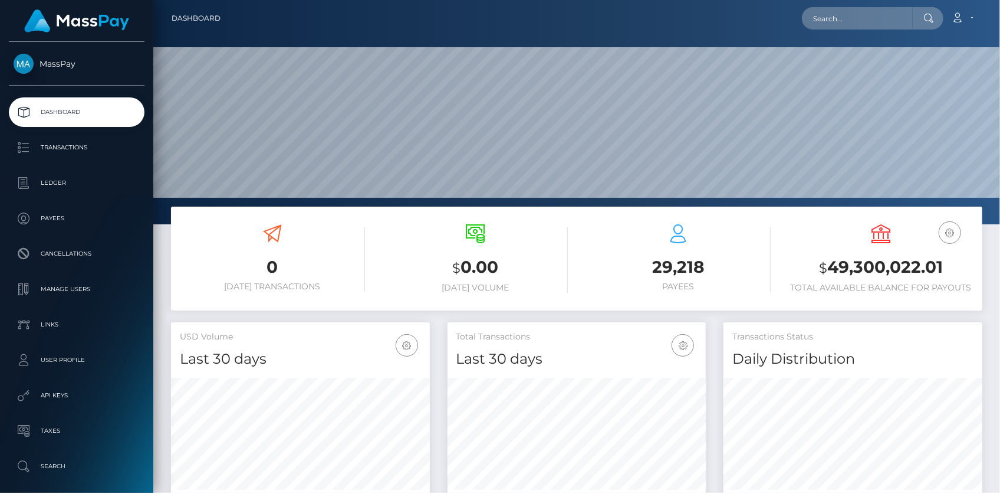
scroll to position [209, 258]
click at [875, 9] on input "text" at bounding box center [857, 18] width 111 height 22
paste input "Kkk77kk"
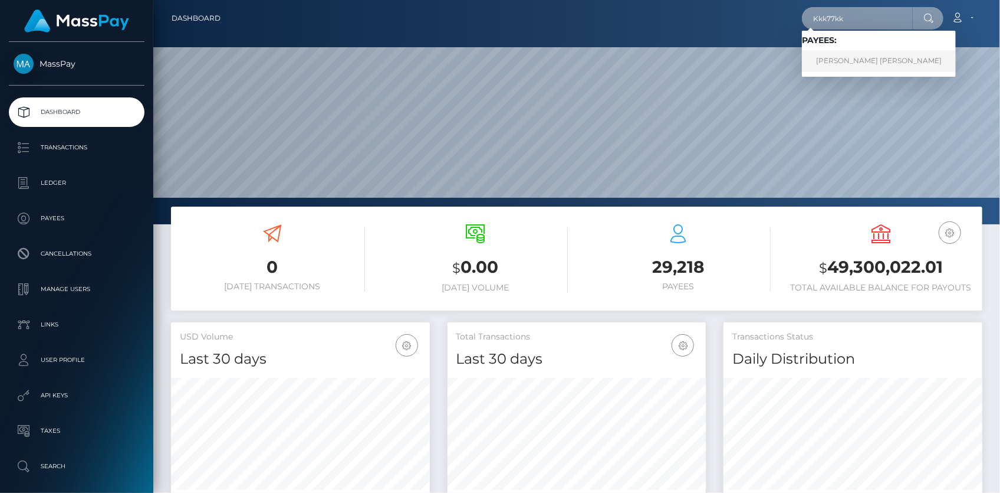
type input "Kkk77kk"
click at [824, 56] on link "ANA KAREN CARRIZALES VAZQUEZ" at bounding box center [879, 61] width 154 height 22
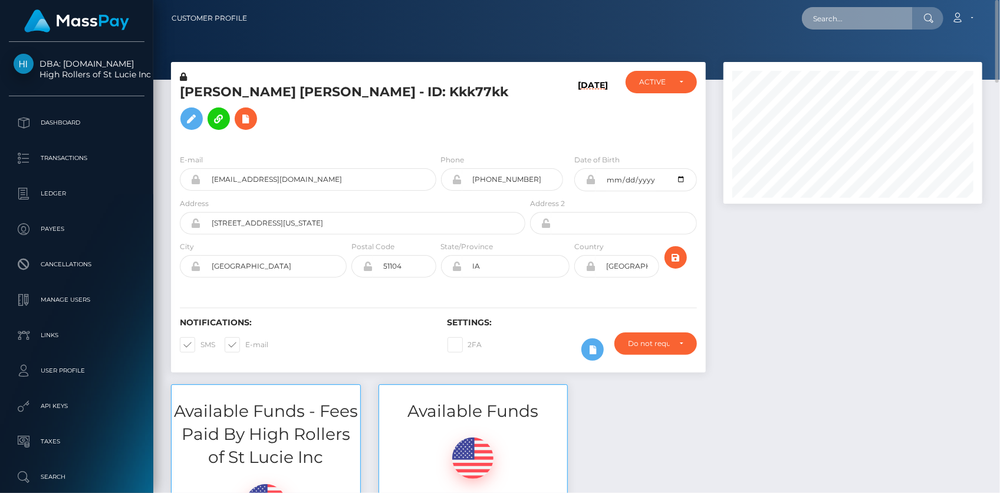
click at [826, 28] on input "text" at bounding box center [857, 18] width 111 height 22
paste input "352bb9a9-97d9-11f0-bd85-0694aced620b"
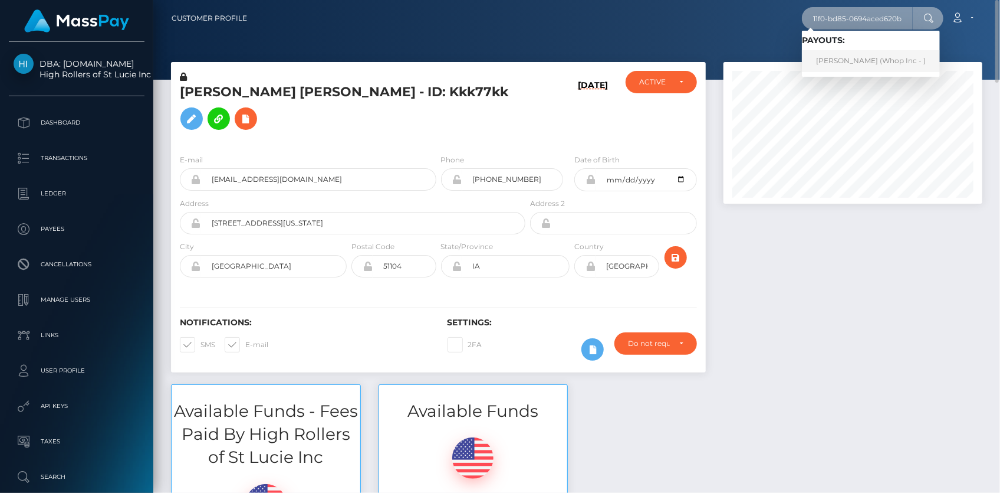
type input "352bb9a9-97d9-11f0-bd85-0694aced620b"
click at [839, 63] on link "[PERSON_NAME] (Whop Inc - )" at bounding box center [871, 61] width 138 height 22
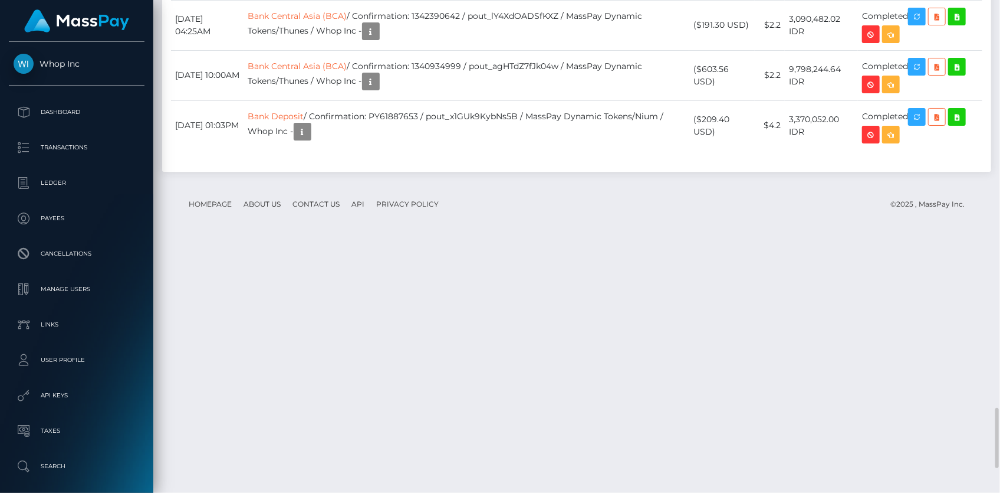
scroll to position [3432, 0]
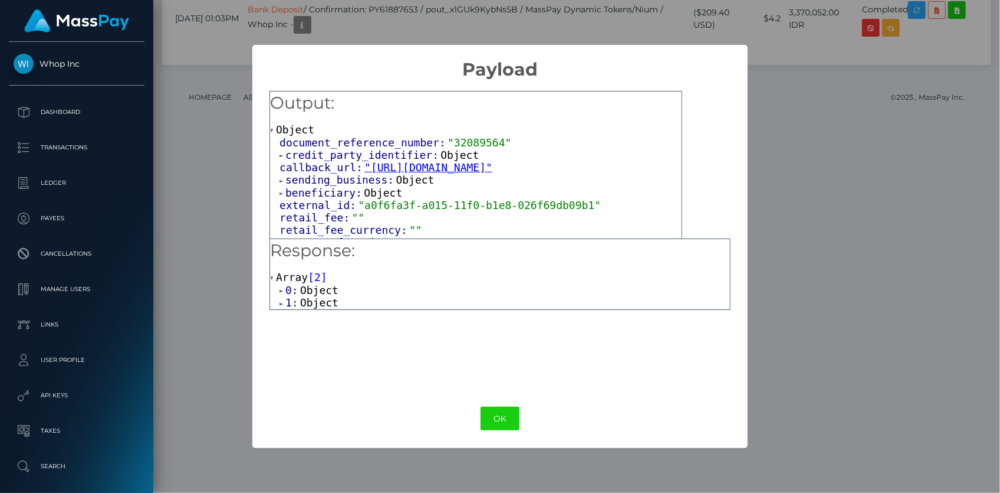
click at [343, 152] on span "credit_party_identifier:" at bounding box center [362, 155] width 155 height 12
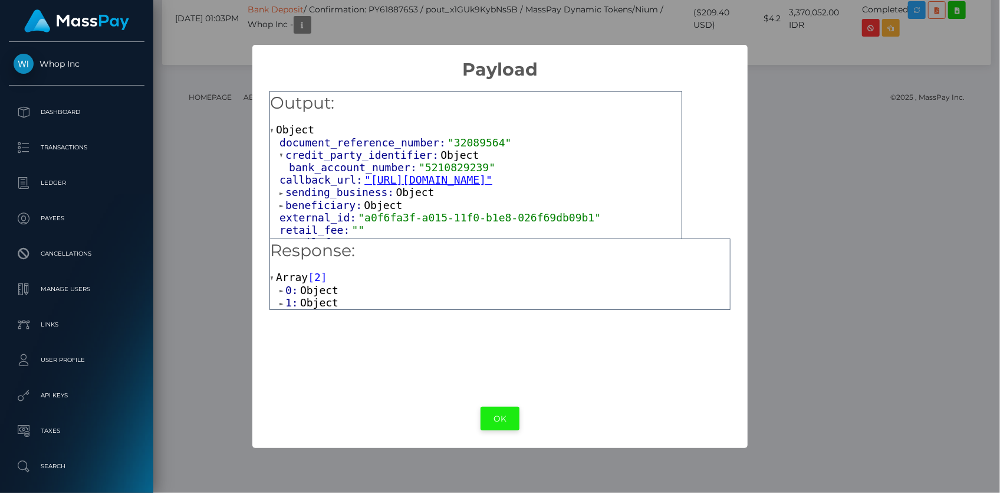
click at [497, 409] on button "OK" at bounding box center [500, 418] width 39 height 24
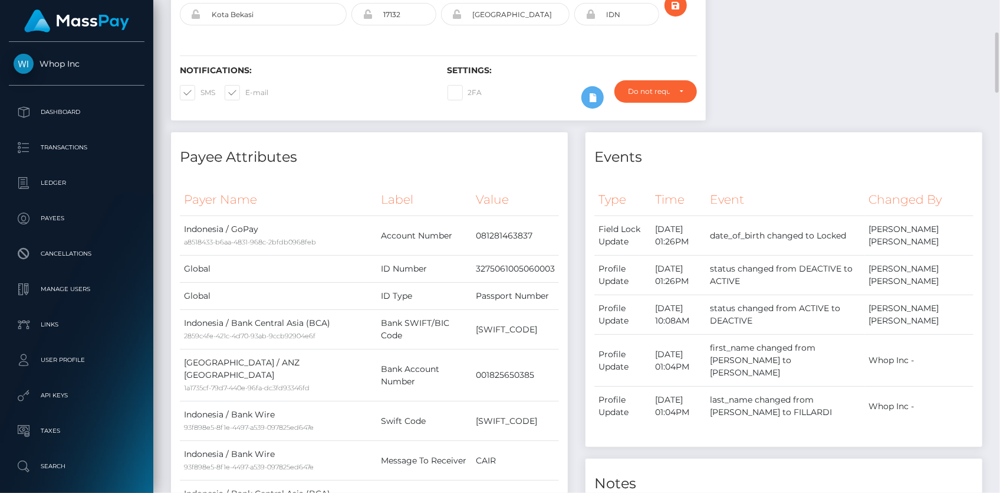
scroll to position [0, 0]
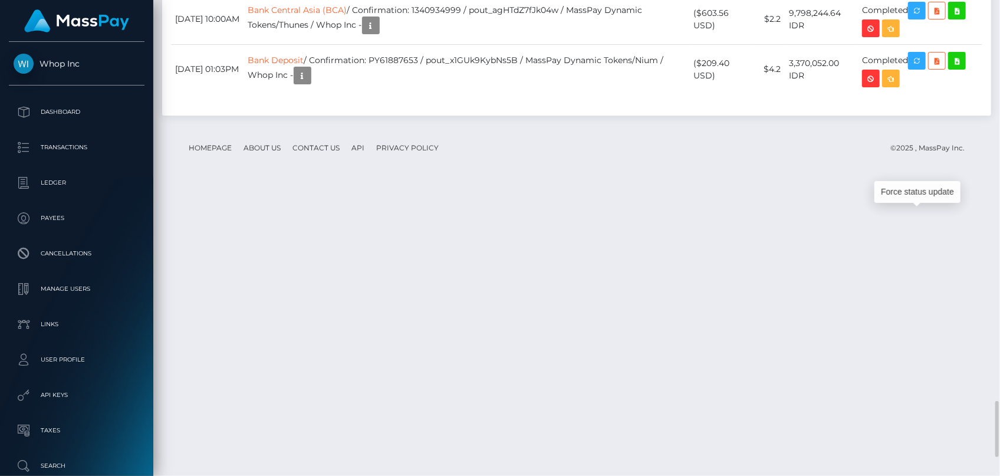
scroll to position [142, 258]
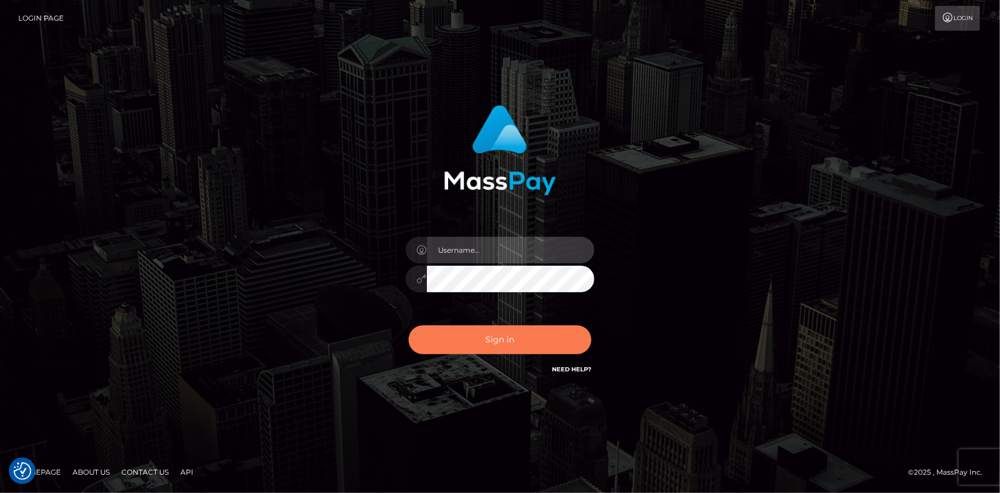
type input "Eduard Gavrilescu"
click at [530, 339] on button "Sign in" at bounding box center [500, 339] width 183 height 29
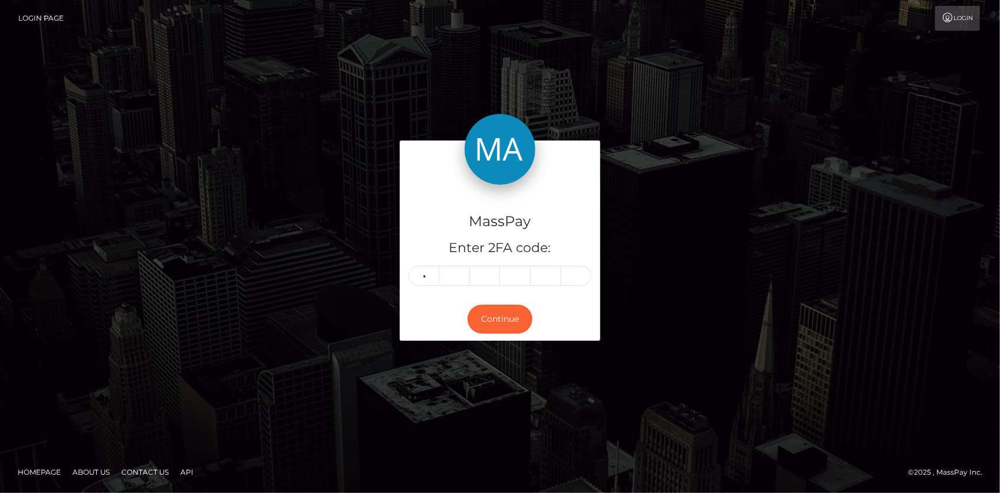
type input "3"
type input "7"
type input "3"
type input "9"
type input "0"
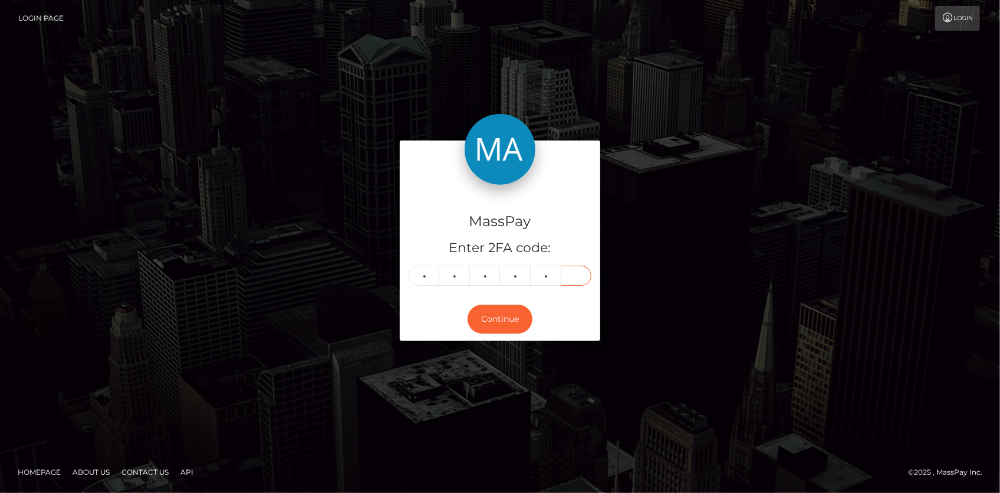
type input "0"
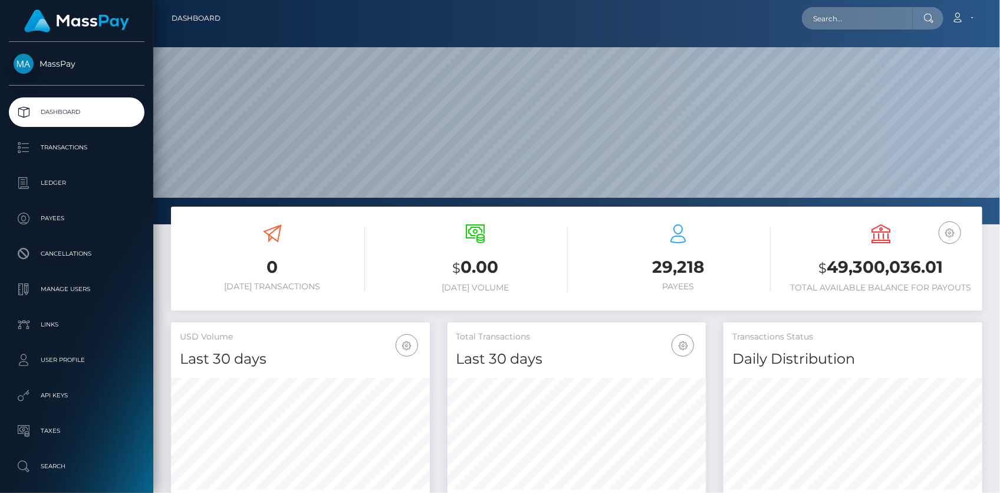
scroll to position [209, 258]
click at [849, 7] on input "text" at bounding box center [857, 18] width 111 height 22
paste input "poact_kM3mRTl7YbUm"
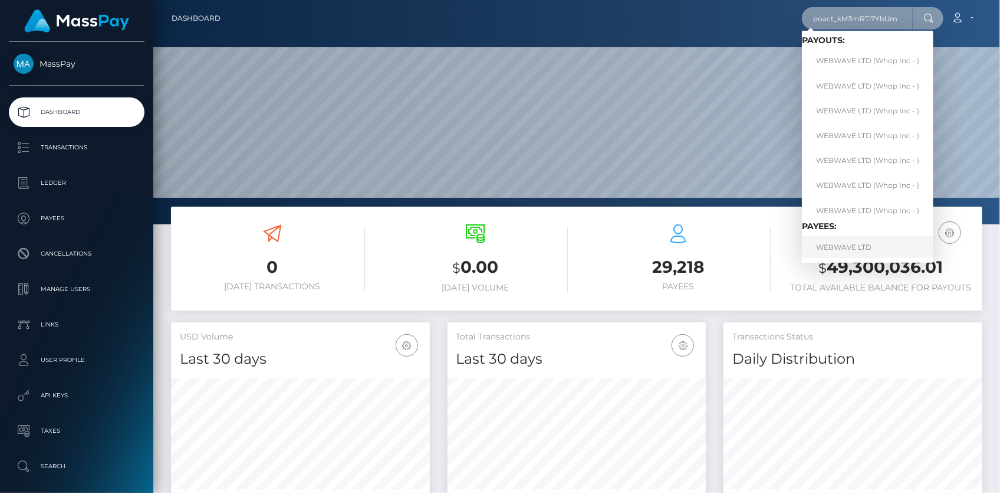
type input "poact_kM3mRTl7YbUm"
click at [840, 248] on link "WEBWAVE LTD" at bounding box center [868, 247] width 132 height 22
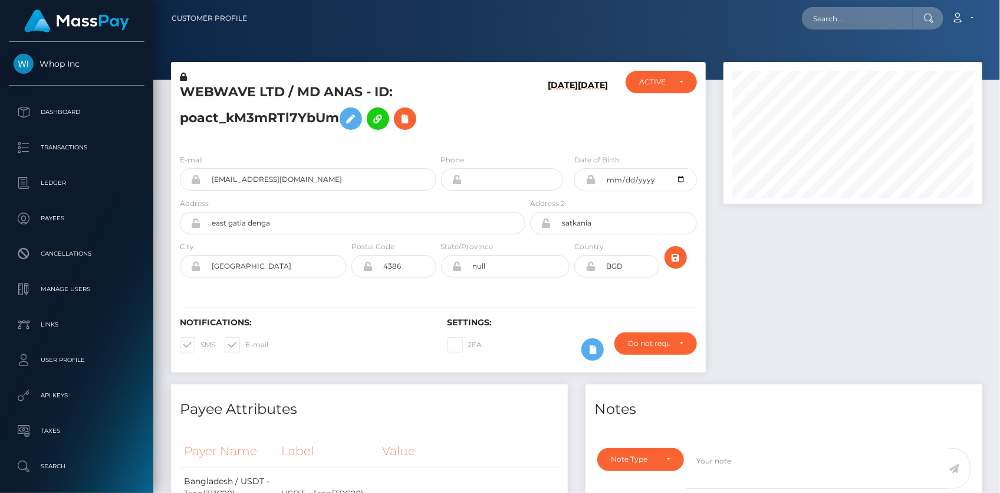
scroll to position [142, 258]
click at [835, 21] on input "text" at bounding box center [857, 18] width 111 height 22
paste input "MSP97e0433f03ff9b6"
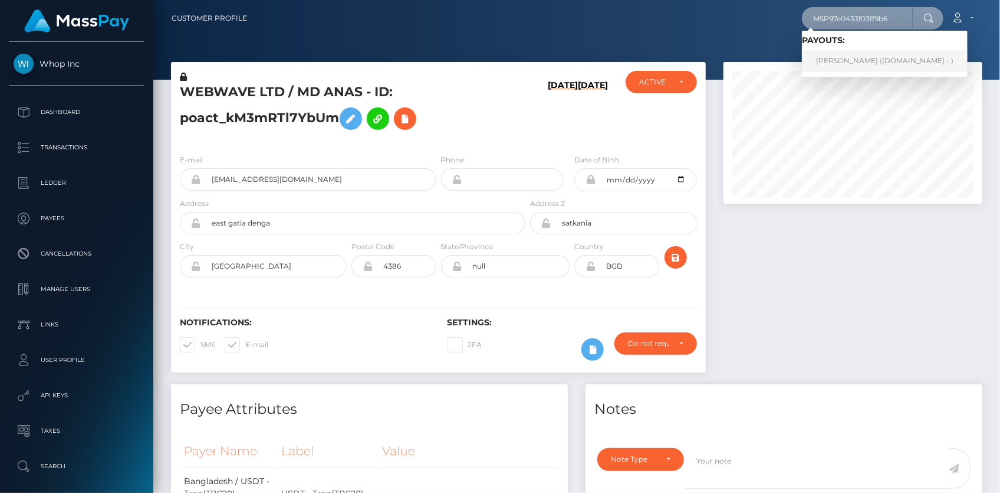
type input "MSP97e0433f03ff9b6"
click at [851, 57] on link "ibrahim kilic (Skin.Land - )" at bounding box center [885, 61] width 166 height 22
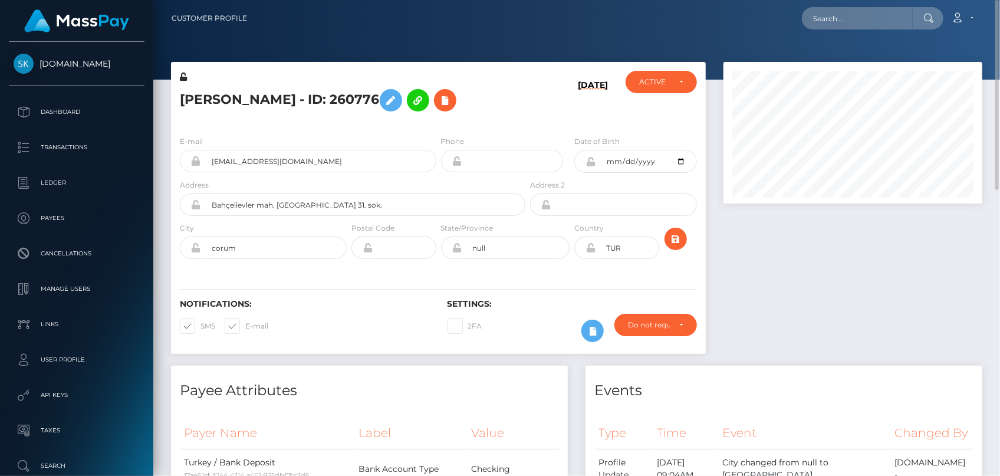
scroll to position [142, 258]
click at [848, 22] on input "text" at bounding box center [857, 18] width 111 height 22
paste input "1355662068"
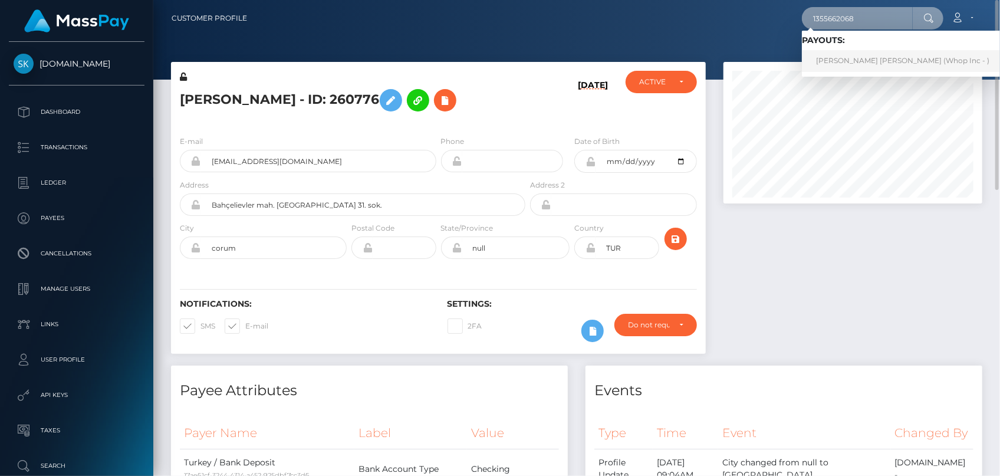
type input "1355662068"
click at [839, 58] on link "[PERSON_NAME] [PERSON_NAME] (Whop Inc - )" at bounding box center [903, 61] width 202 height 22
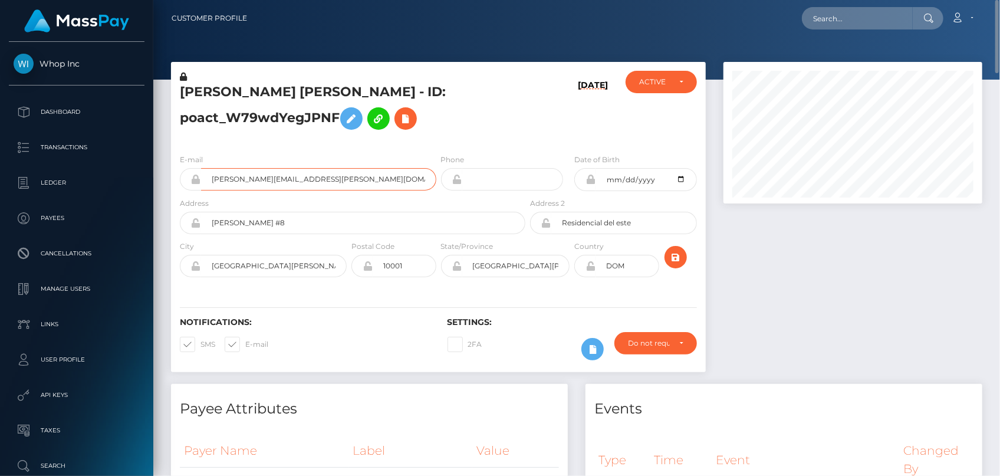
click at [232, 171] on input "michel.perez.ep@gmail.com" at bounding box center [318, 179] width 235 height 22
click at [822, 29] on div "Loading... Loading... Account Edit Profile Logout" at bounding box center [620, 18] width 726 height 25
click at [825, 25] on input "text" at bounding box center [857, 18] width 111 height 22
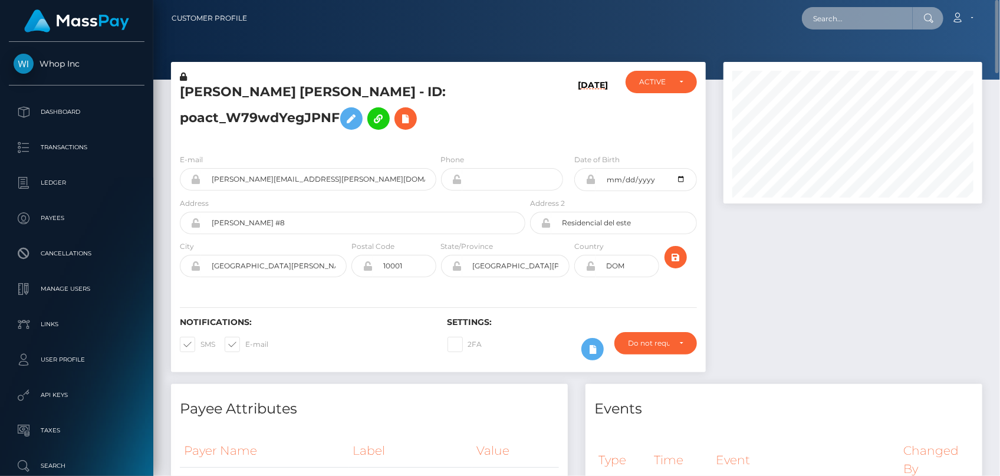
paste input "1354951586"
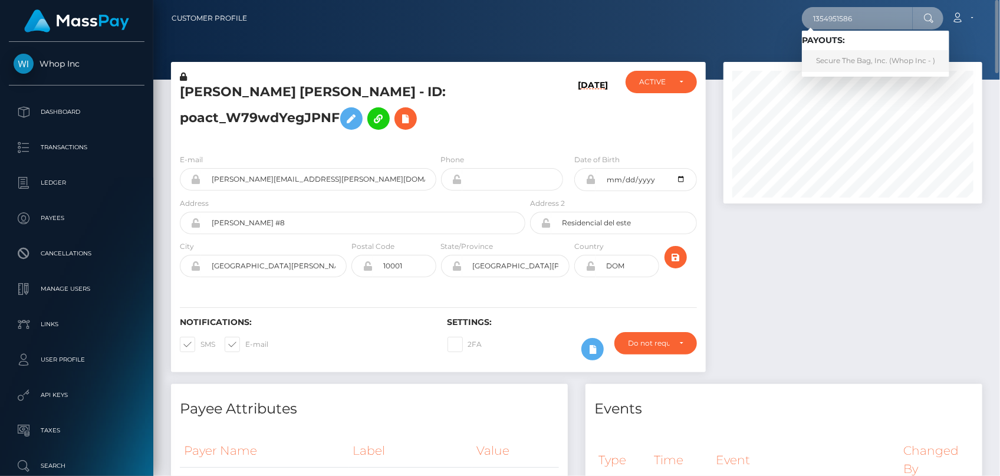
type input "1354951586"
click at [849, 58] on link "Secure The Bag, Inc. (Whop Inc - )" at bounding box center [875, 61] width 147 height 22
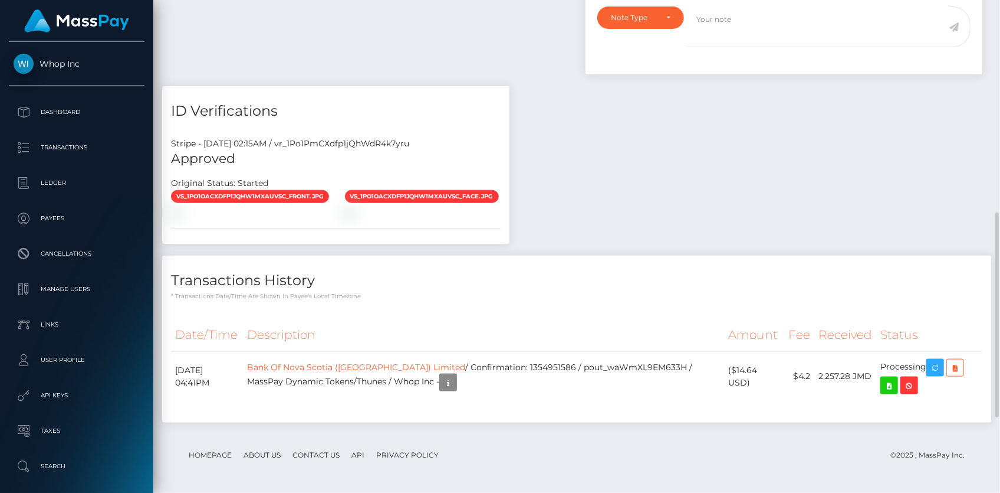
scroll to position [480, 0]
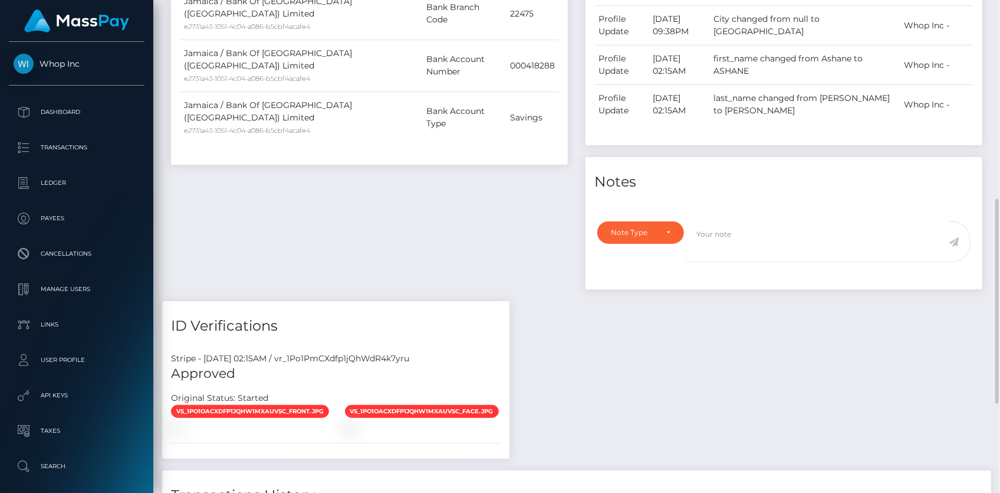
drag, startPoint x: 301, startPoint y: 146, endPoint x: 271, endPoint y: 140, distance: 30.5
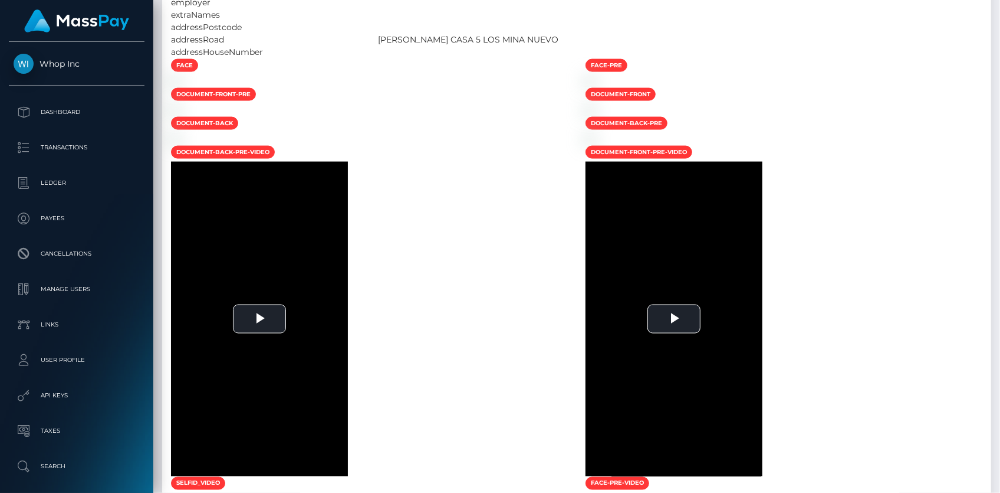
scroll to position [2605, 0]
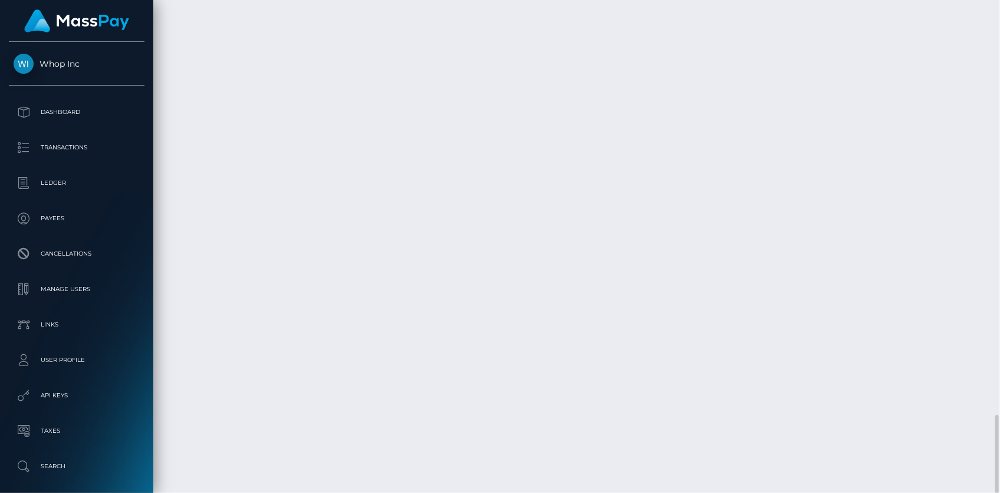
copy td "1355662068"
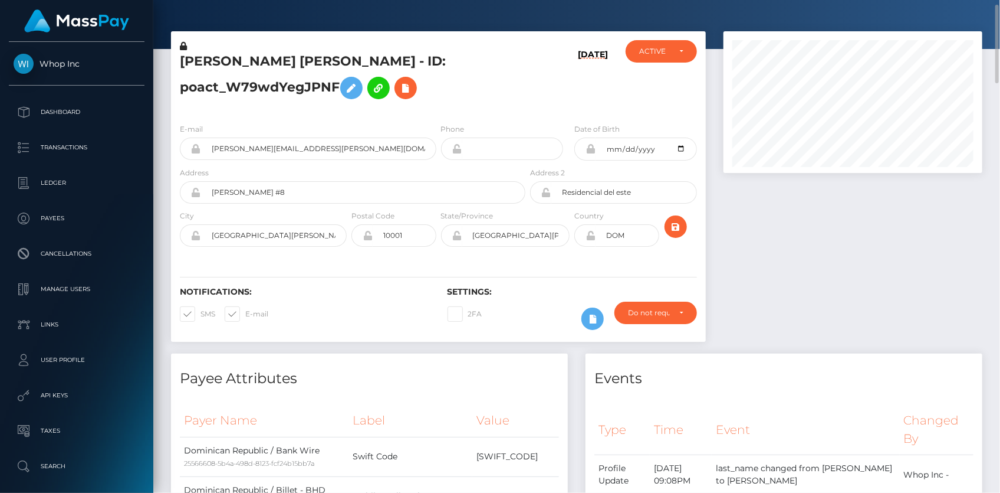
scroll to position [0, 0]
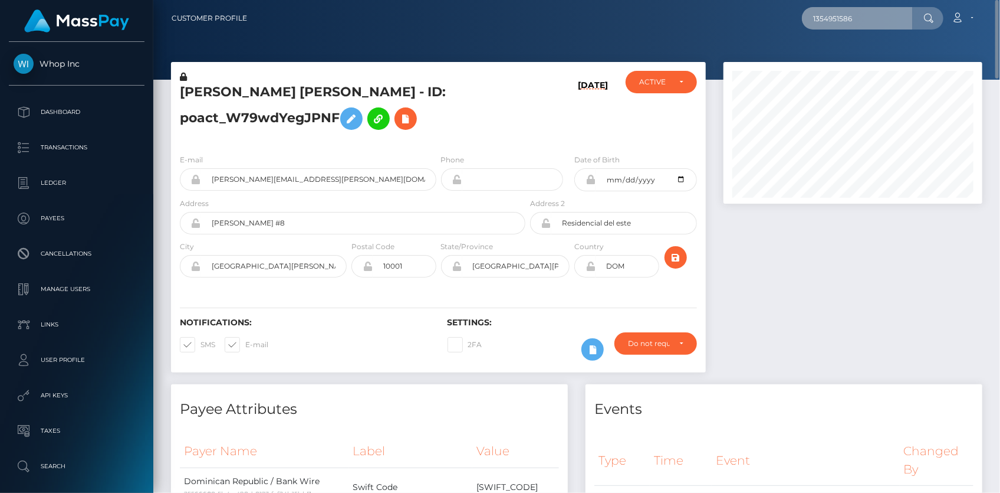
click at [845, 22] on input "1354951586" at bounding box center [857, 18] width 111 height 22
paste input "poact_hcbLw7sKd5vL"
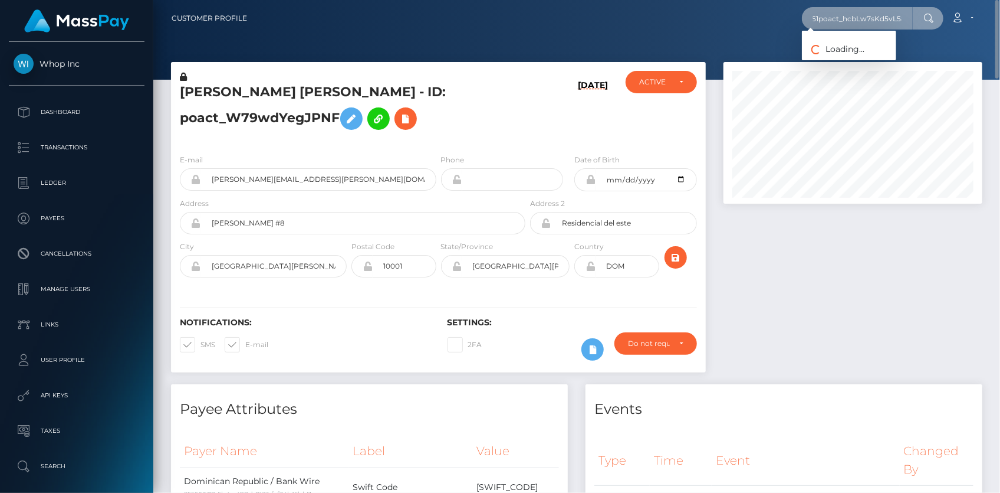
paste input "poact_hcbLw7sKd5vL"
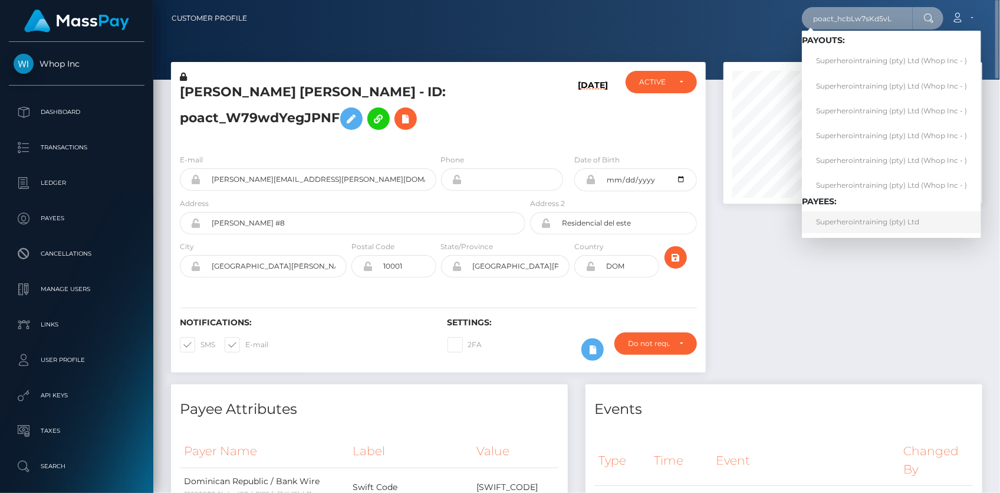
type input "poact_hcbLw7sKd5vL"
click at [851, 221] on link "Superherointraining (pty) Ltd" at bounding box center [891, 222] width 179 height 22
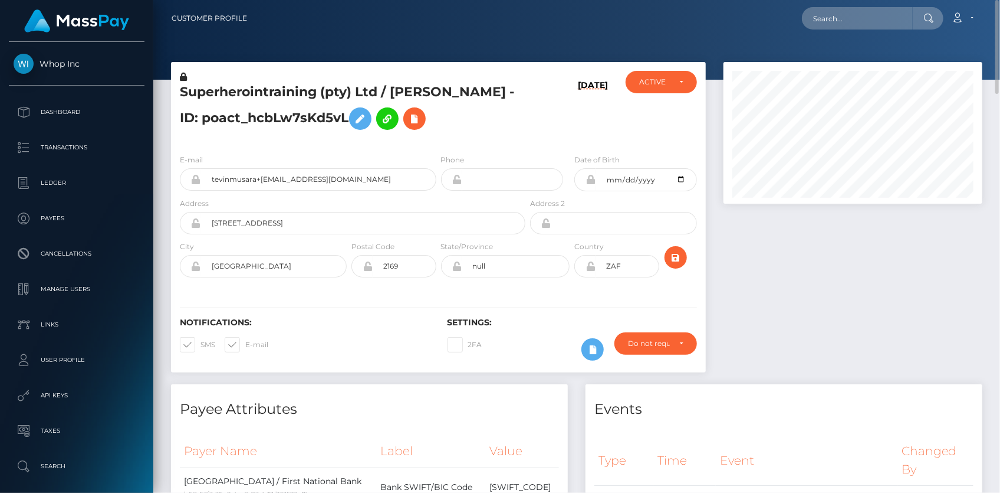
click at [253, 93] on h5 "Superherointraining (pty) Ltd / TEVIN NELSON MUSARA - ID: poact_hcbLw7sKd5vL" at bounding box center [349, 109] width 339 height 52
copy h5 "Superherointraining (pty) Ltd / TEVIN NELSON MUSARA - ID: poact_hcbLw7sKd5vL"
click at [253, 183] on input "tevinmusara+05dbaa1acf@icloud.com" at bounding box center [318, 179] width 235 height 22
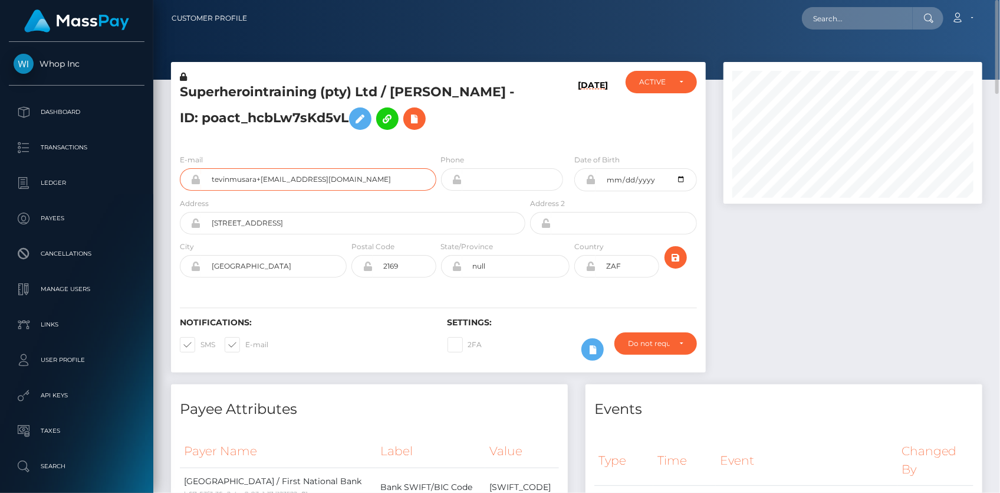
click at [253, 183] on input "tevinmusara+05dbaa1acf@icloud.com" at bounding box center [318, 179] width 235 height 22
